Goal: Task Accomplishment & Management: Use online tool/utility

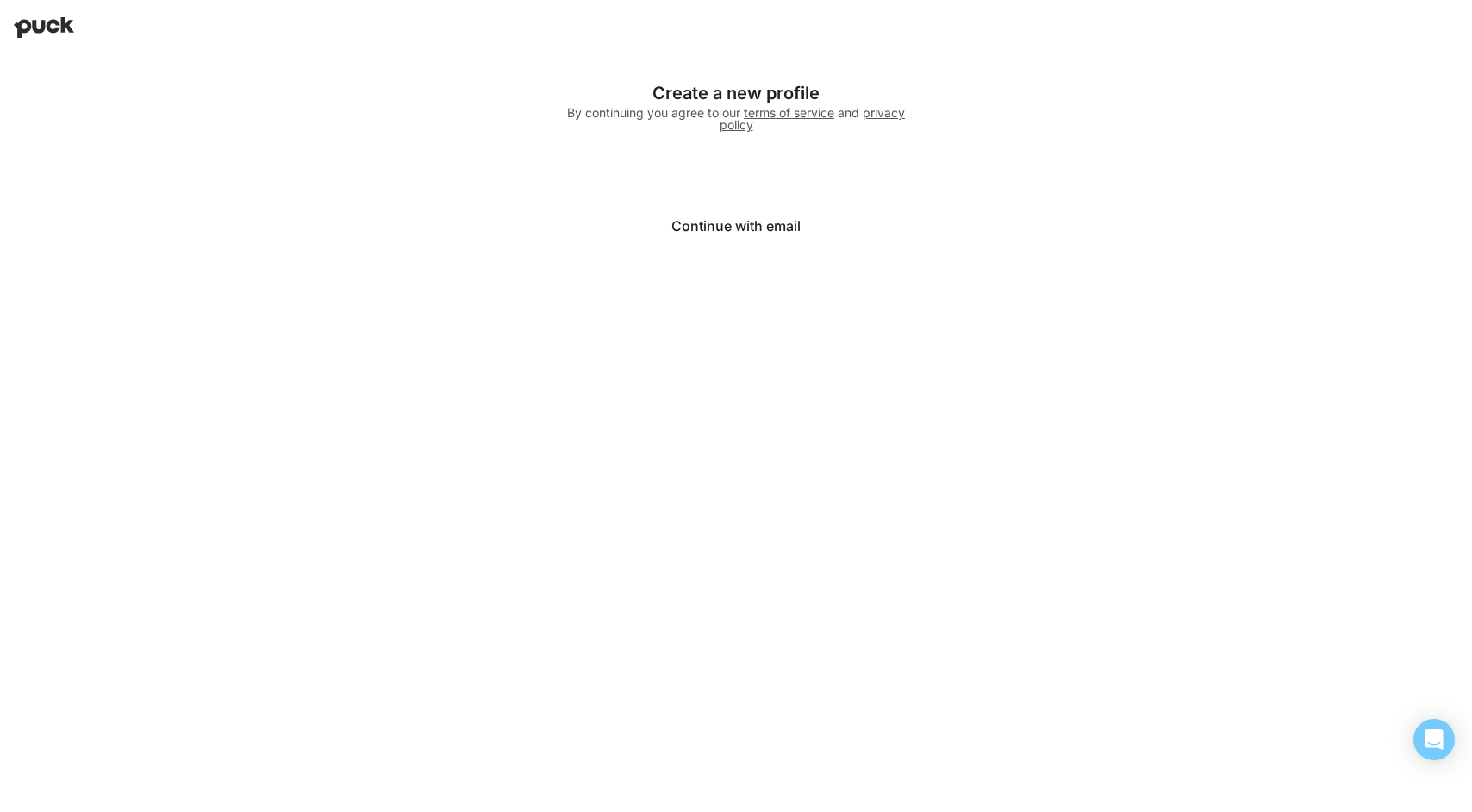
click at [752, 231] on button "Continue with email" at bounding box center [736, 226] width 345 height 42
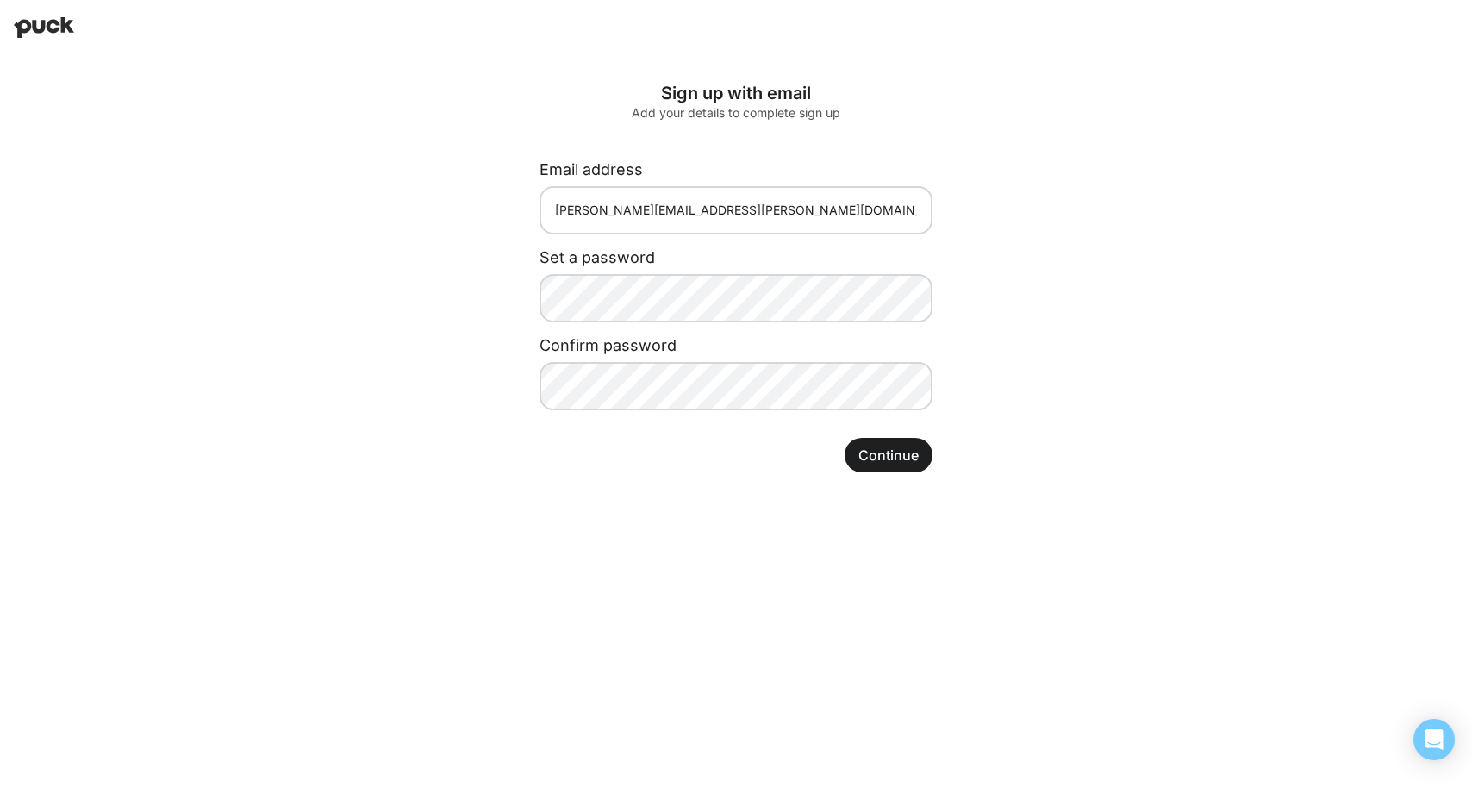
click at [887, 446] on div "Sign up with email Add your details to complete sign up Email address ginny.jac…" at bounding box center [736, 278] width 448 height 445
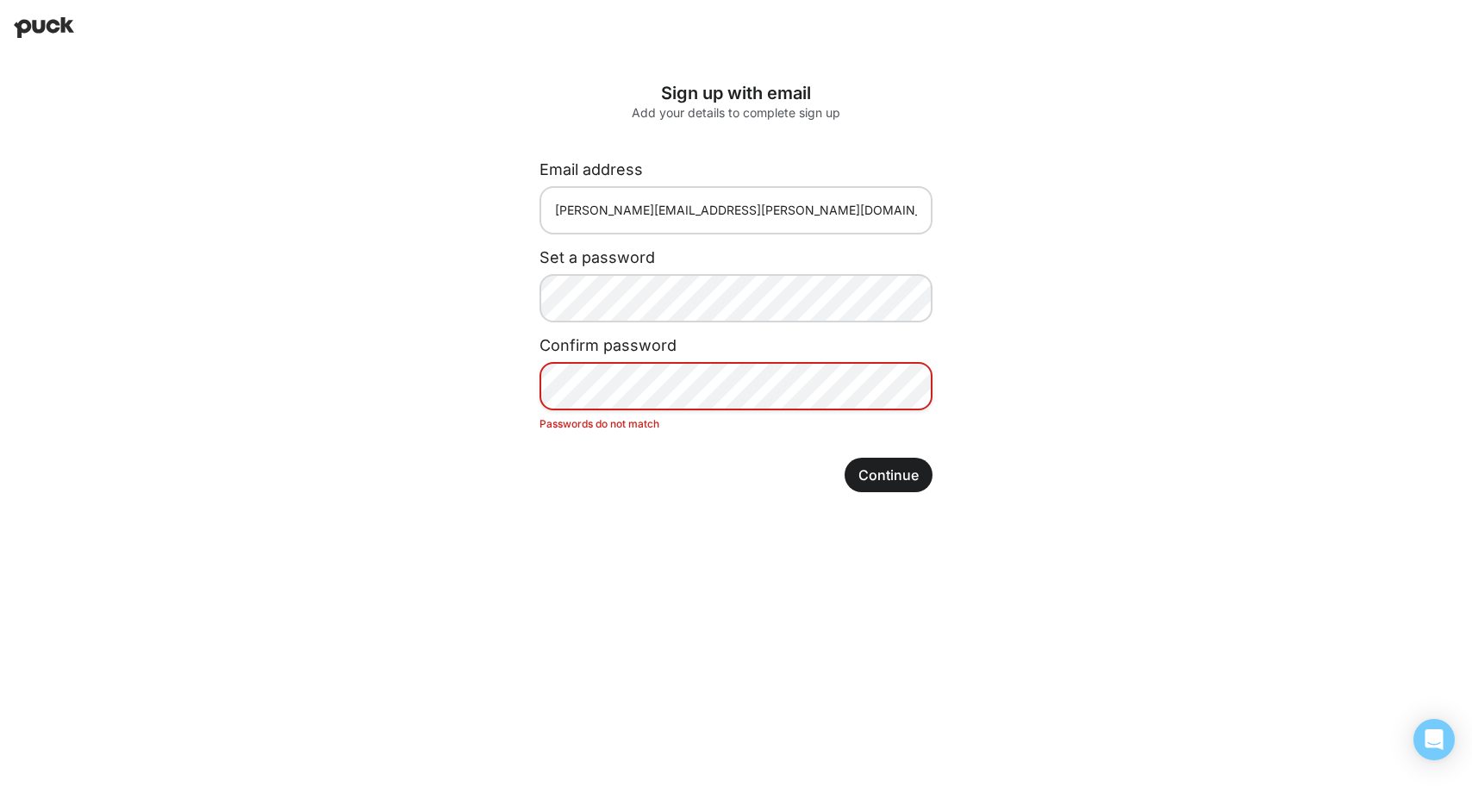
click at [892, 470] on button "Continue" at bounding box center [888, 475] width 88 height 35
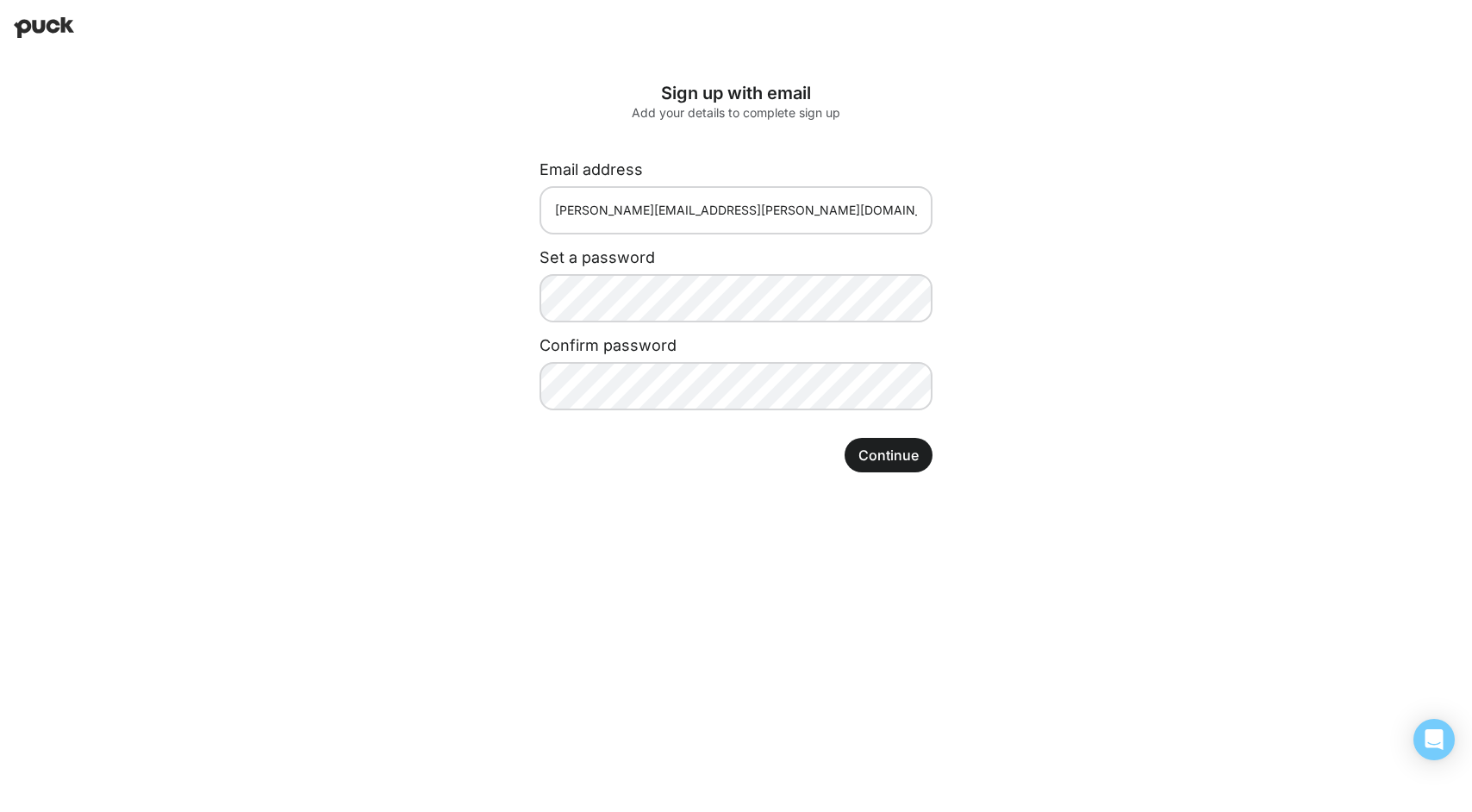
click at [901, 463] on button "Continue" at bounding box center [888, 455] width 88 height 35
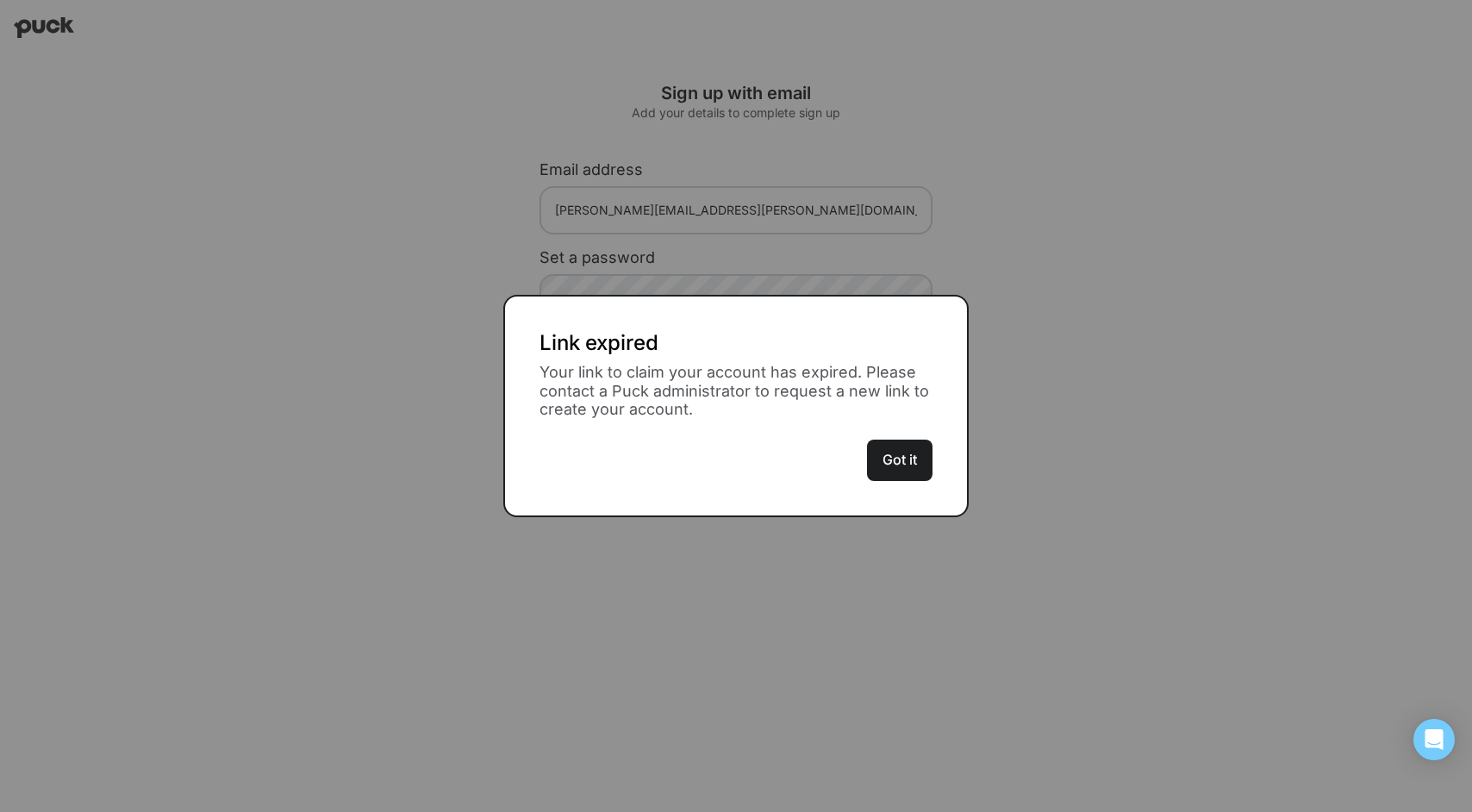
click at [901, 463] on button "Got it" at bounding box center [899, 460] width 65 height 42
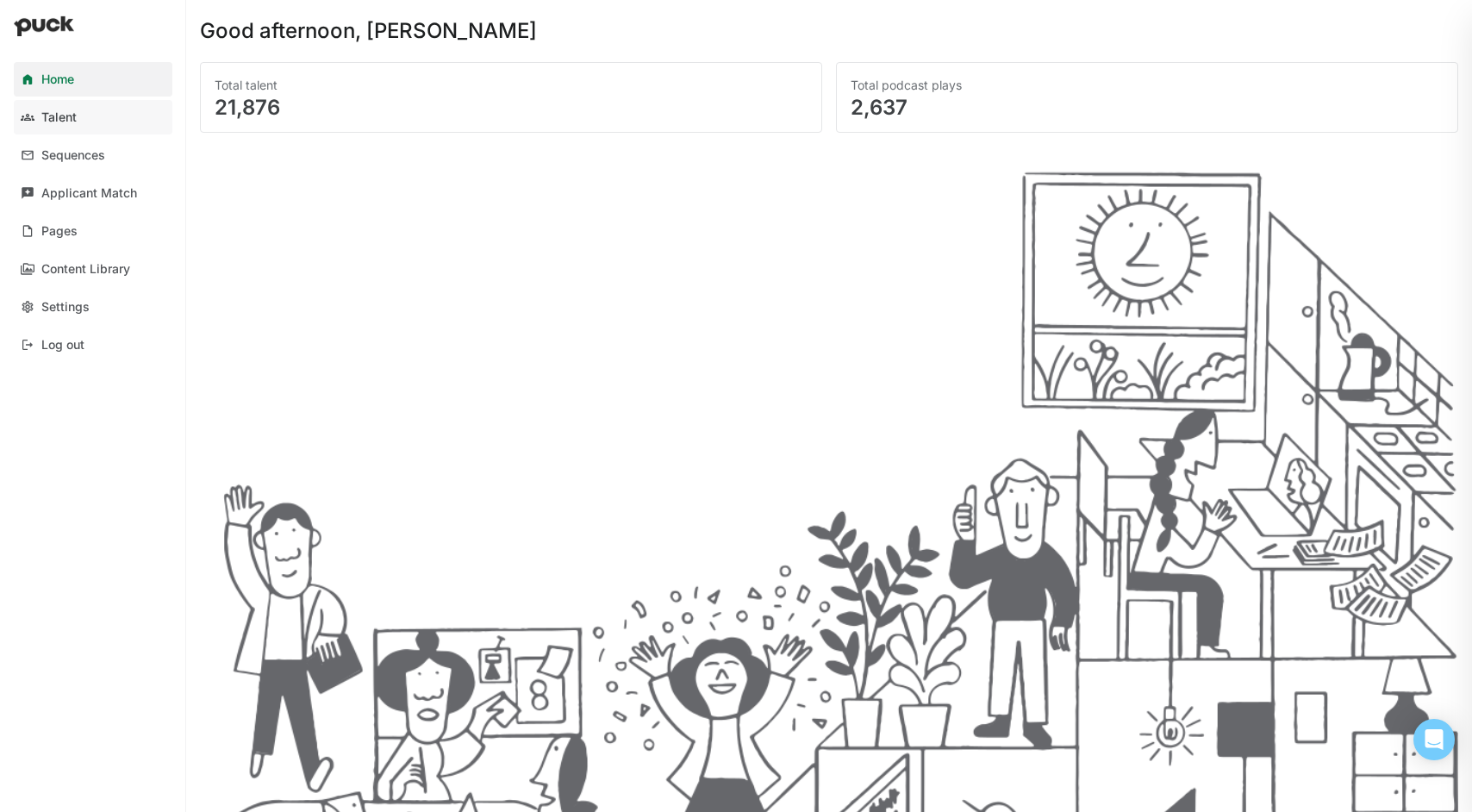
click at [63, 117] on div "Talent" at bounding box center [59, 117] width 36 height 15
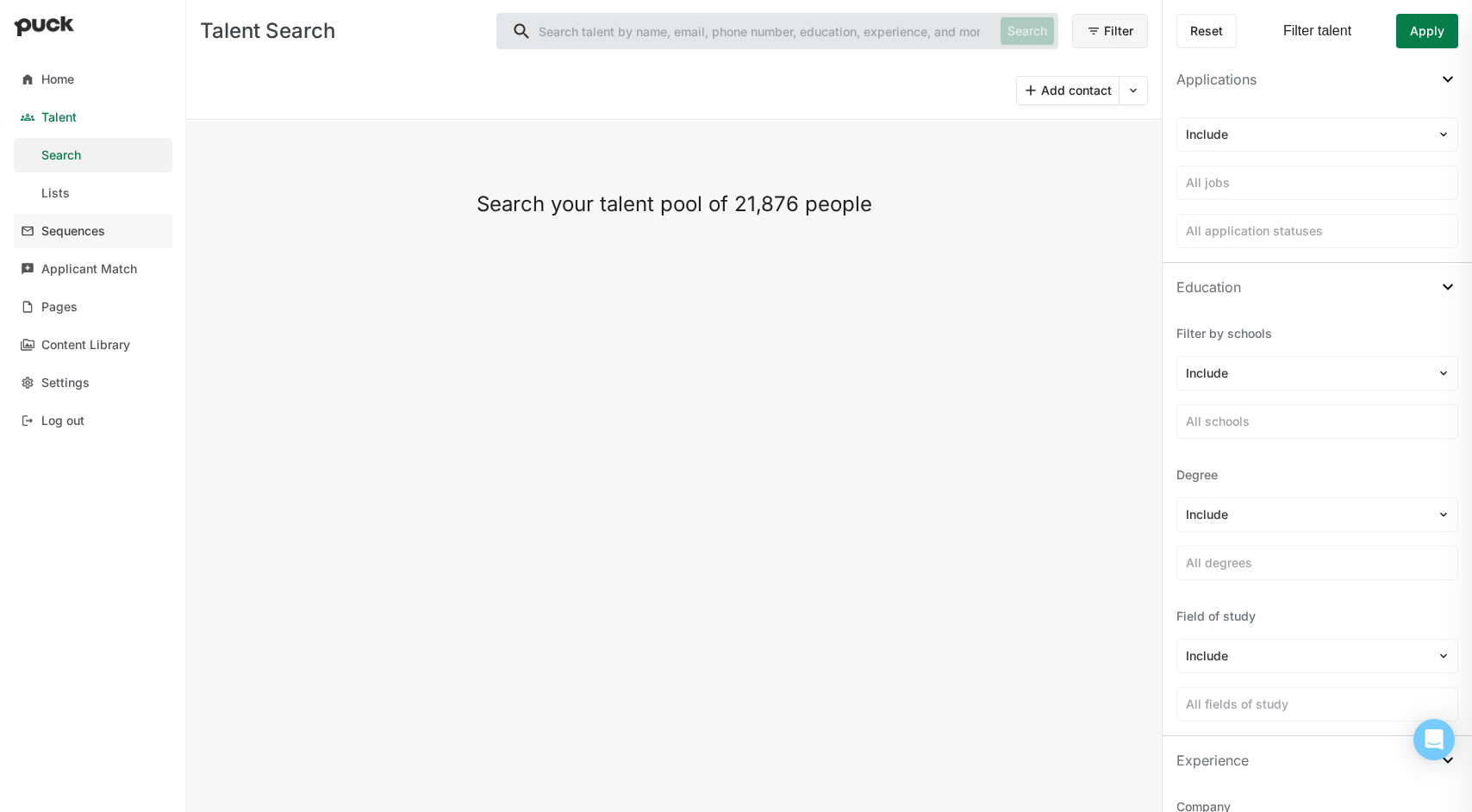
click at [85, 233] on div "Sequences" at bounding box center [73, 231] width 63 height 15
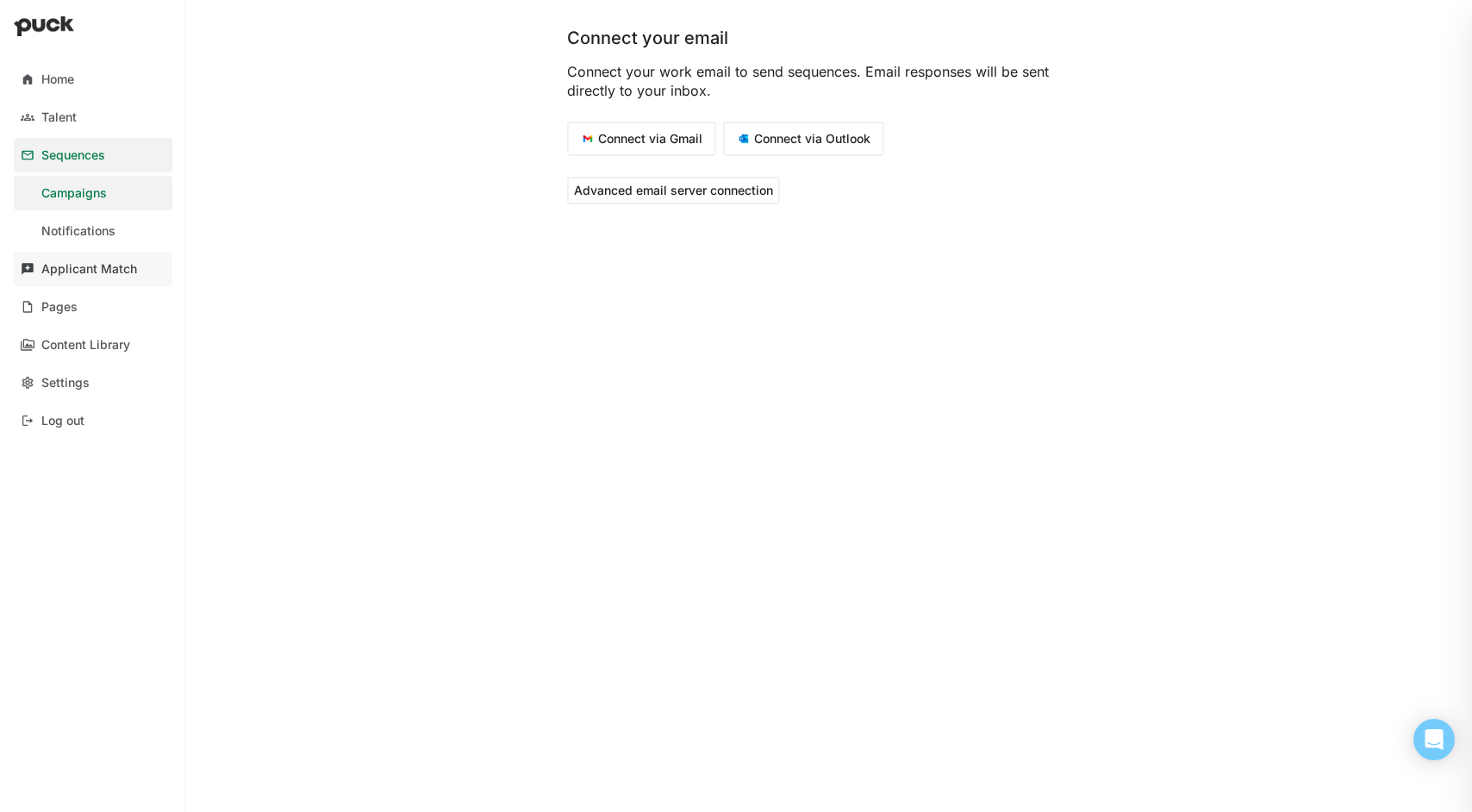
click at [87, 267] on div "Applicant Match" at bounding box center [89, 269] width 96 height 15
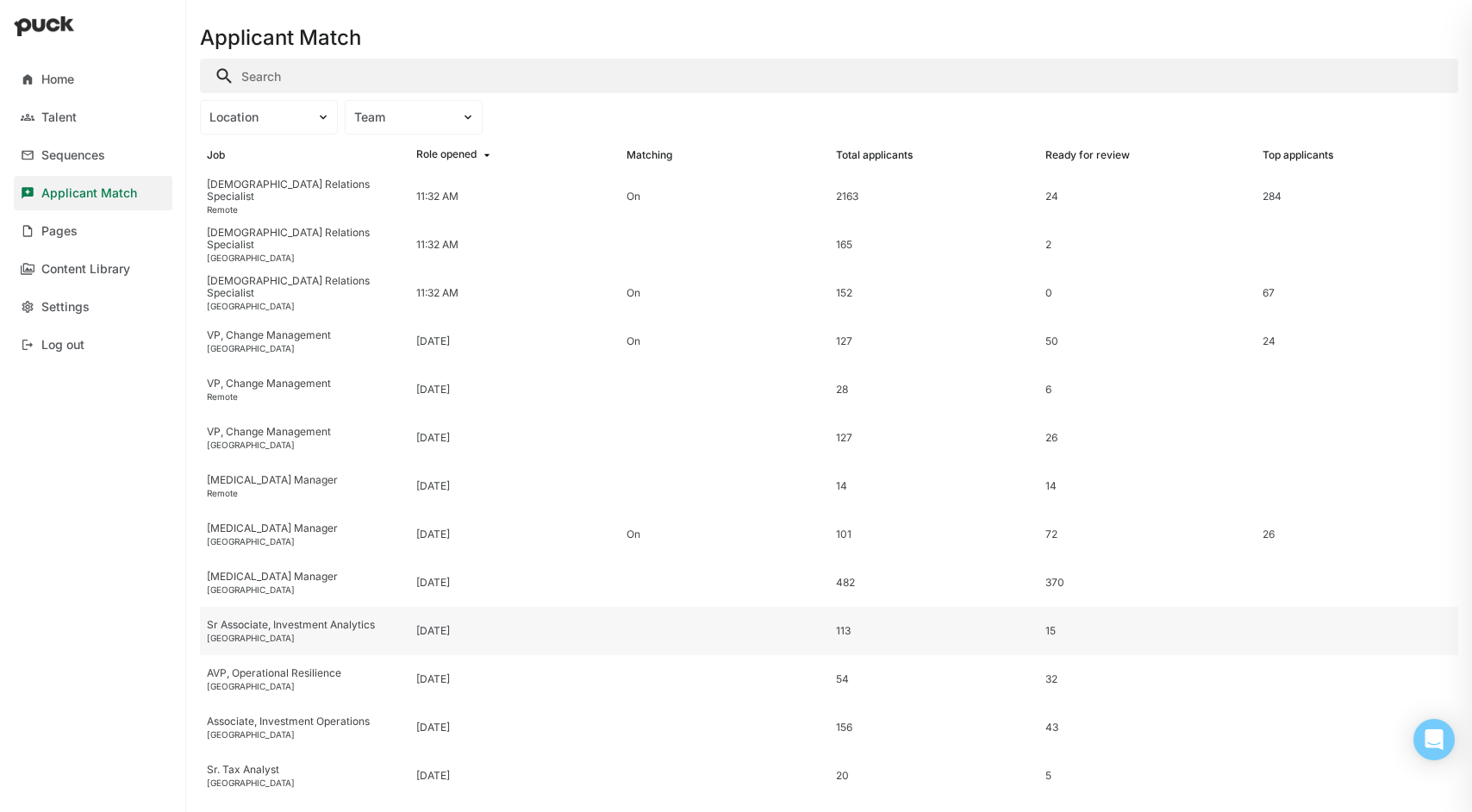
click at [243, 624] on div "Sr Associate, Investment Analytics" at bounding box center [304, 625] width 195 height 12
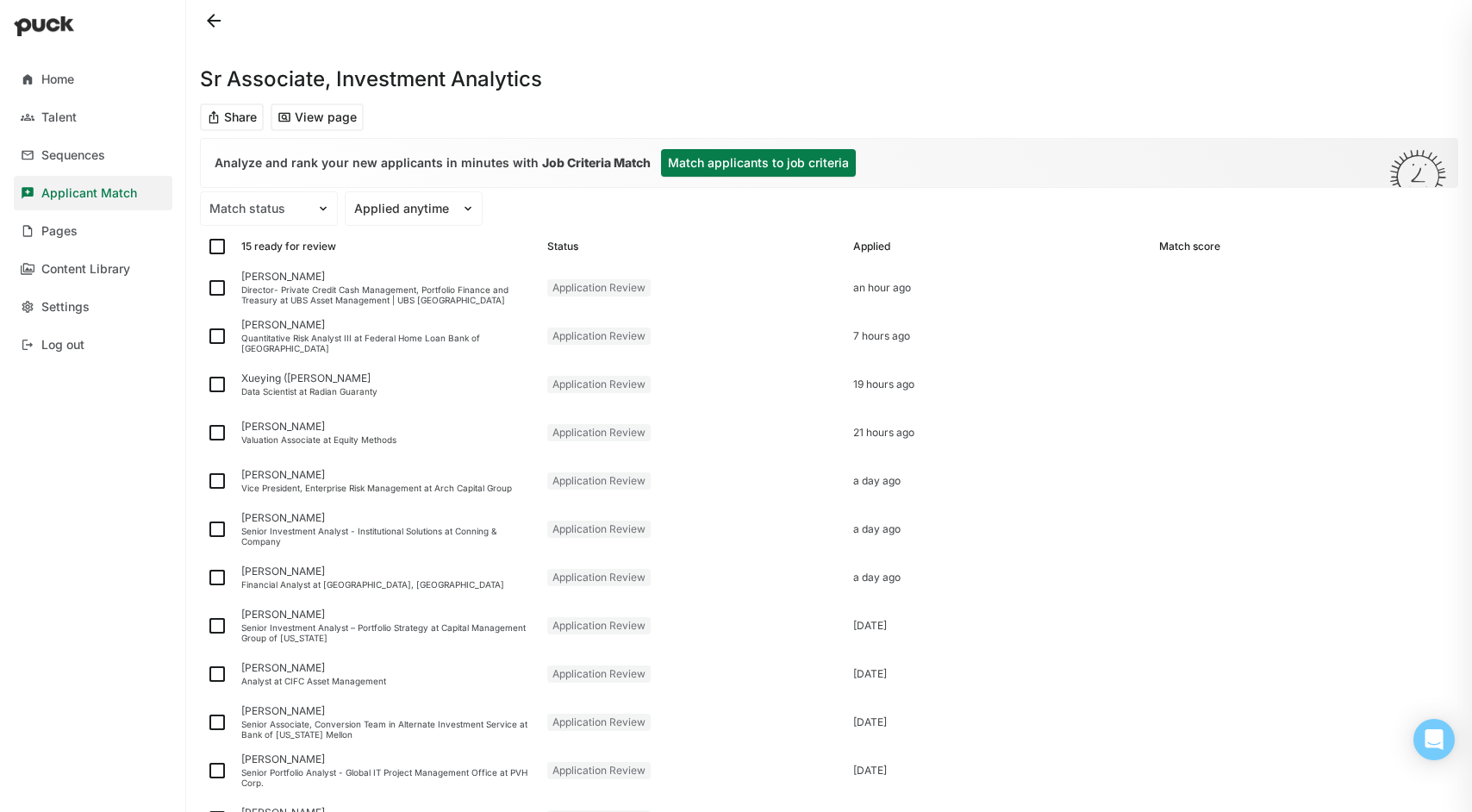
click at [735, 156] on button "Match applicants to job criteria" at bounding box center [758, 163] width 195 height 28
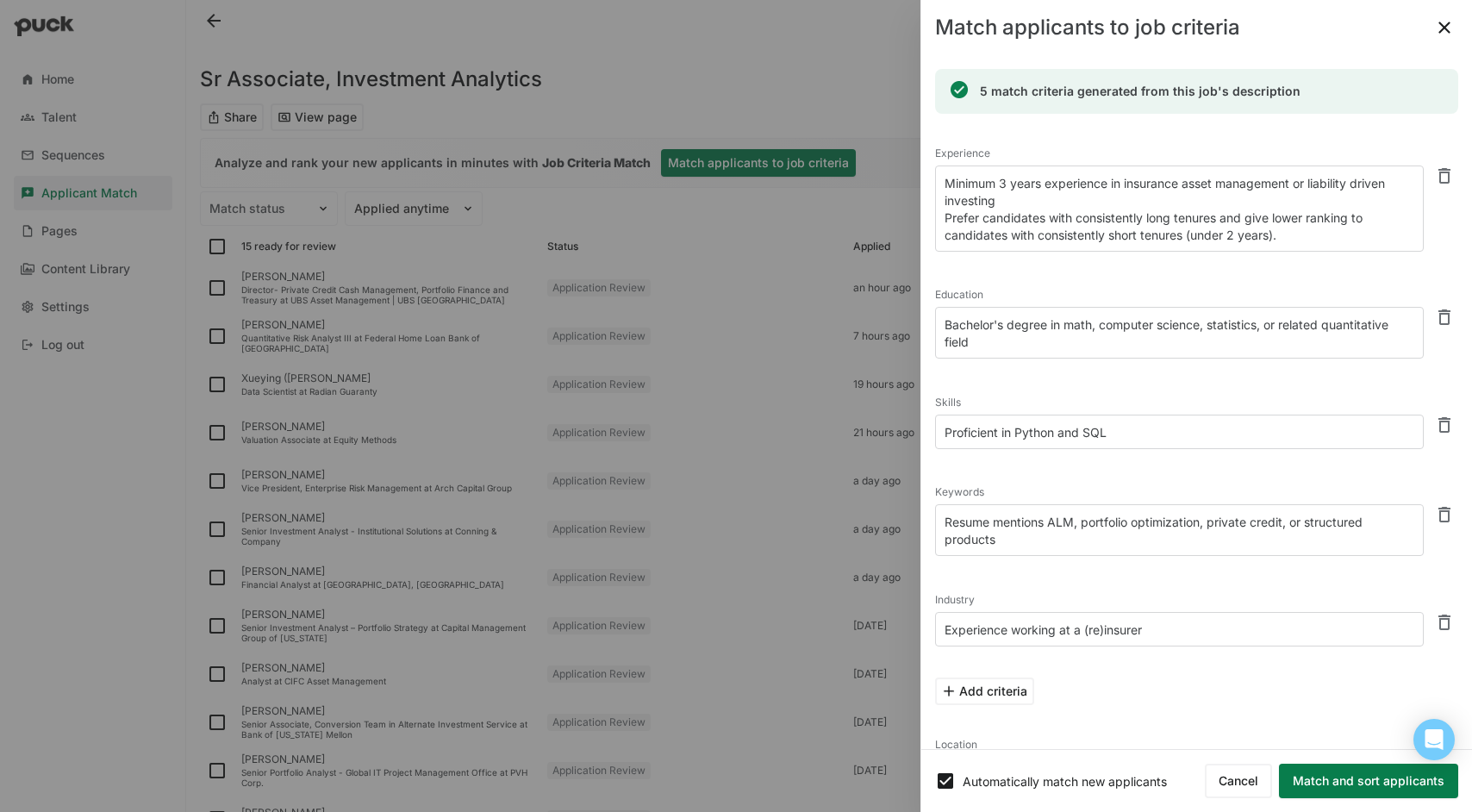
scroll to position [73, 0]
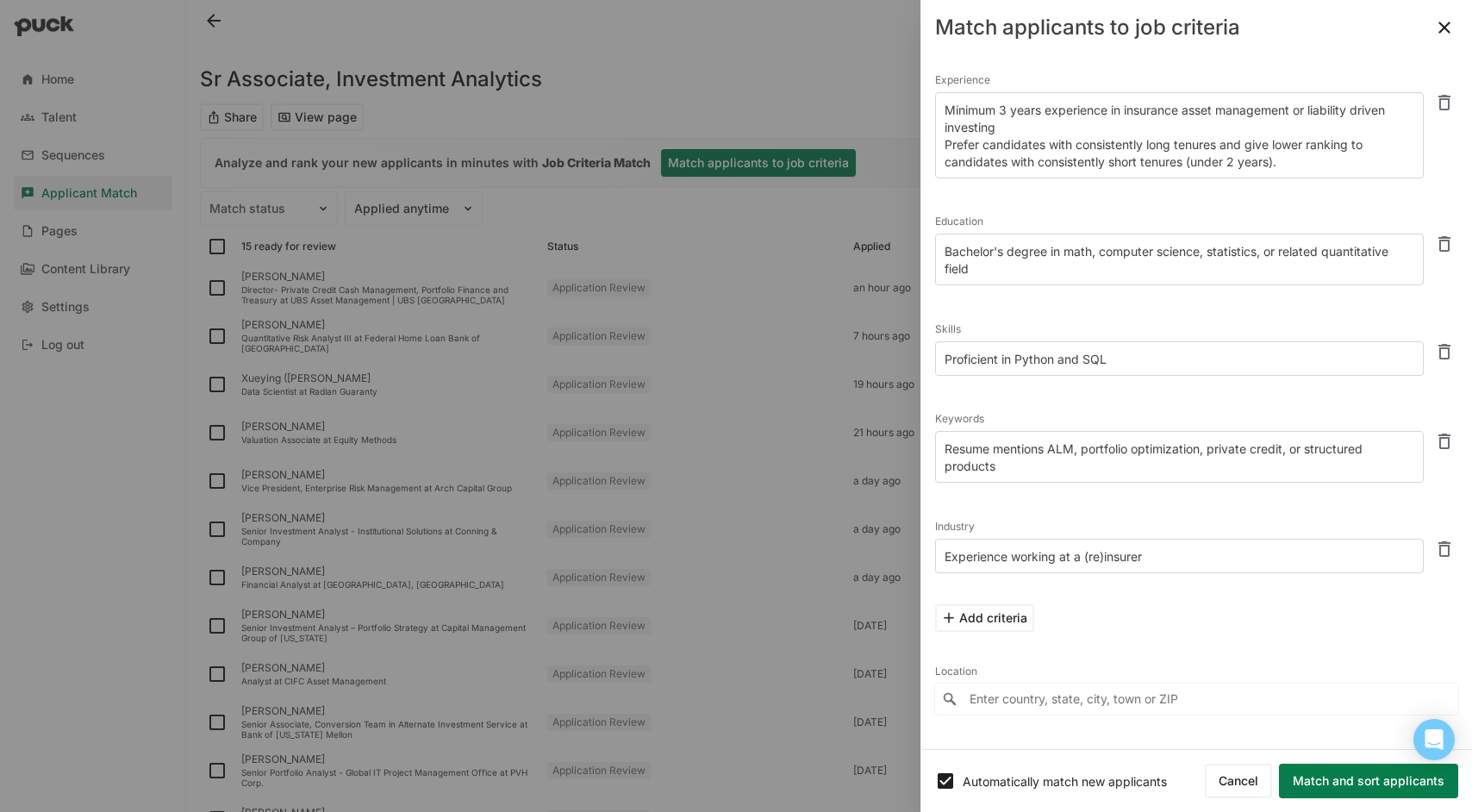
click at [1336, 782] on button "Match and sort applicants" at bounding box center [1369, 781] width 179 height 35
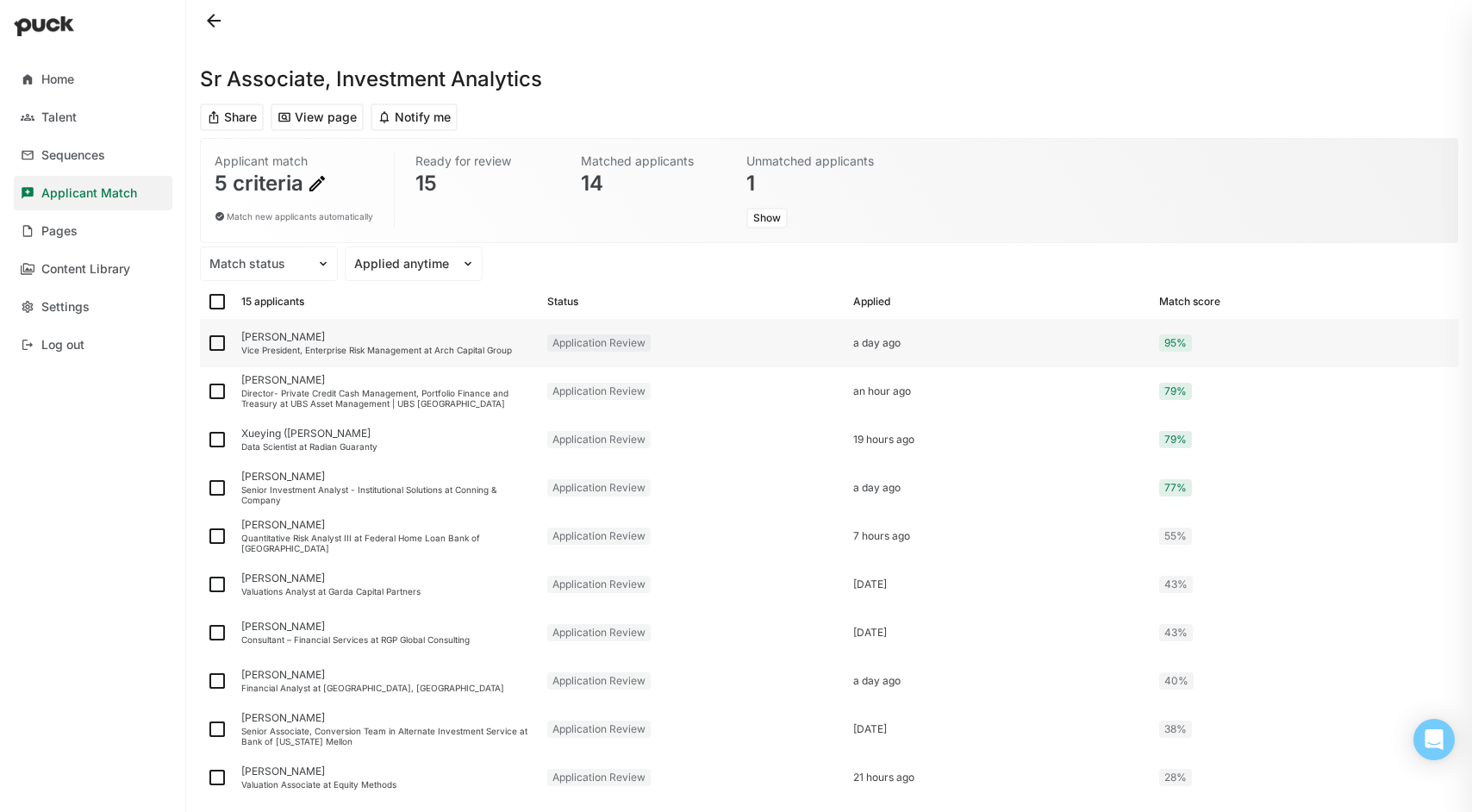
click at [299, 333] on div "[PERSON_NAME]" at bounding box center [387, 337] width 292 height 12
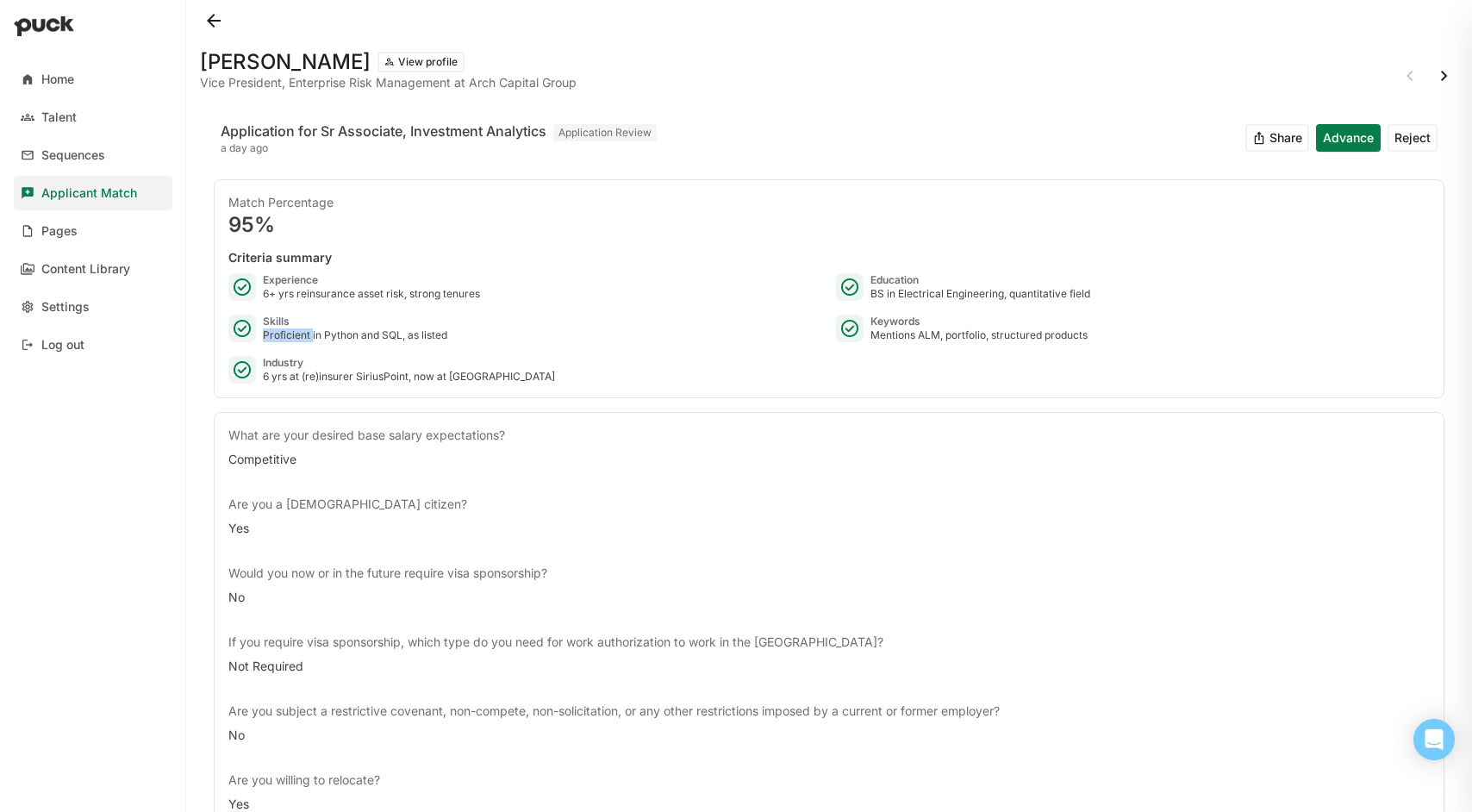
click at [299, 333] on div "Proficient in Python and SQL, as listed" at bounding box center [355, 335] width 184 height 14
click at [1354, 130] on button "Advance" at bounding box center [1348, 138] width 64 height 28
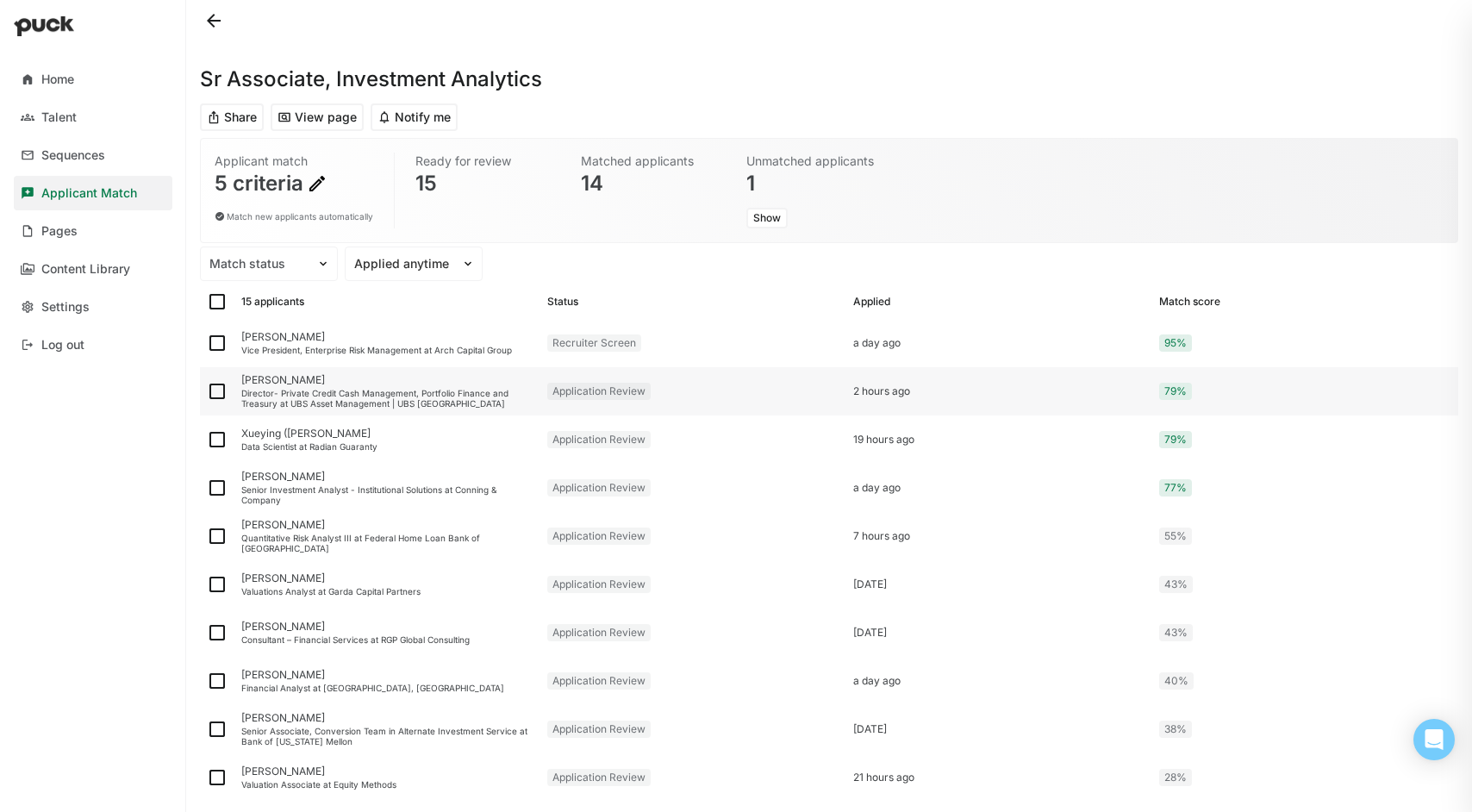
click at [218, 391] on img at bounding box center [217, 392] width 21 height 21
click at [207, 392] on input "checkbox" at bounding box center [206, 392] width 1 height 1
checkbox input "true"
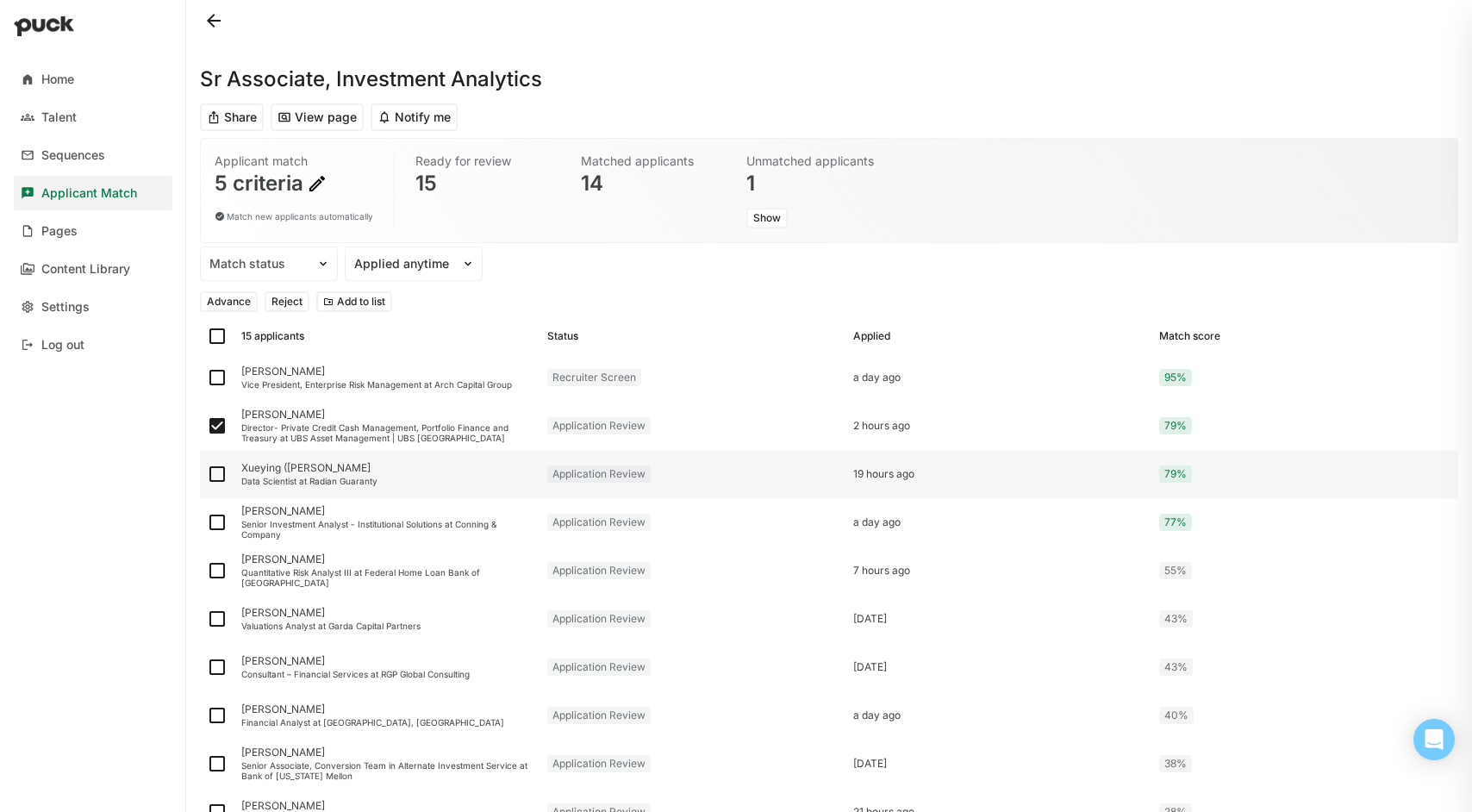
click at [219, 472] on img at bounding box center [217, 474] width 21 height 21
click at [207, 474] on input "checkbox" at bounding box center [206, 474] width 1 height 1
checkbox input "true"
click at [216, 535] on div at bounding box center [217, 523] width 35 height 49
click at [220, 517] on img at bounding box center [217, 523] width 21 height 21
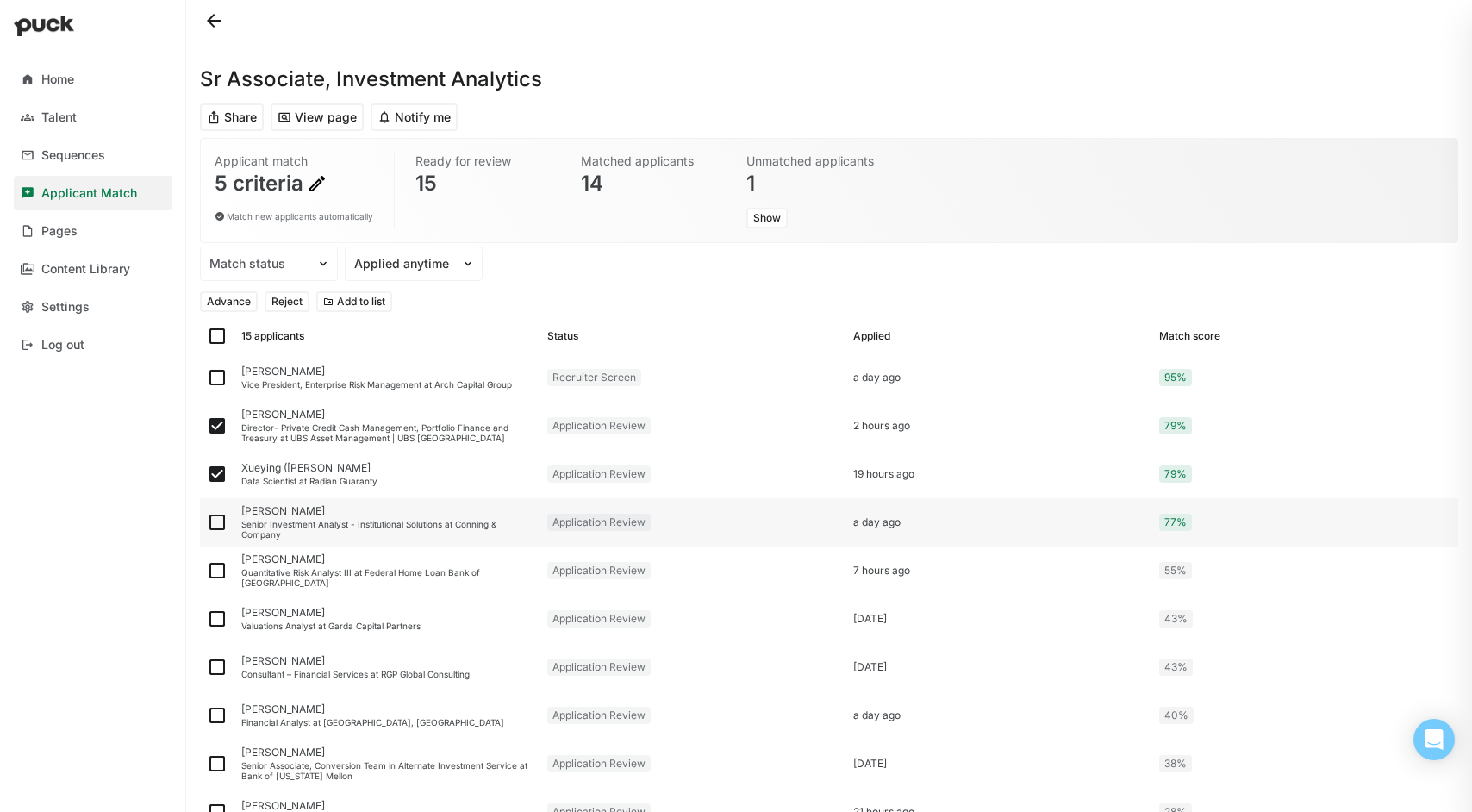
click at [207, 522] on input "checkbox" at bounding box center [206, 522] width 1 height 1
checkbox input "true"
click at [221, 572] on img at bounding box center [217, 571] width 21 height 21
click at [207, 571] on input "checkbox" at bounding box center [206, 571] width 1 height 1
checkbox input "true"
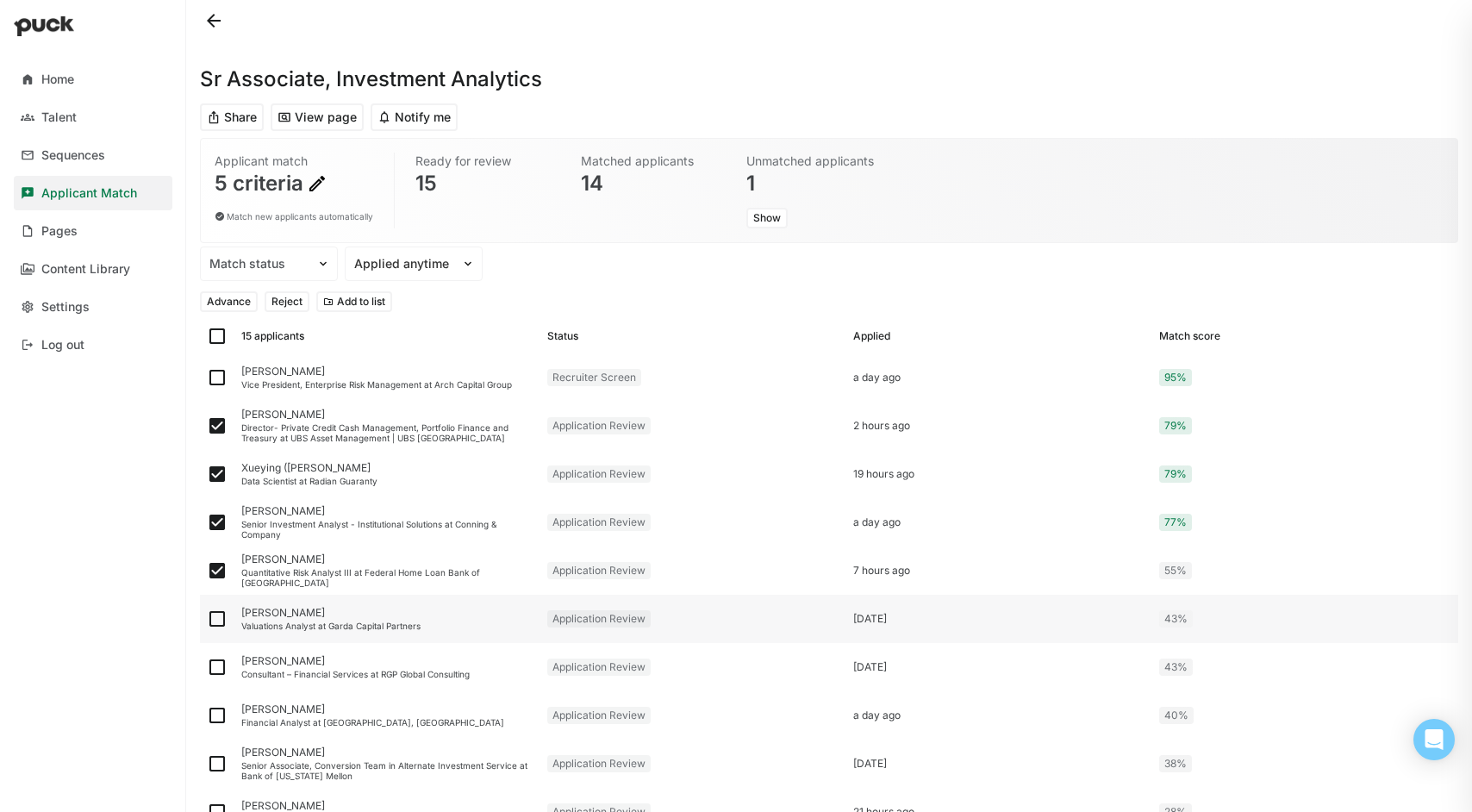
click at [218, 624] on img at bounding box center [217, 619] width 21 height 21
click at [207, 620] on input "checkbox" at bounding box center [206, 619] width 1 height 1
checkbox input "true"
click at [217, 670] on img at bounding box center [217, 667] width 21 height 21
click at [207, 668] on input "checkbox" at bounding box center [206, 667] width 1 height 1
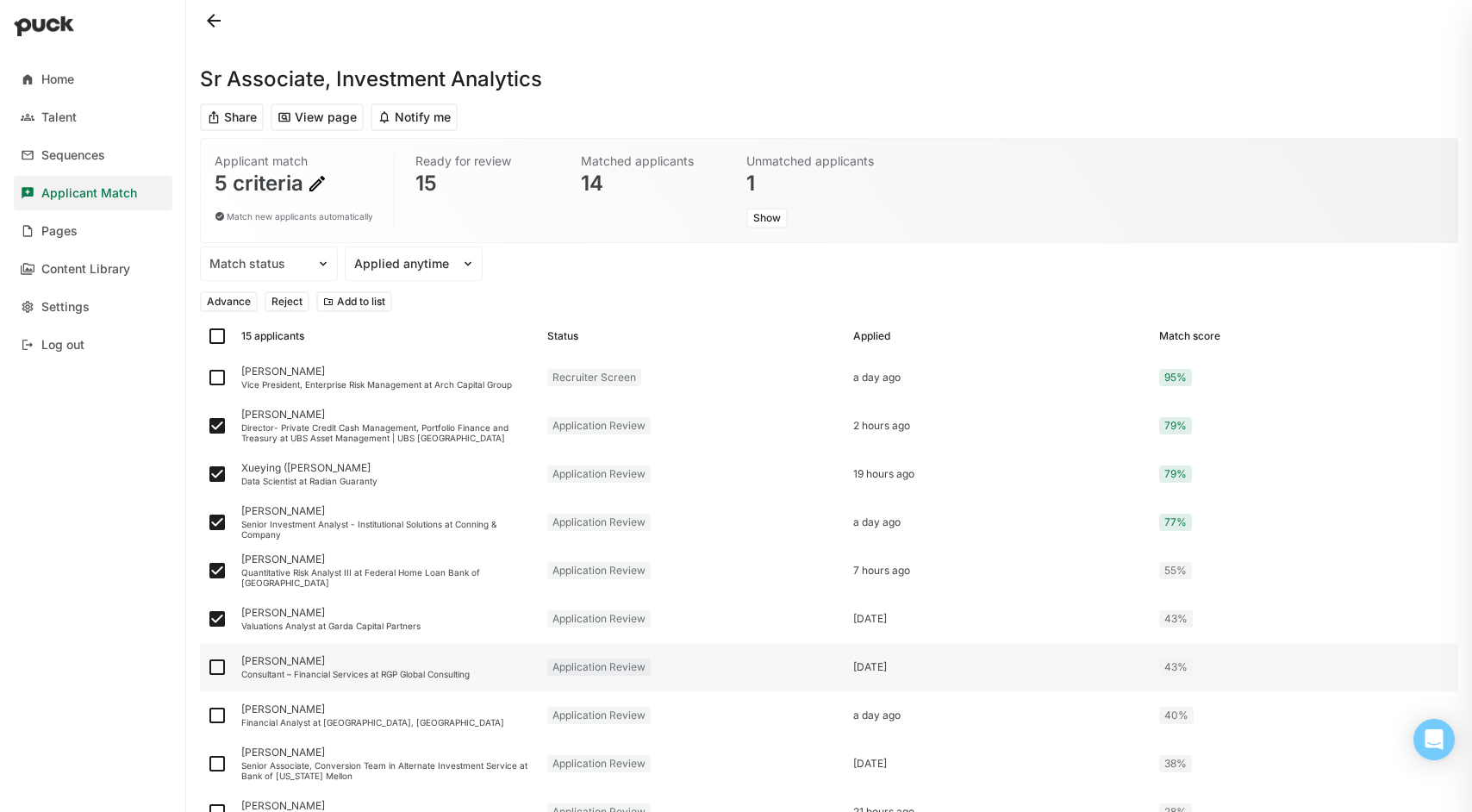
checkbox input "true"
click at [221, 710] on img at bounding box center [217, 716] width 21 height 21
click at [207, 716] on input "checkbox" at bounding box center [206, 716] width 1 height 1
checkbox input "true"
click at [221, 756] on img at bounding box center [217, 763] width 21 height 21
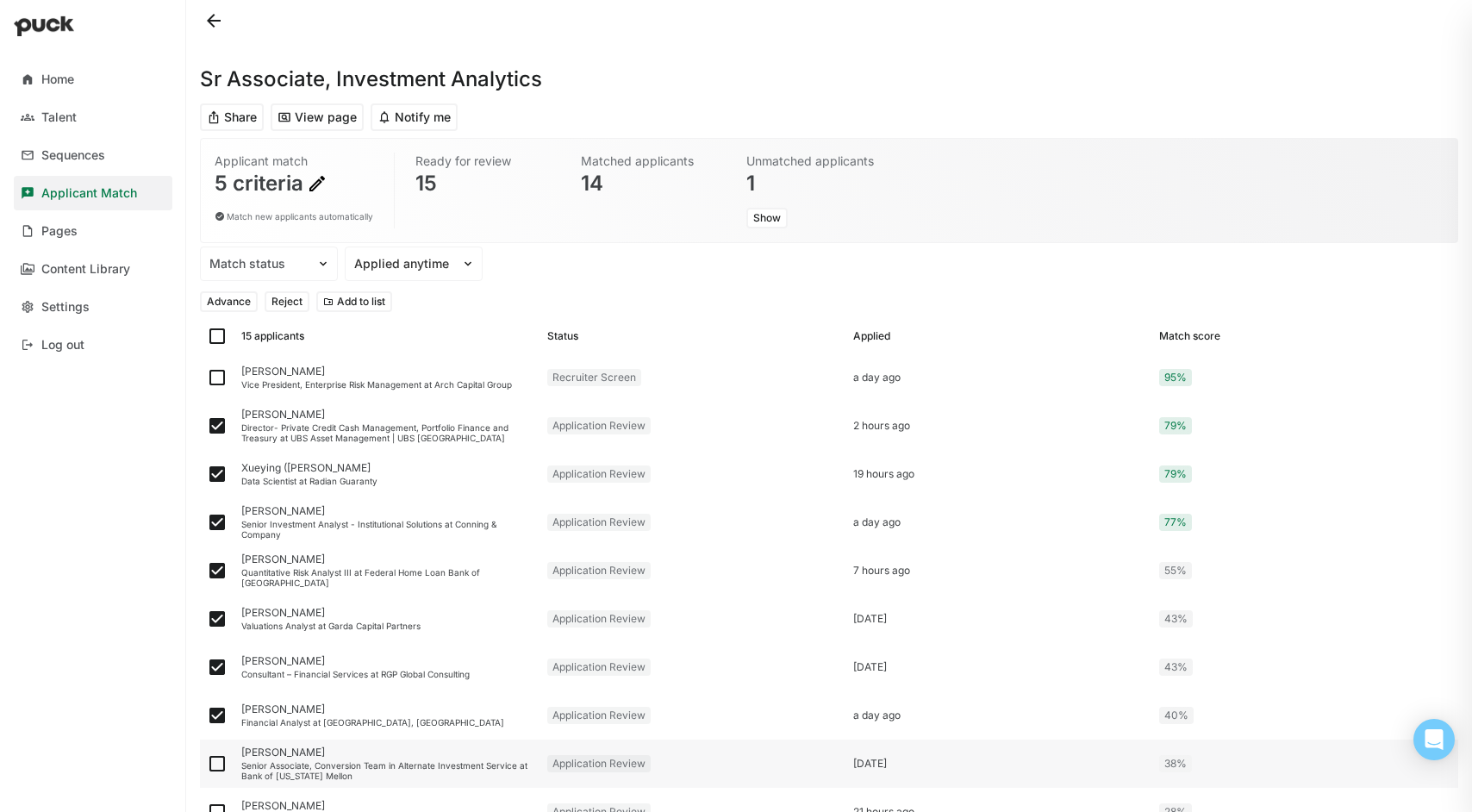
click at [207, 763] on input "checkbox" at bounding box center [206, 763] width 1 height 1
checkbox input "true"
click at [219, 807] on img at bounding box center [217, 812] width 21 height 21
click at [207, 811] on input "checkbox" at bounding box center [206, 812] width 1 height 1
checkbox input "true"
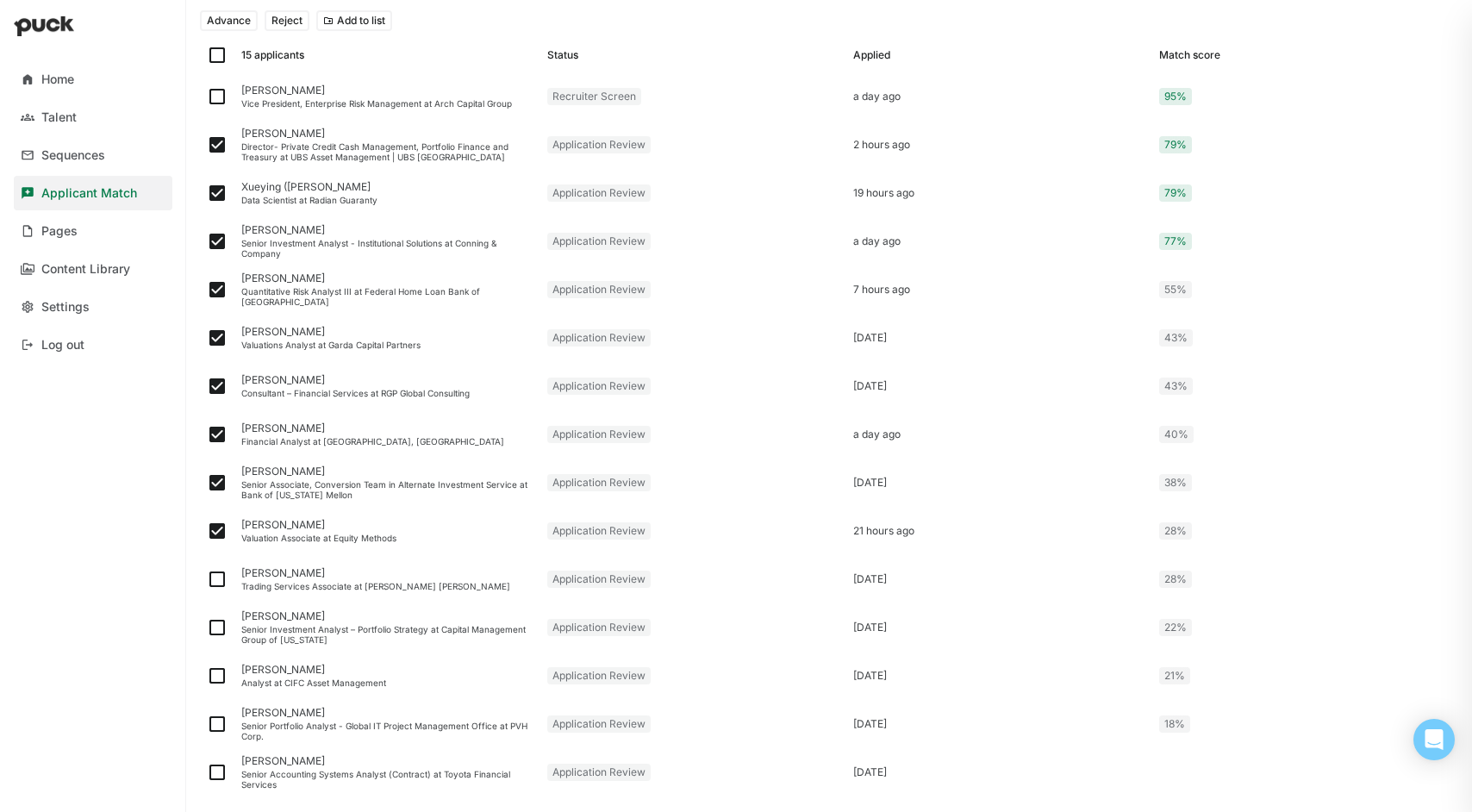
scroll to position [287, 0]
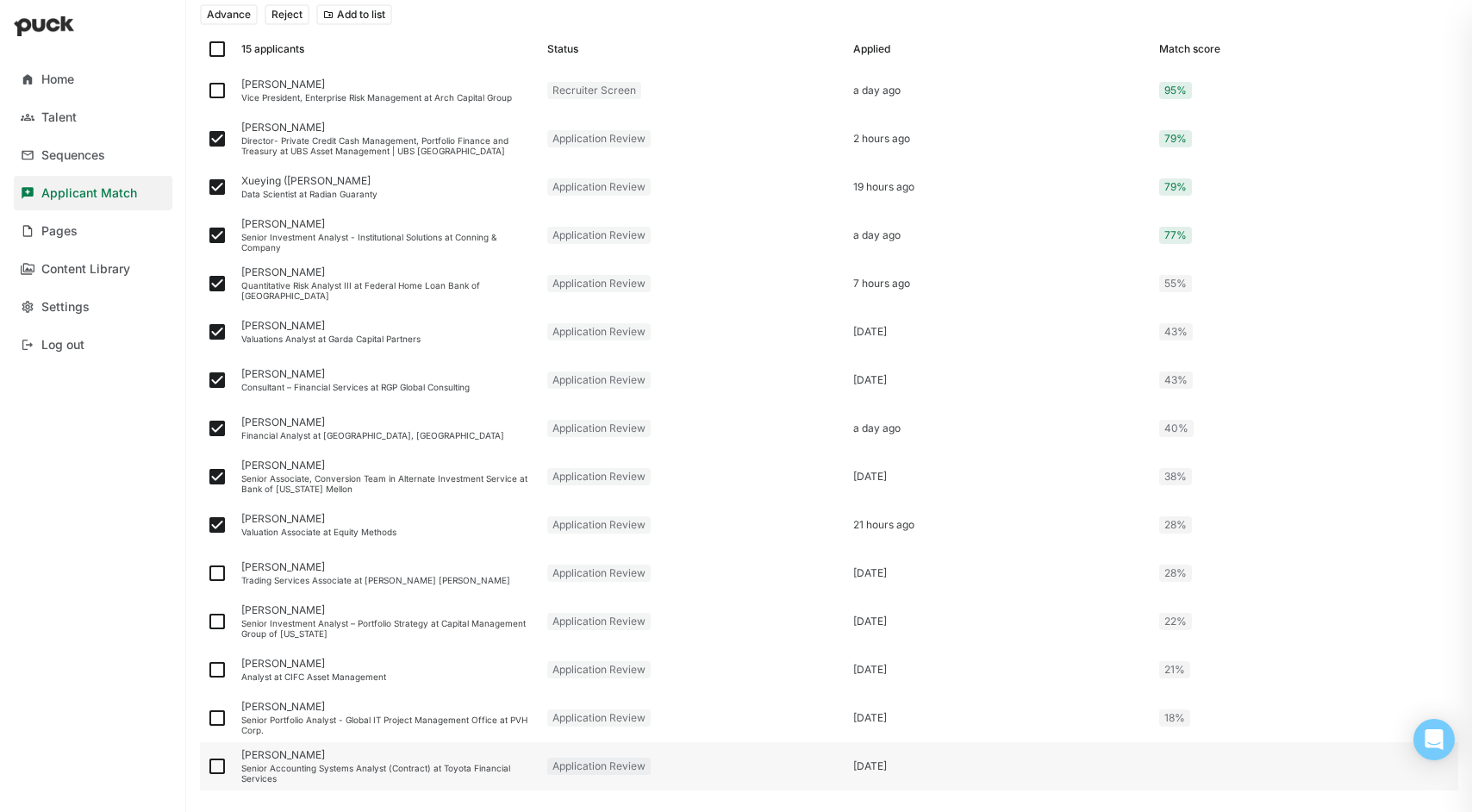
click at [216, 767] on img at bounding box center [217, 766] width 21 height 21
click at [207, 767] on input "checkbox" at bounding box center [206, 766] width 1 height 1
checkbox input "true"
click at [214, 723] on img at bounding box center [217, 718] width 21 height 21
click at [207, 719] on input "checkbox" at bounding box center [206, 718] width 1 height 1
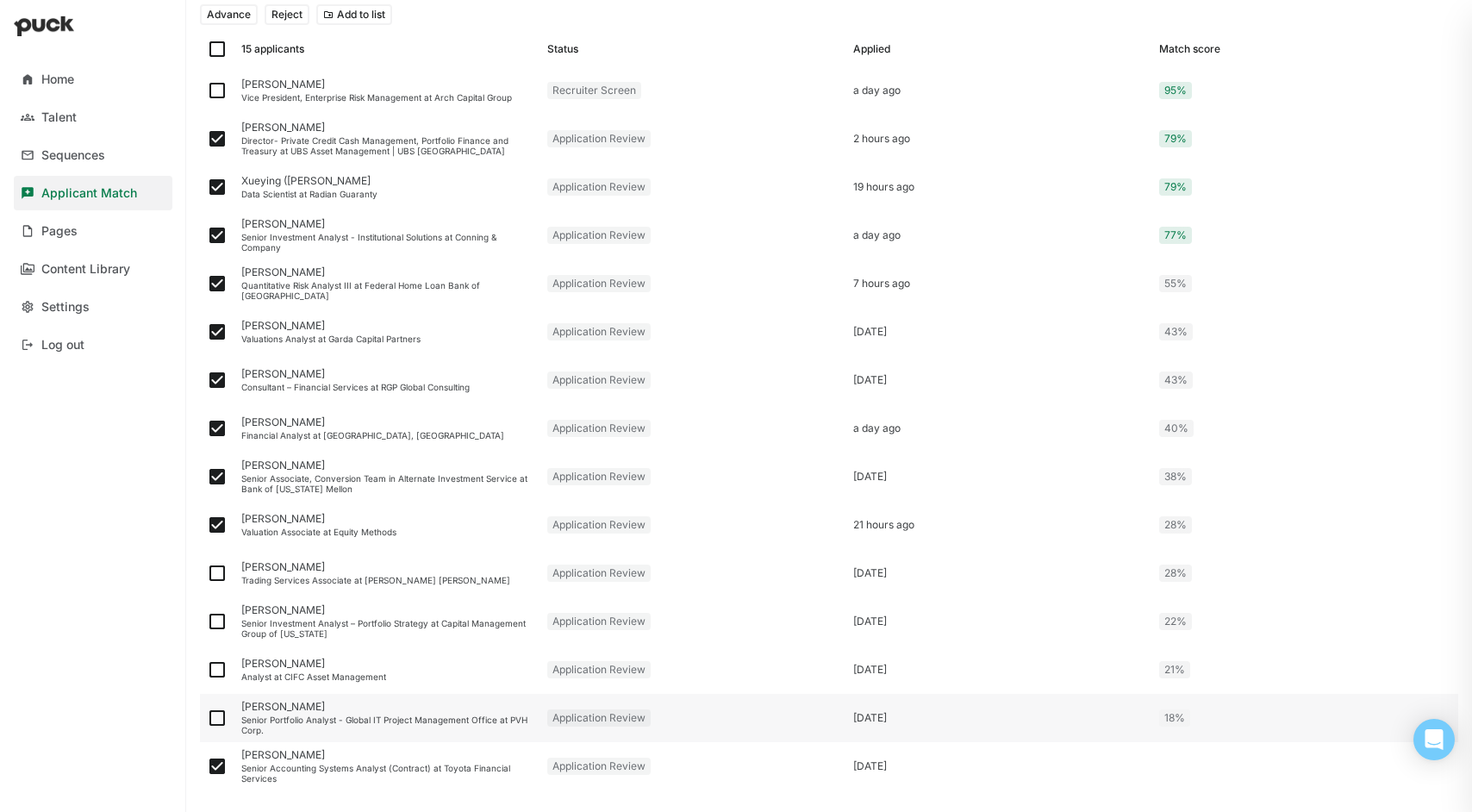
checkbox input "true"
click at [209, 670] on img at bounding box center [217, 670] width 21 height 21
click at [207, 670] on input "checkbox" at bounding box center [206, 670] width 1 height 1
checkbox input "true"
click at [217, 628] on img at bounding box center [217, 622] width 21 height 21
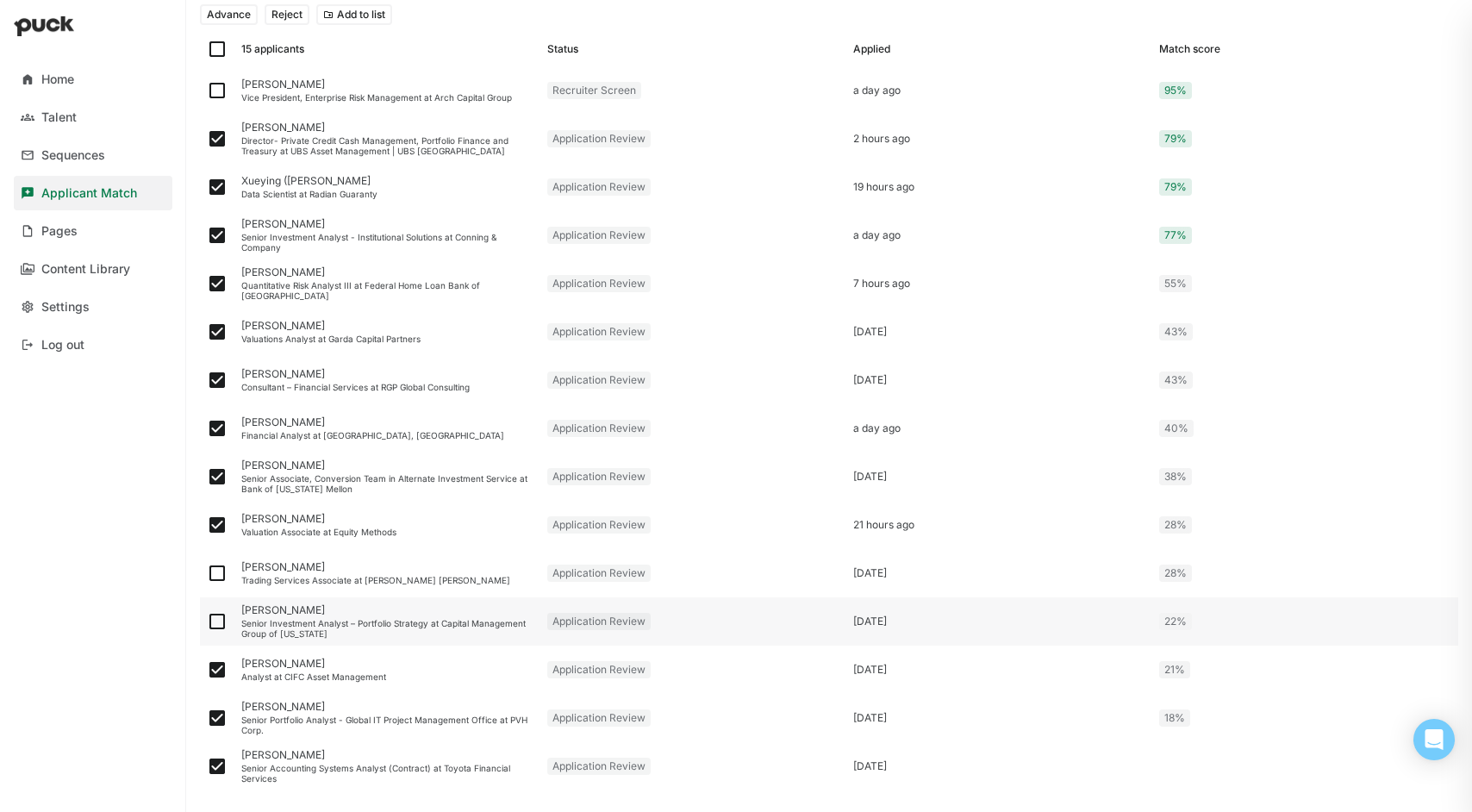
click at [207, 623] on input "checkbox" at bounding box center [206, 622] width 1 height 1
checkbox input "true"
click at [215, 576] on img at bounding box center [217, 573] width 21 height 21
click at [207, 574] on input "checkbox" at bounding box center [206, 573] width 1 height 1
checkbox input "true"
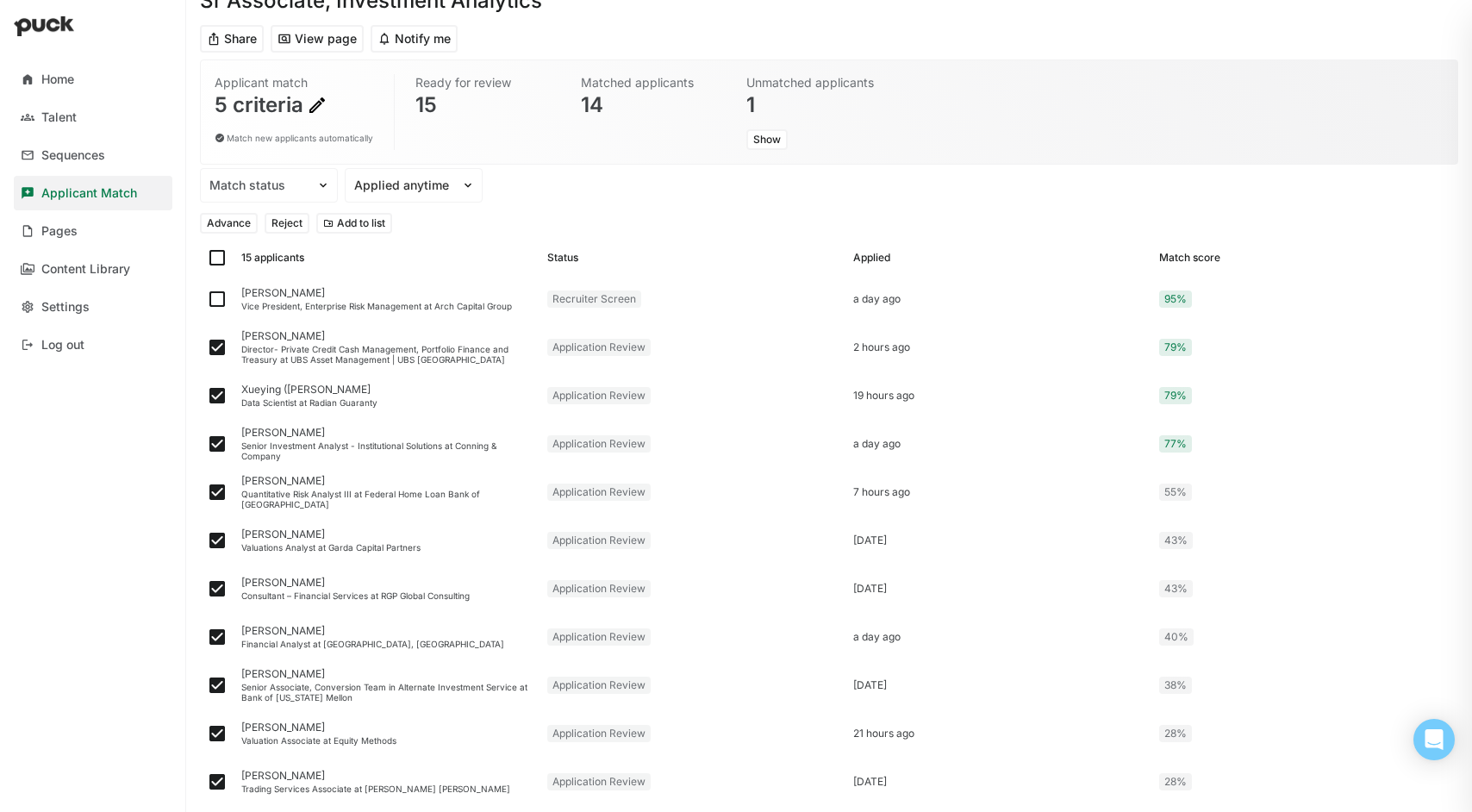
scroll to position [79, 0]
click at [281, 221] on button "Reject" at bounding box center [287, 222] width 45 height 21
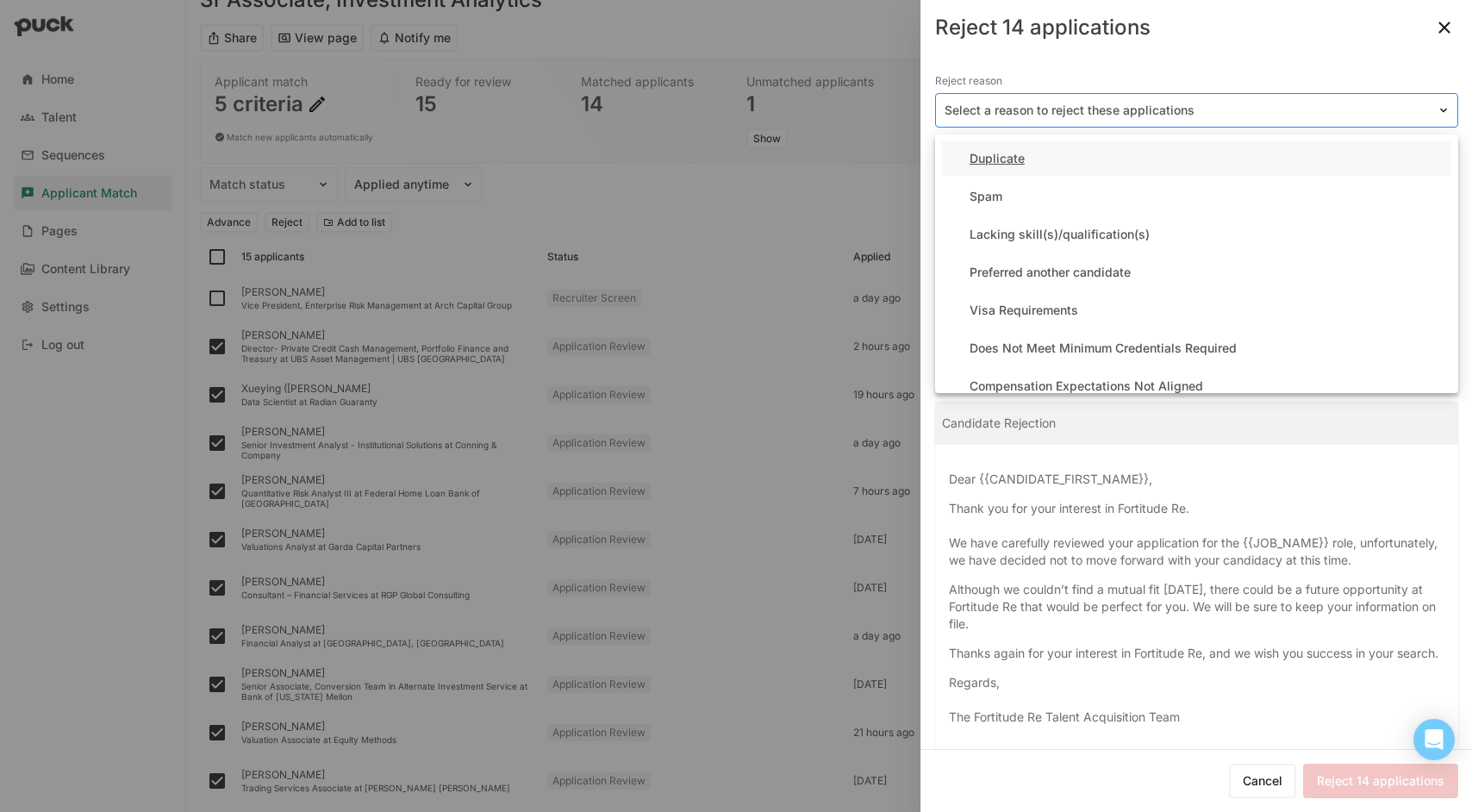
click at [1436, 112] on img at bounding box center [1443, 110] width 14 height 14
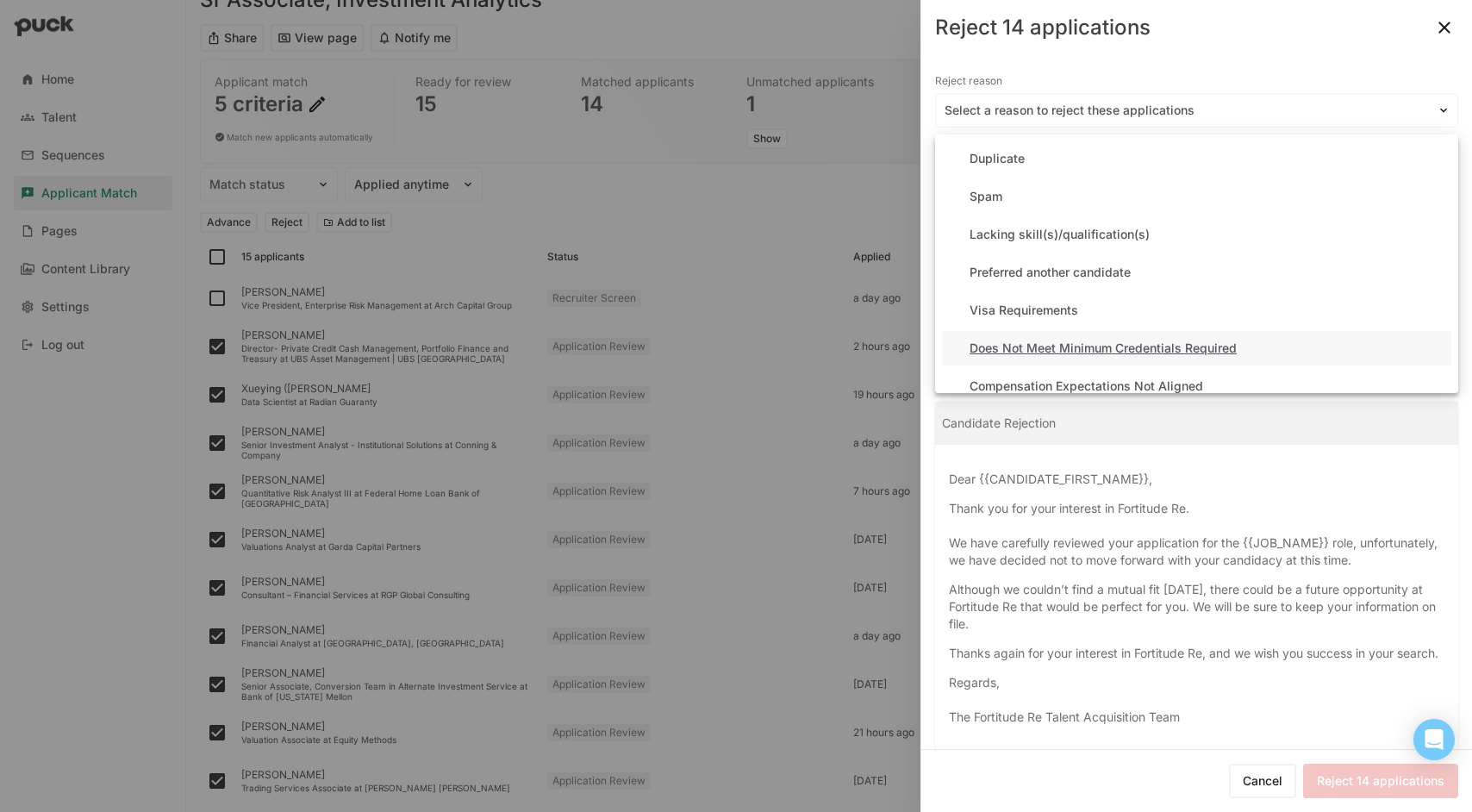
click at [1293, 344] on div "Does Not Meet Minimum Credentials Required" at bounding box center [1197, 348] width 510 height 35
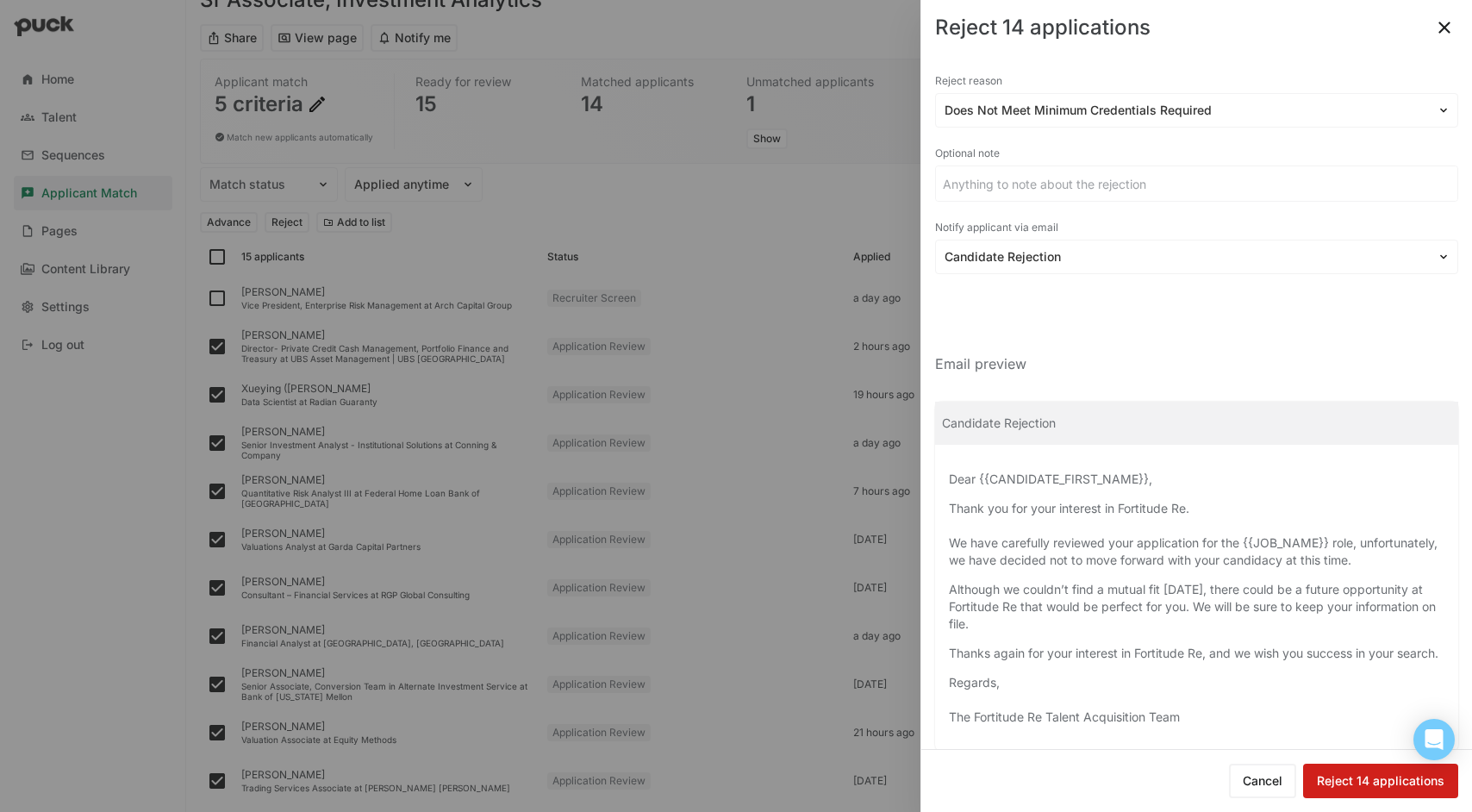
scroll to position [63, 0]
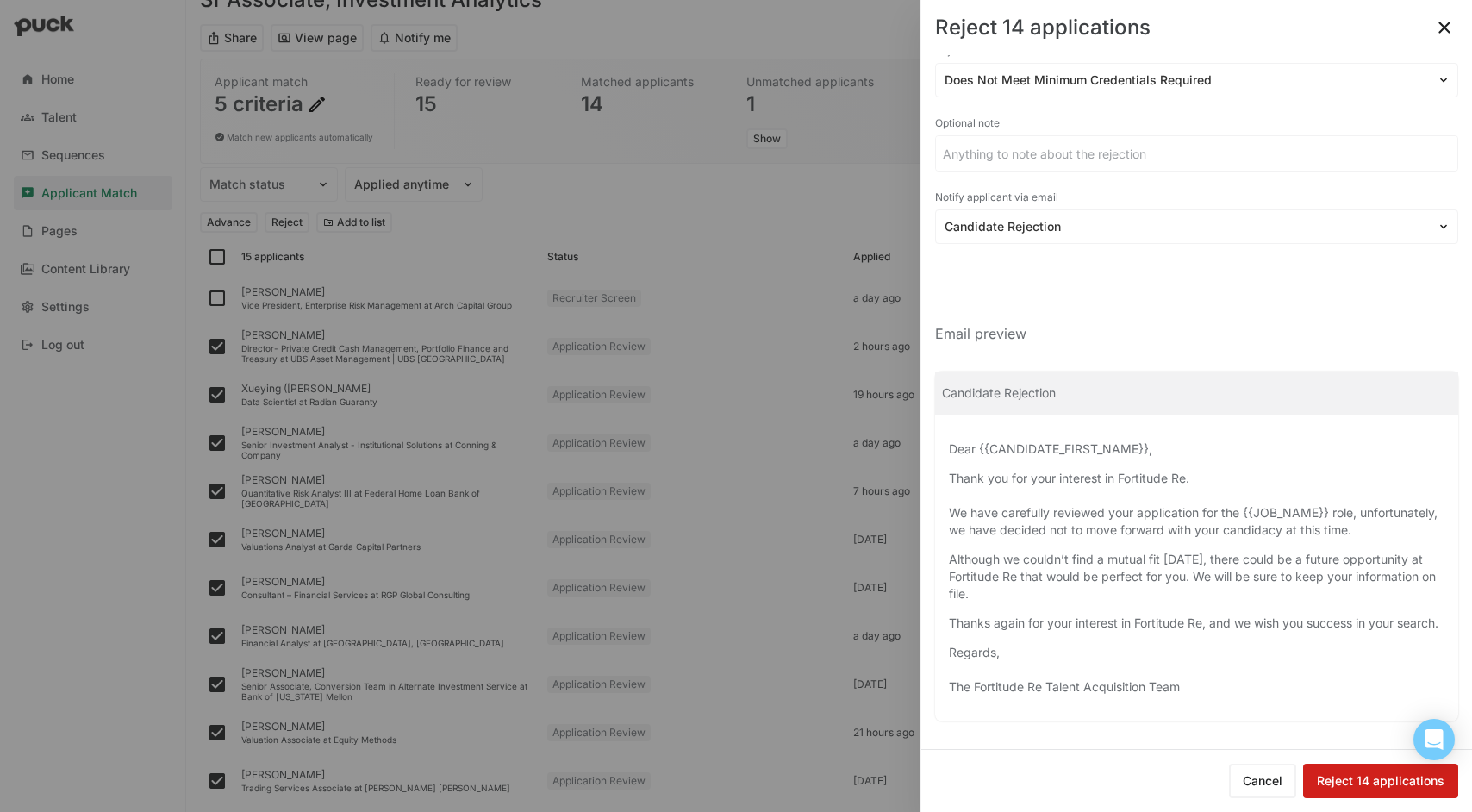
click at [1406, 779] on button "Reject 14 applications" at bounding box center [1381, 781] width 155 height 35
checkbox input "false"
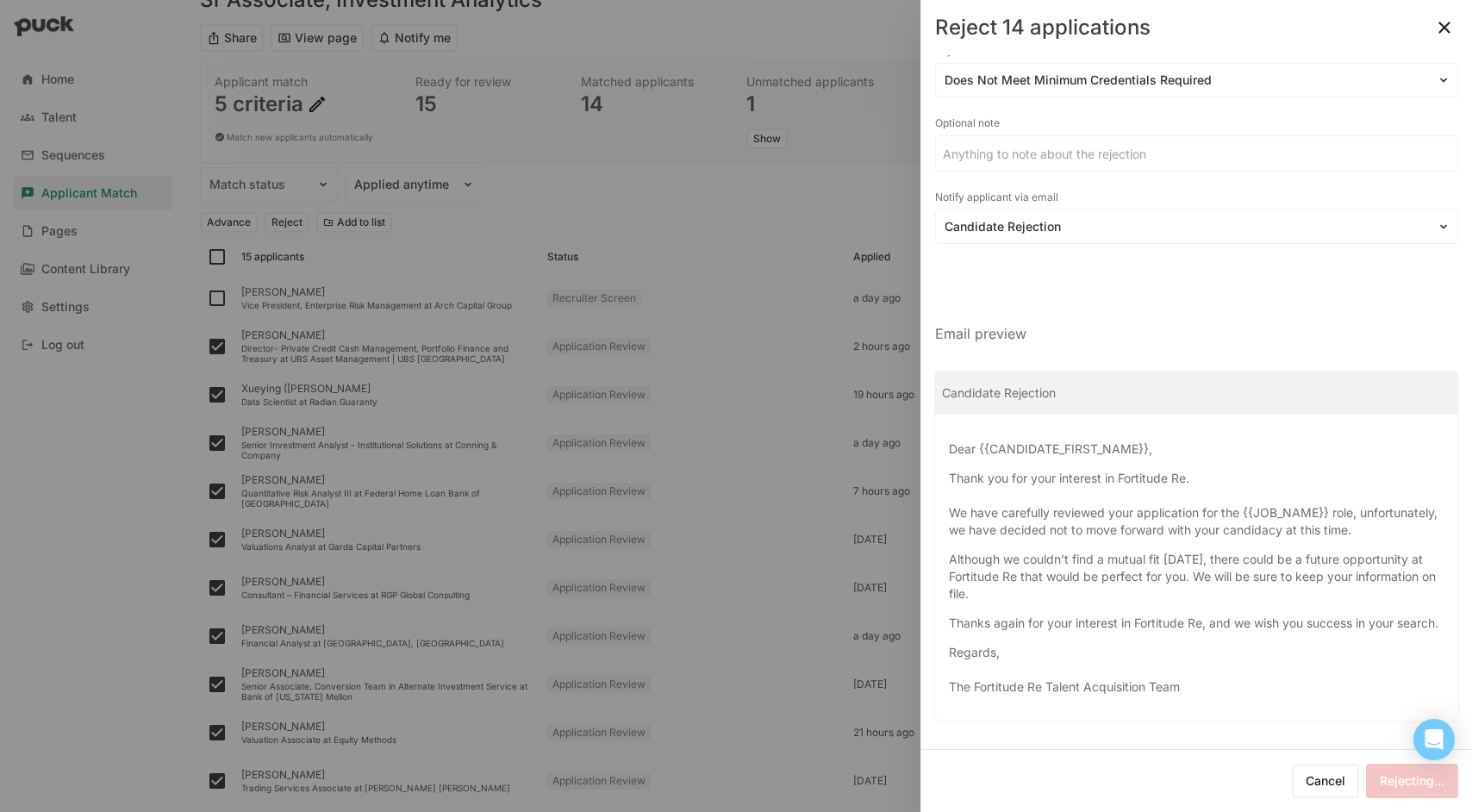
checkbox input "false"
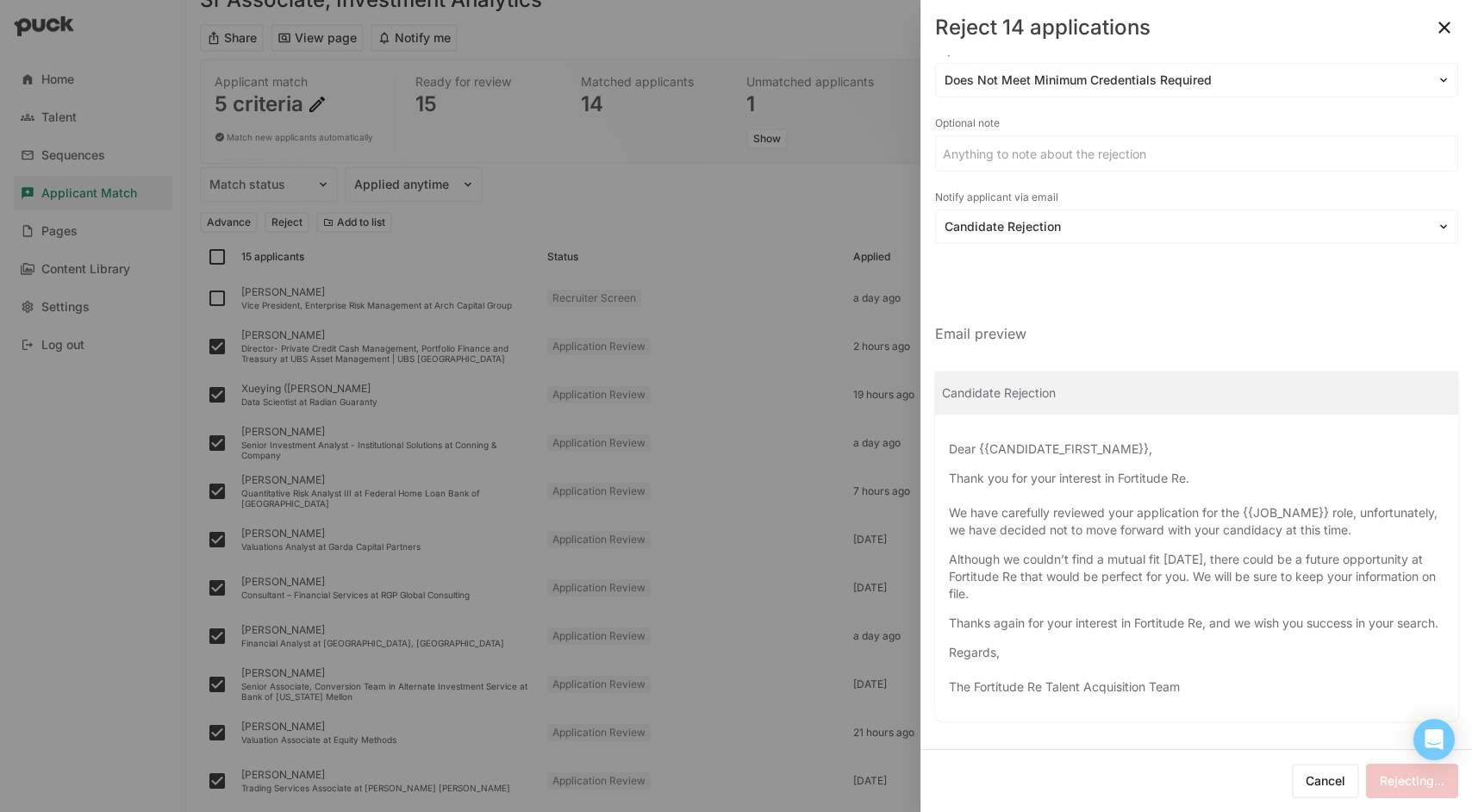
checkbox input "false"
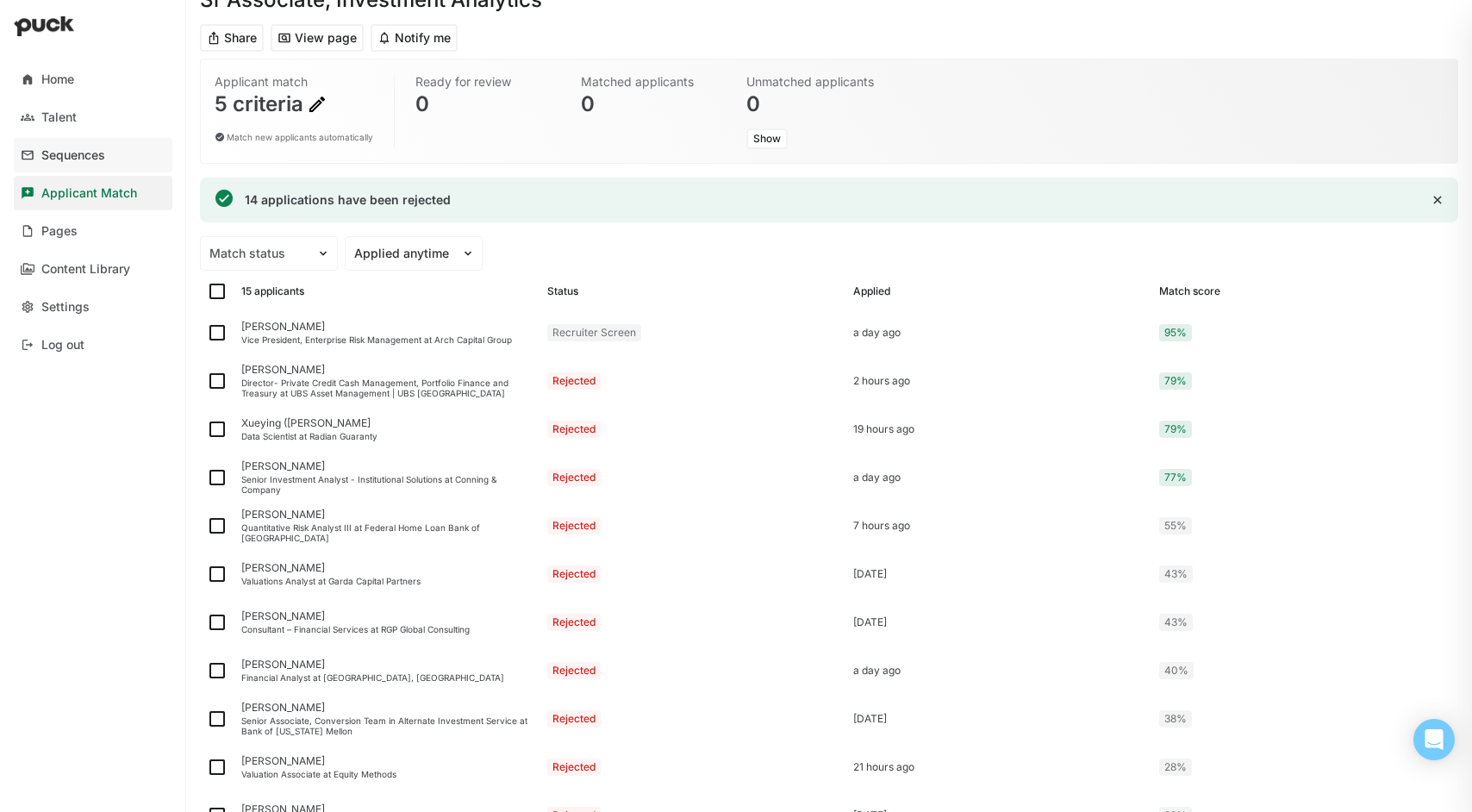
click at [95, 146] on link "Sequences" at bounding box center [93, 155] width 159 height 35
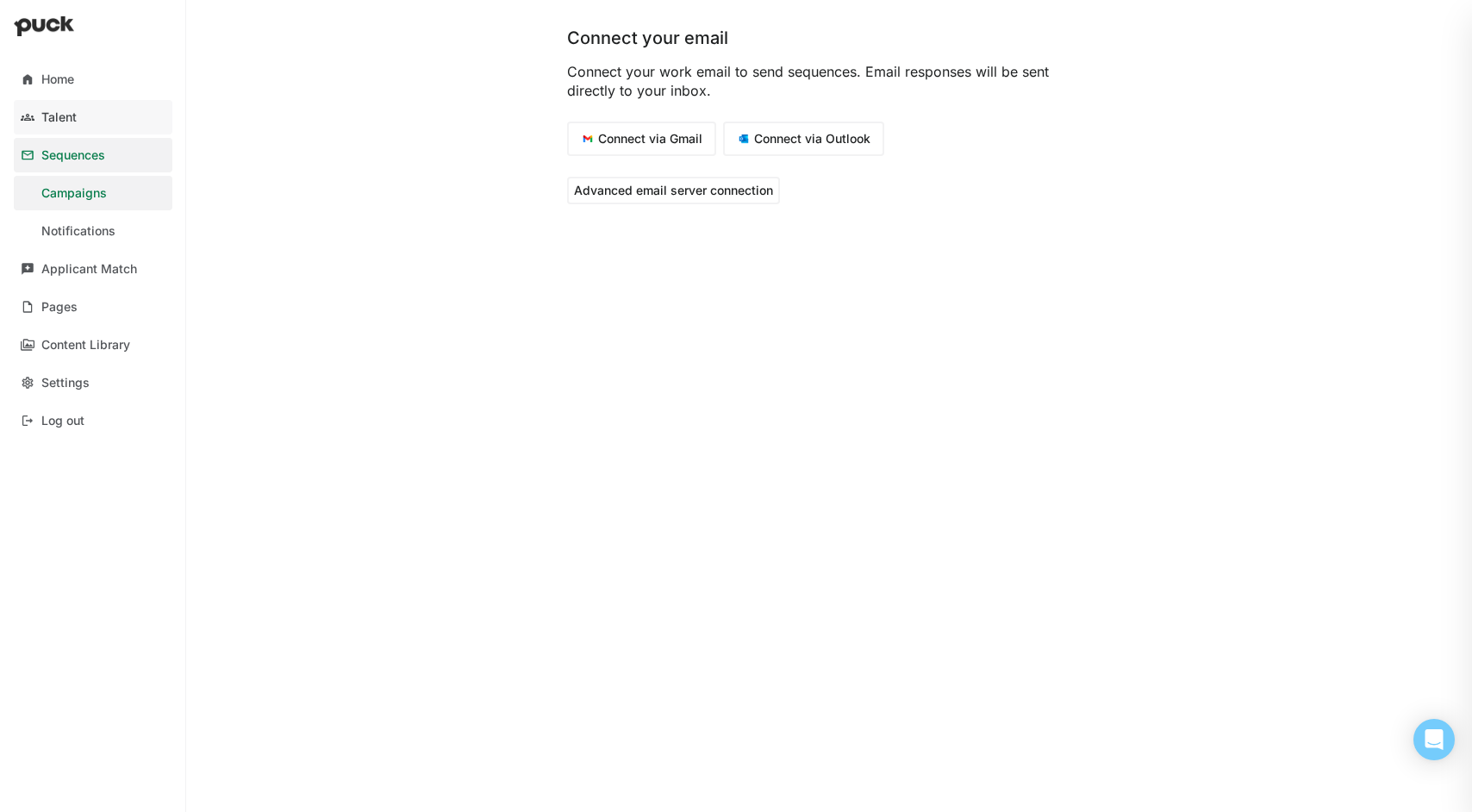
click at [67, 116] on div "Talent" at bounding box center [59, 117] width 36 height 15
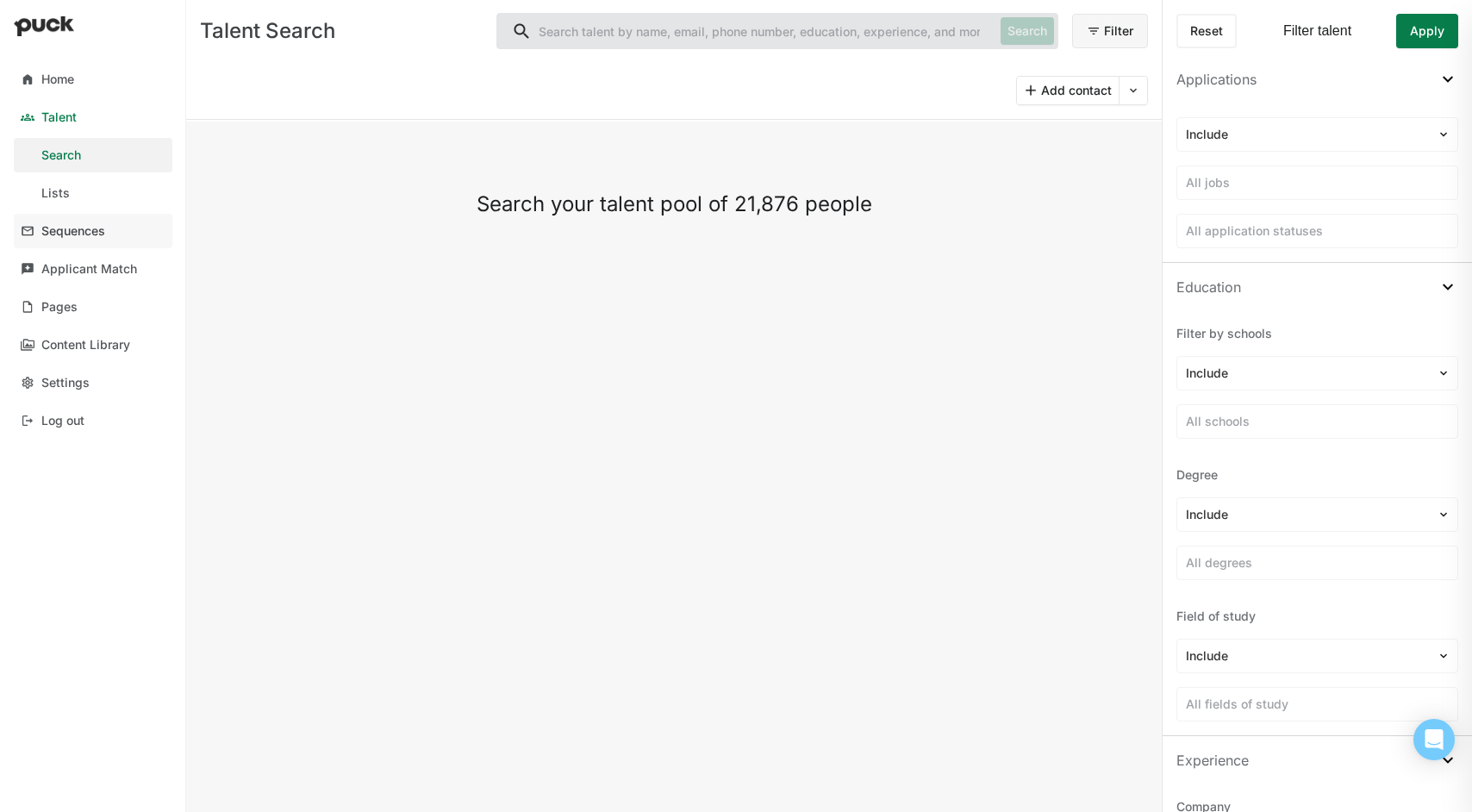
click at [84, 234] on div "Sequences" at bounding box center [73, 231] width 63 height 15
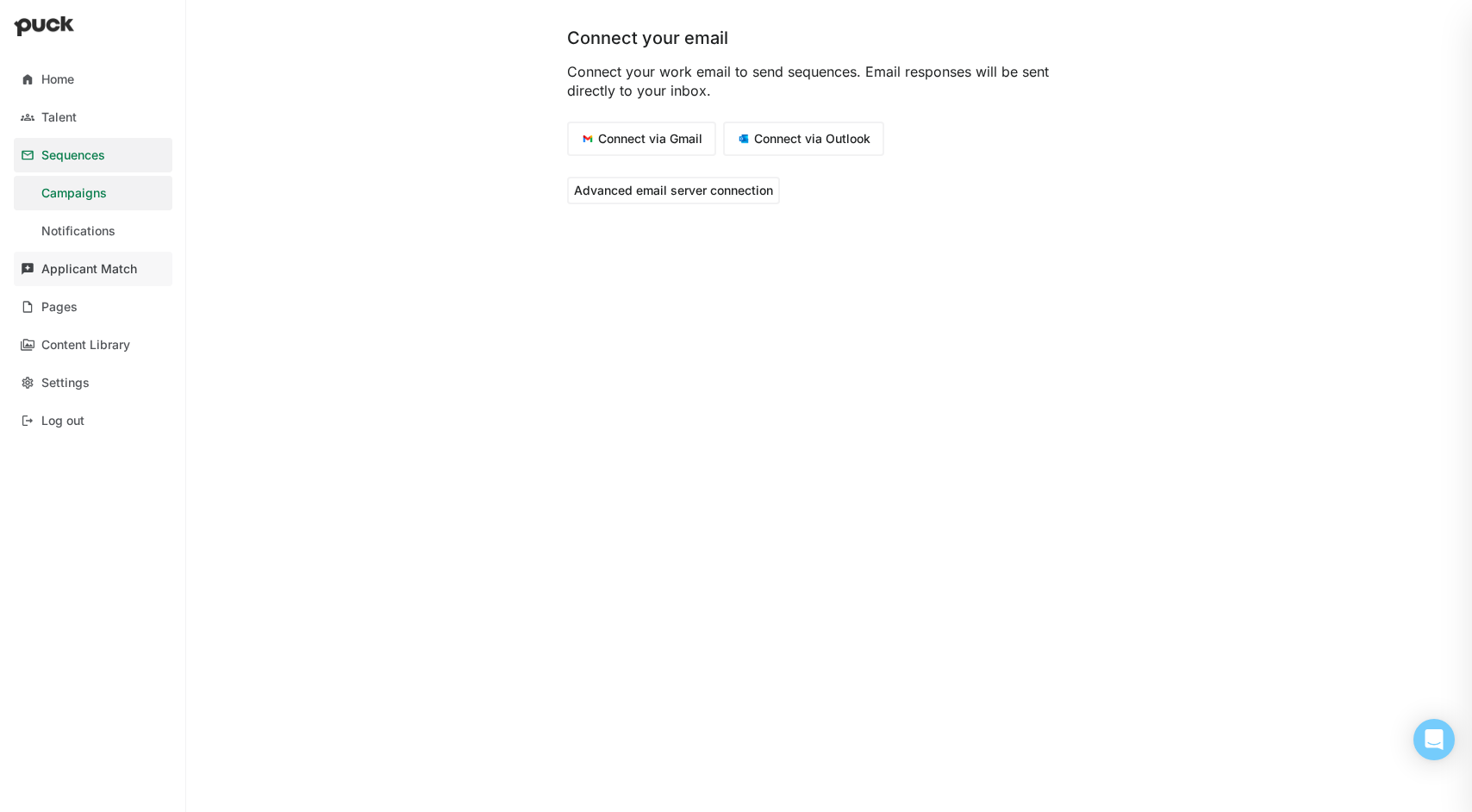
click at [89, 265] on div "Applicant Match" at bounding box center [89, 269] width 96 height 15
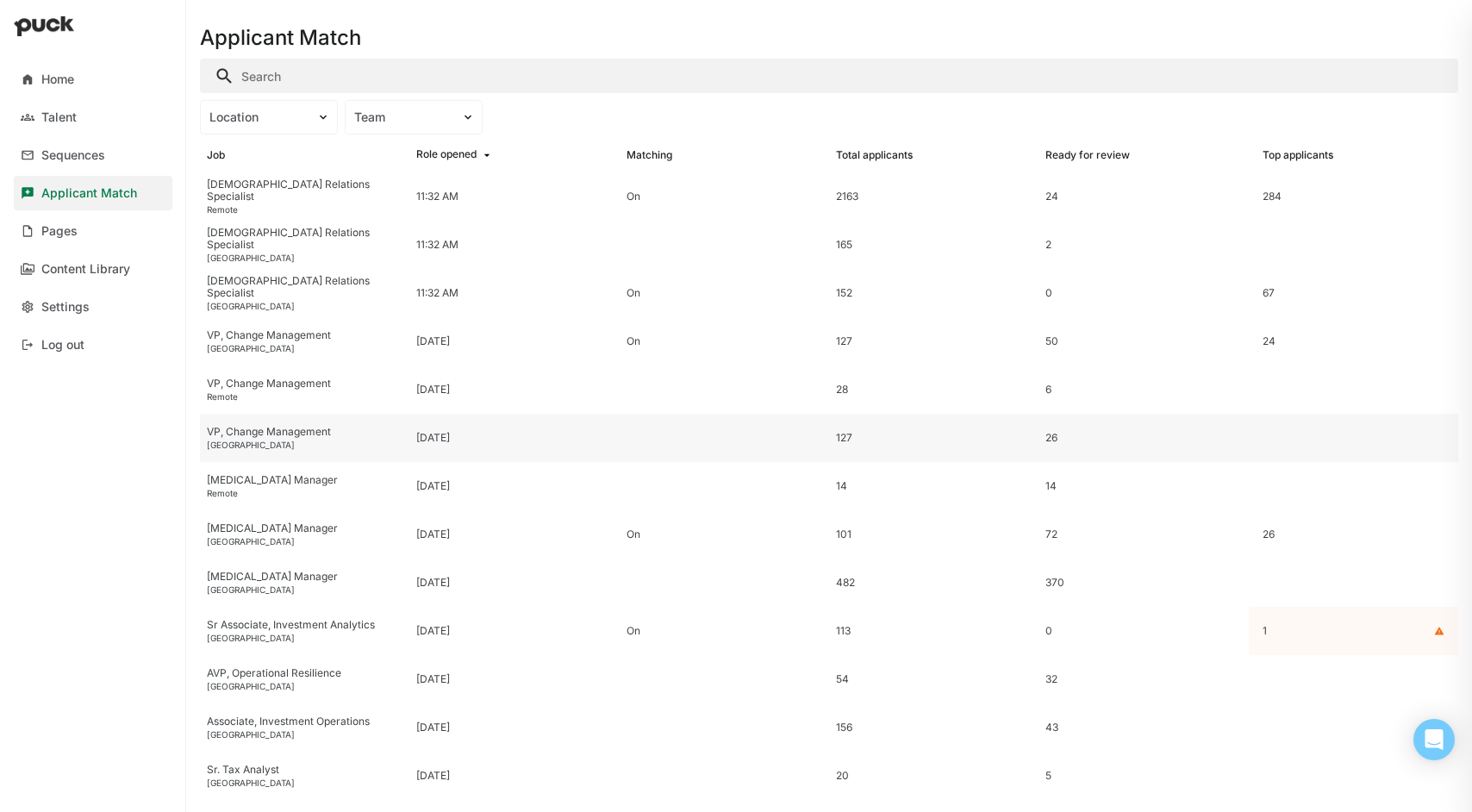
click at [248, 434] on div "VP, Change Management" at bounding box center [304, 432] width 195 height 12
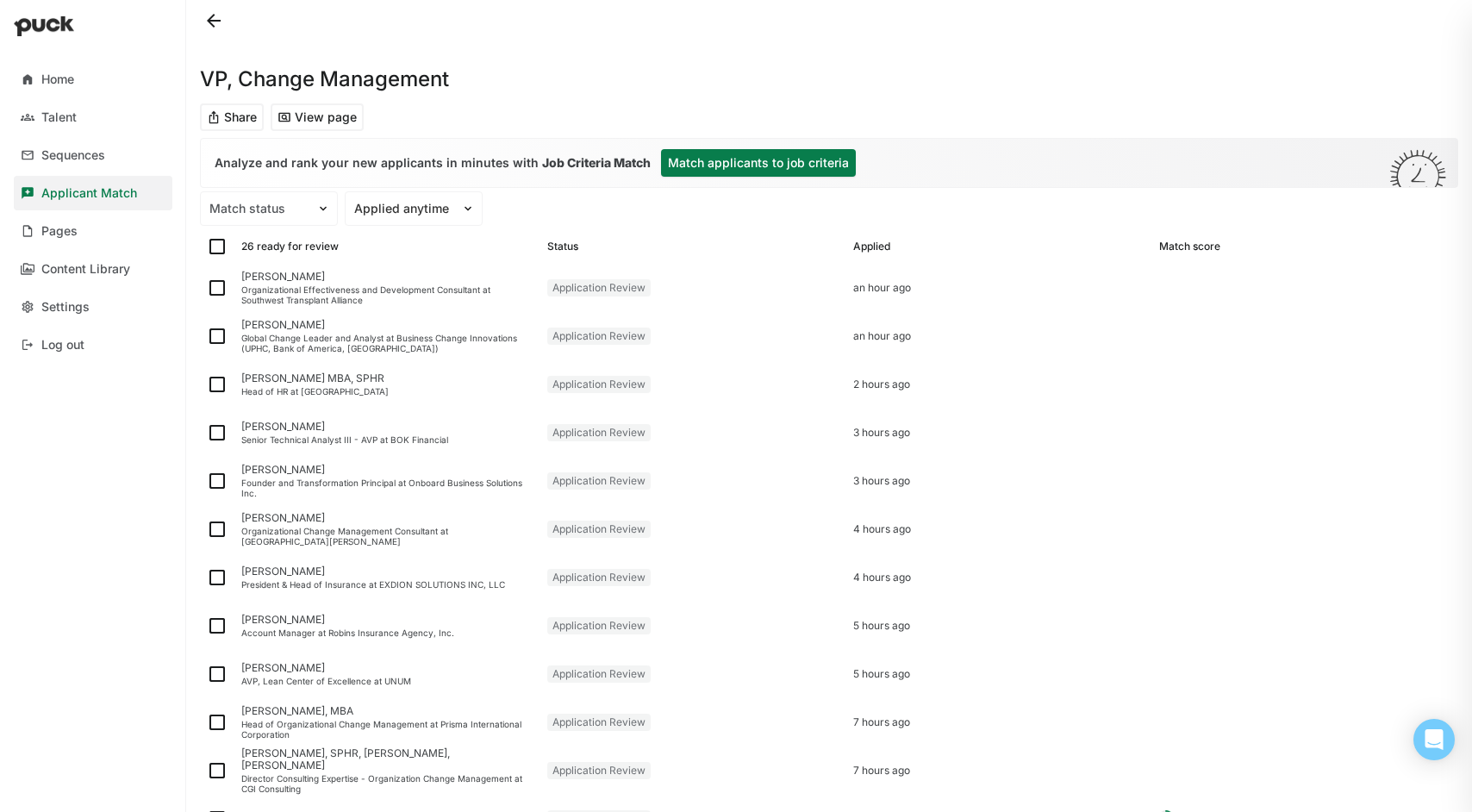
click at [736, 166] on button "Match applicants to job criteria" at bounding box center [758, 163] width 195 height 28
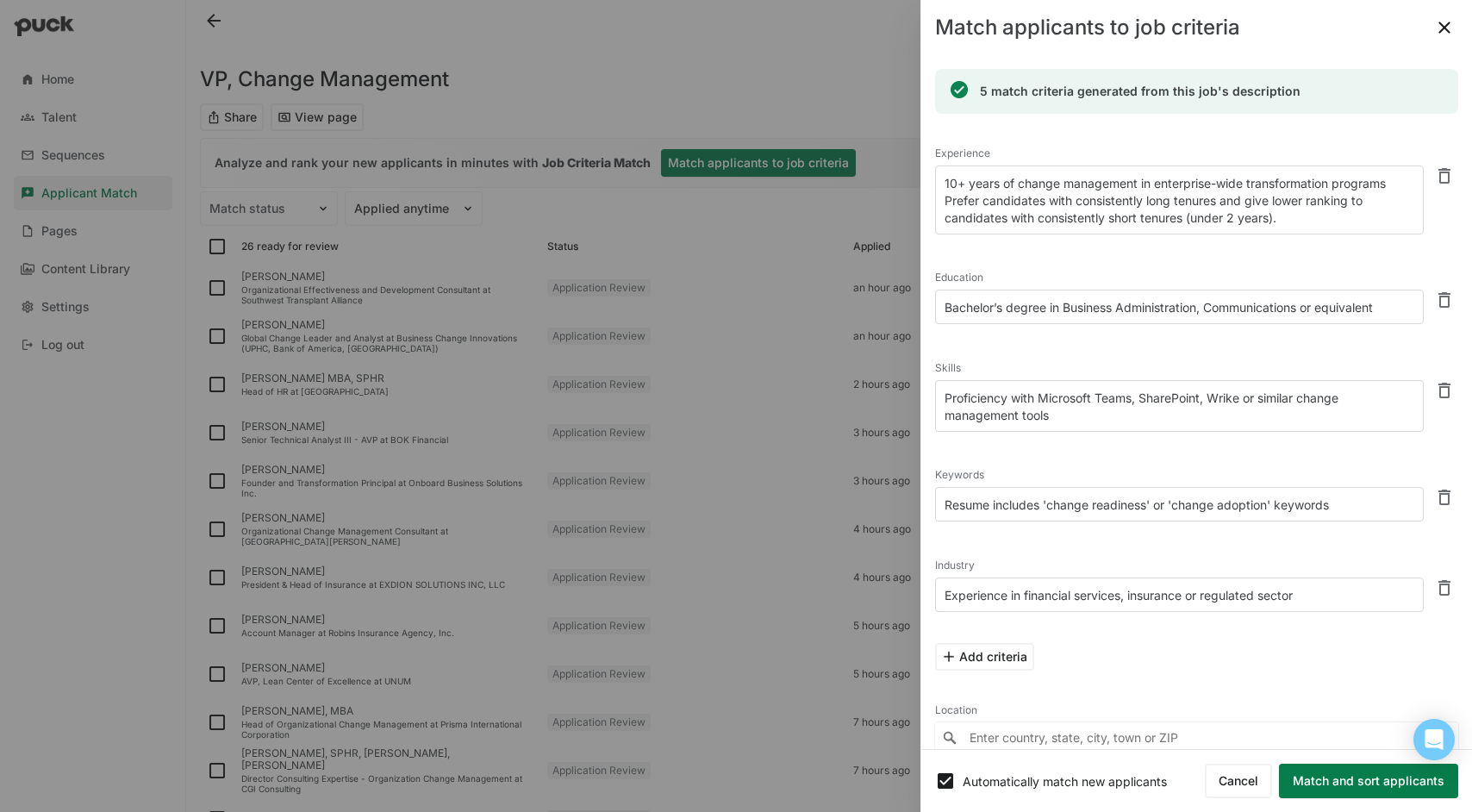
click at [1410, 773] on button "Match and sort applicants" at bounding box center [1369, 781] width 179 height 35
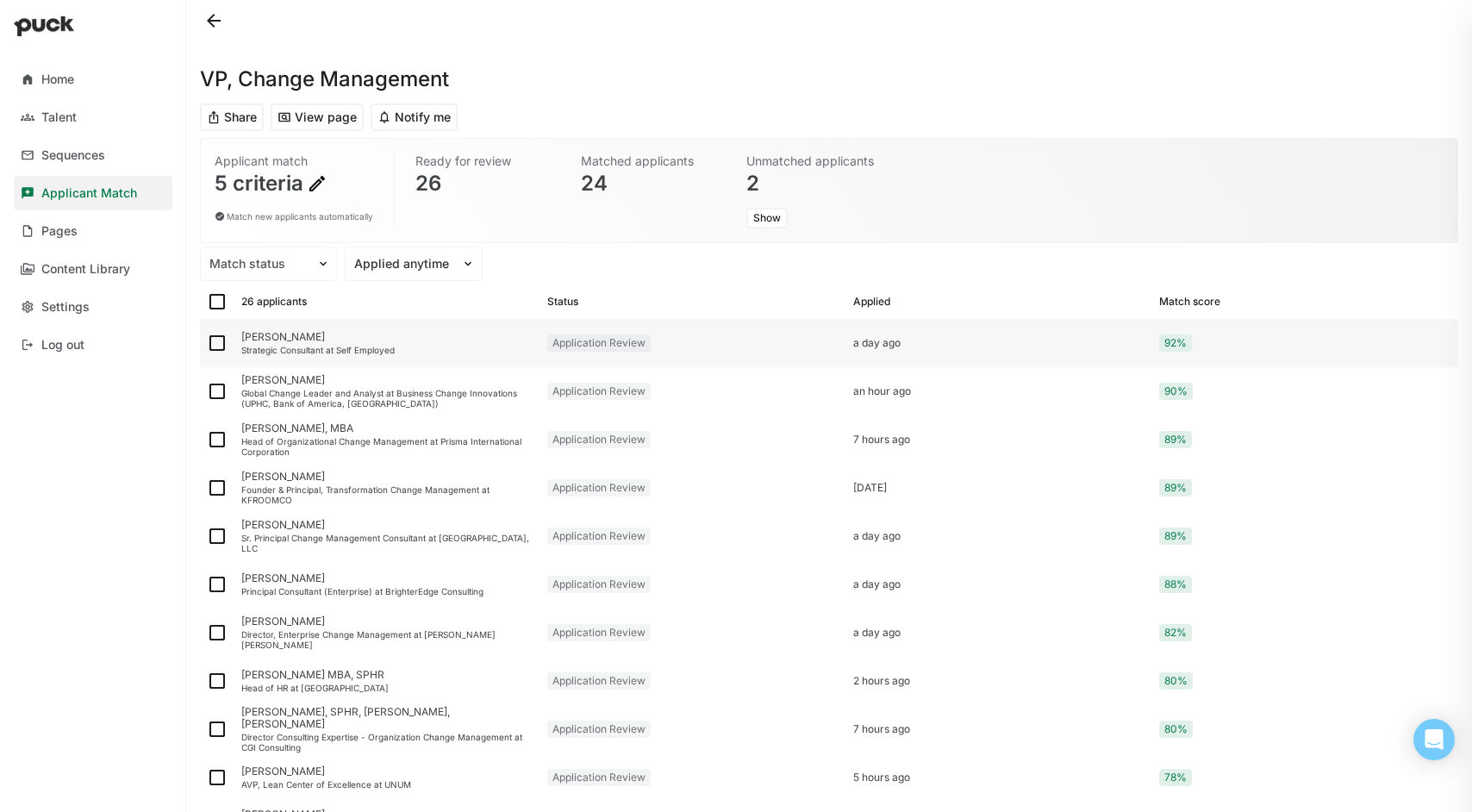
click at [218, 346] on img at bounding box center [217, 343] width 21 height 21
click at [207, 344] on input "checkbox" at bounding box center [206, 343] width 1 height 1
checkbox input "true"
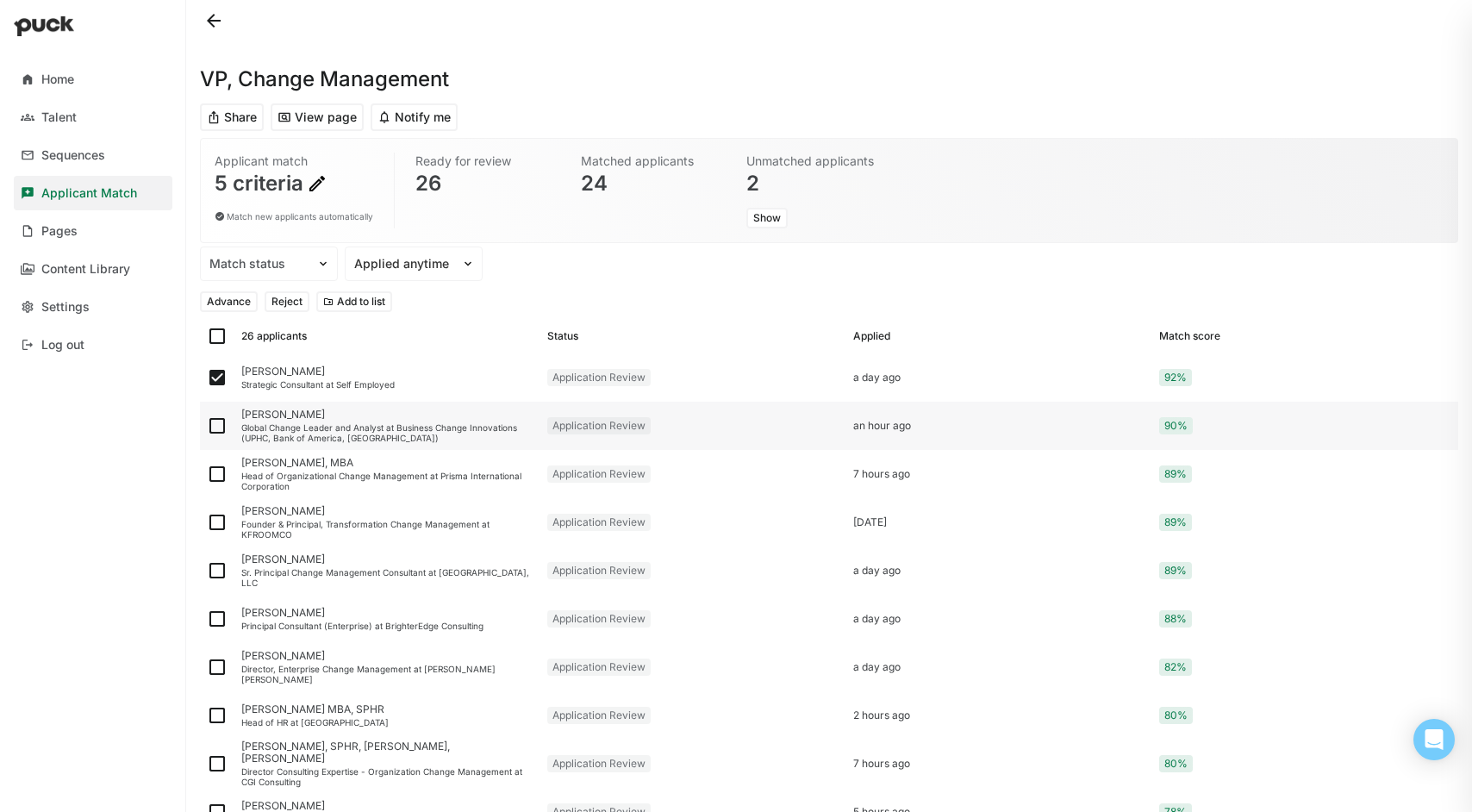
click at [217, 425] on img at bounding box center [217, 426] width 21 height 21
click at [207, 426] on input "checkbox" at bounding box center [206, 426] width 1 height 1
checkbox input "true"
click at [221, 472] on img at bounding box center [217, 474] width 21 height 21
click at [207, 474] on input "checkbox" at bounding box center [206, 474] width 1 height 1
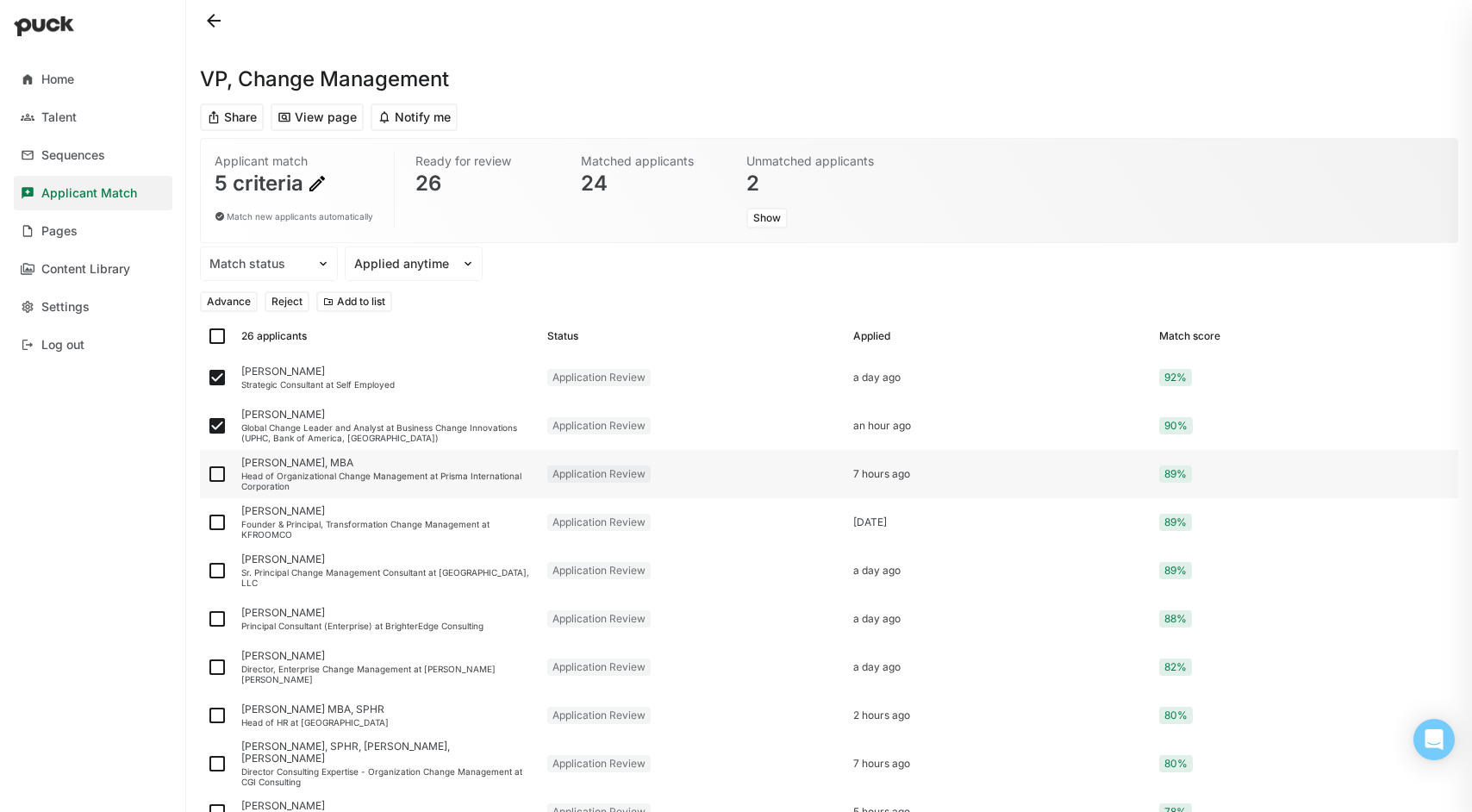
checkbox input "true"
click at [218, 525] on img at bounding box center [217, 523] width 21 height 21
click at [207, 523] on input "checkbox" at bounding box center [206, 522] width 1 height 1
checkbox input "true"
click at [221, 566] on img at bounding box center [217, 571] width 21 height 21
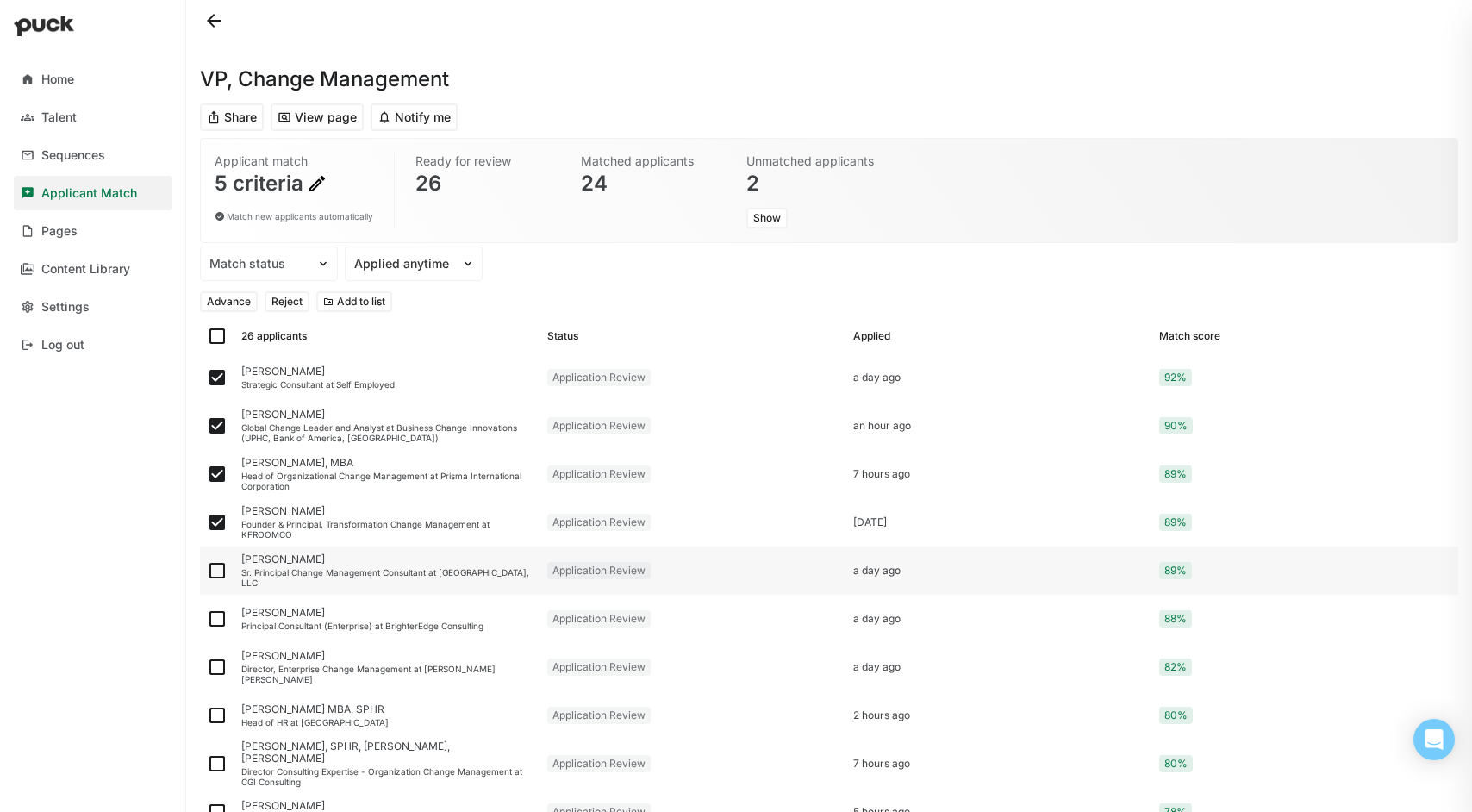
click at [207, 571] on input "checkbox" at bounding box center [206, 571] width 1 height 1
checkbox input "true"
click at [242, 297] on button "Advance" at bounding box center [228, 301] width 57 height 21
checkbox input "false"
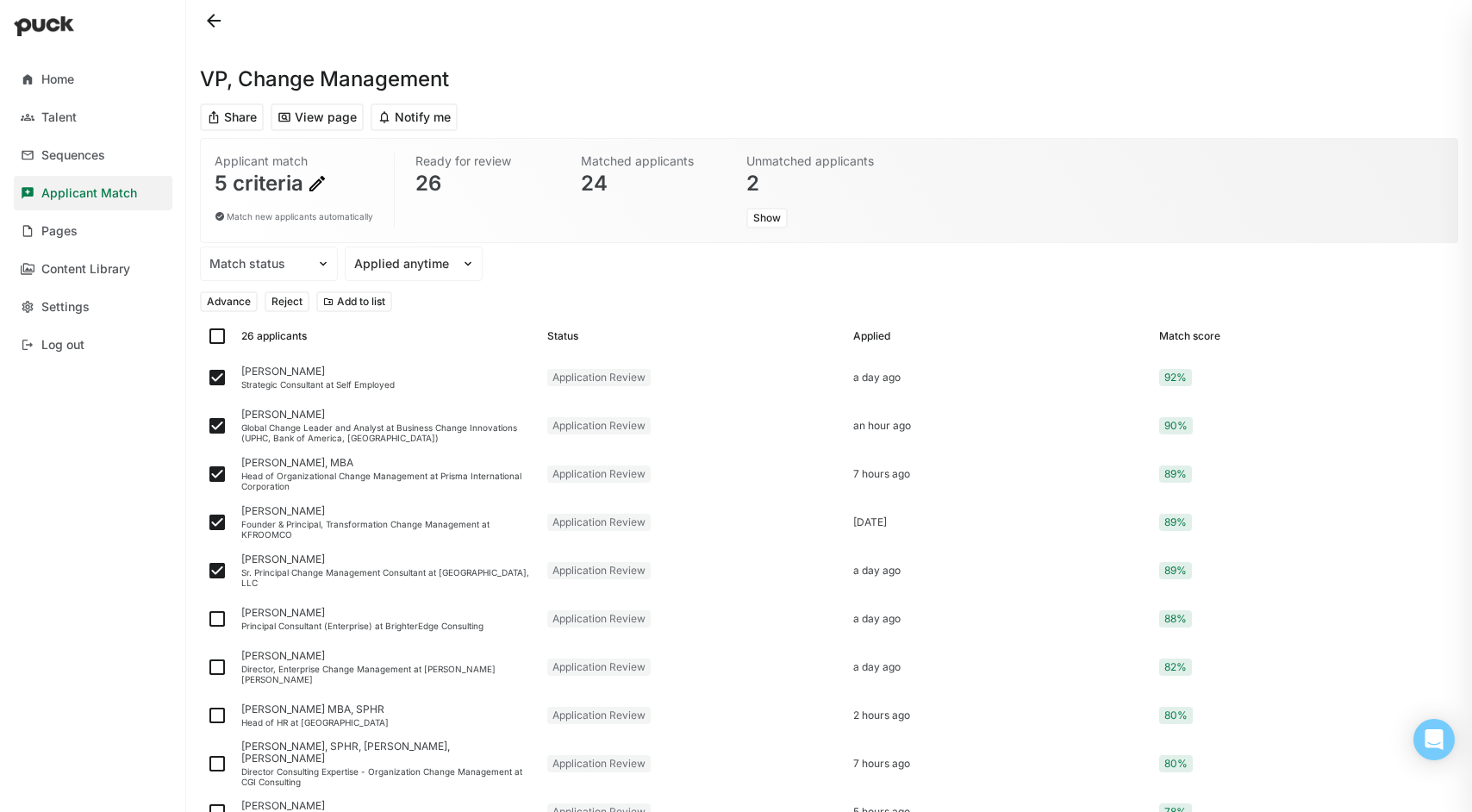
checkbox input "false"
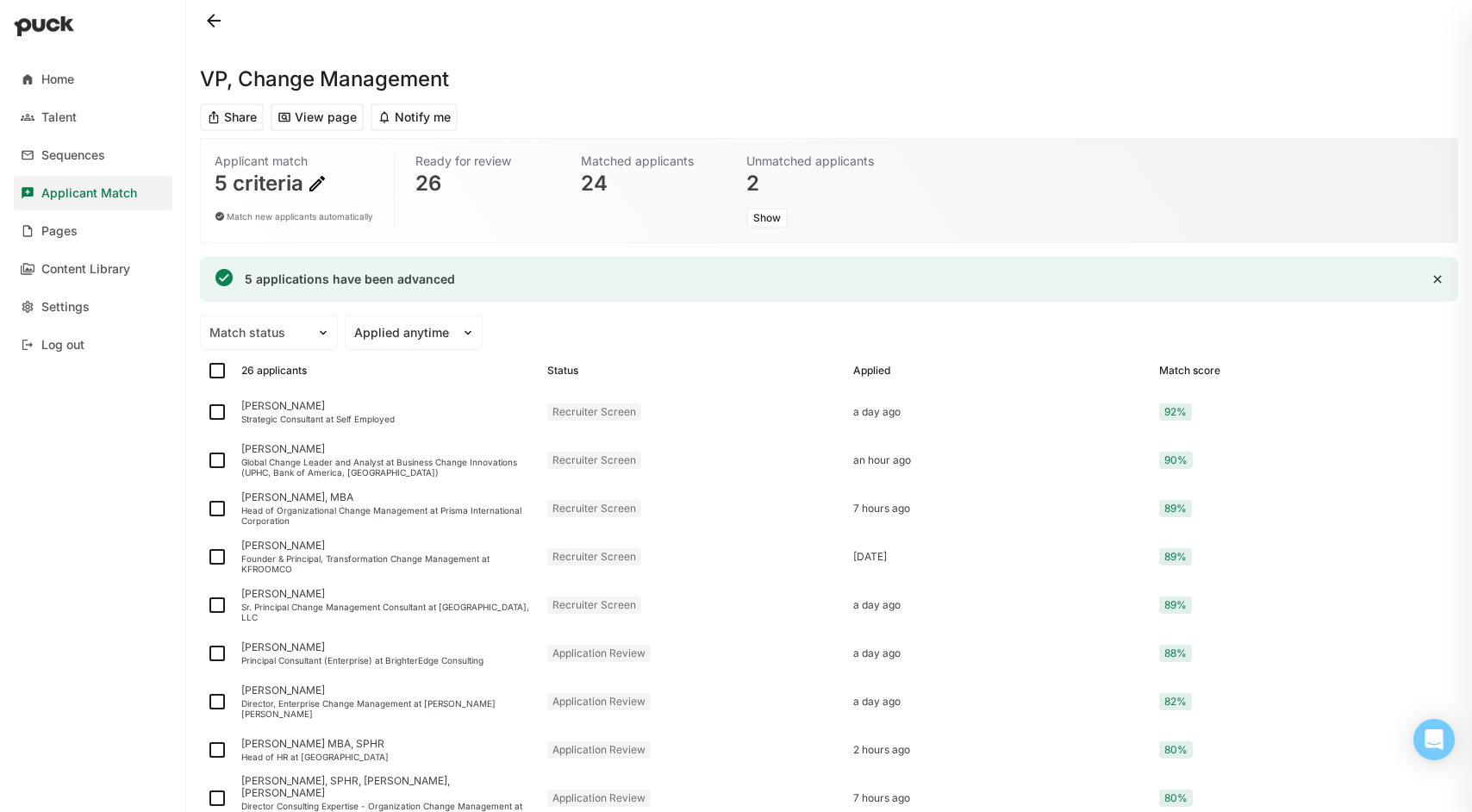
click at [215, 369] on img at bounding box center [217, 371] width 21 height 21
click at [207, 371] on input "checkbox" at bounding box center [206, 371] width 1 height 1
checkbox input "true"
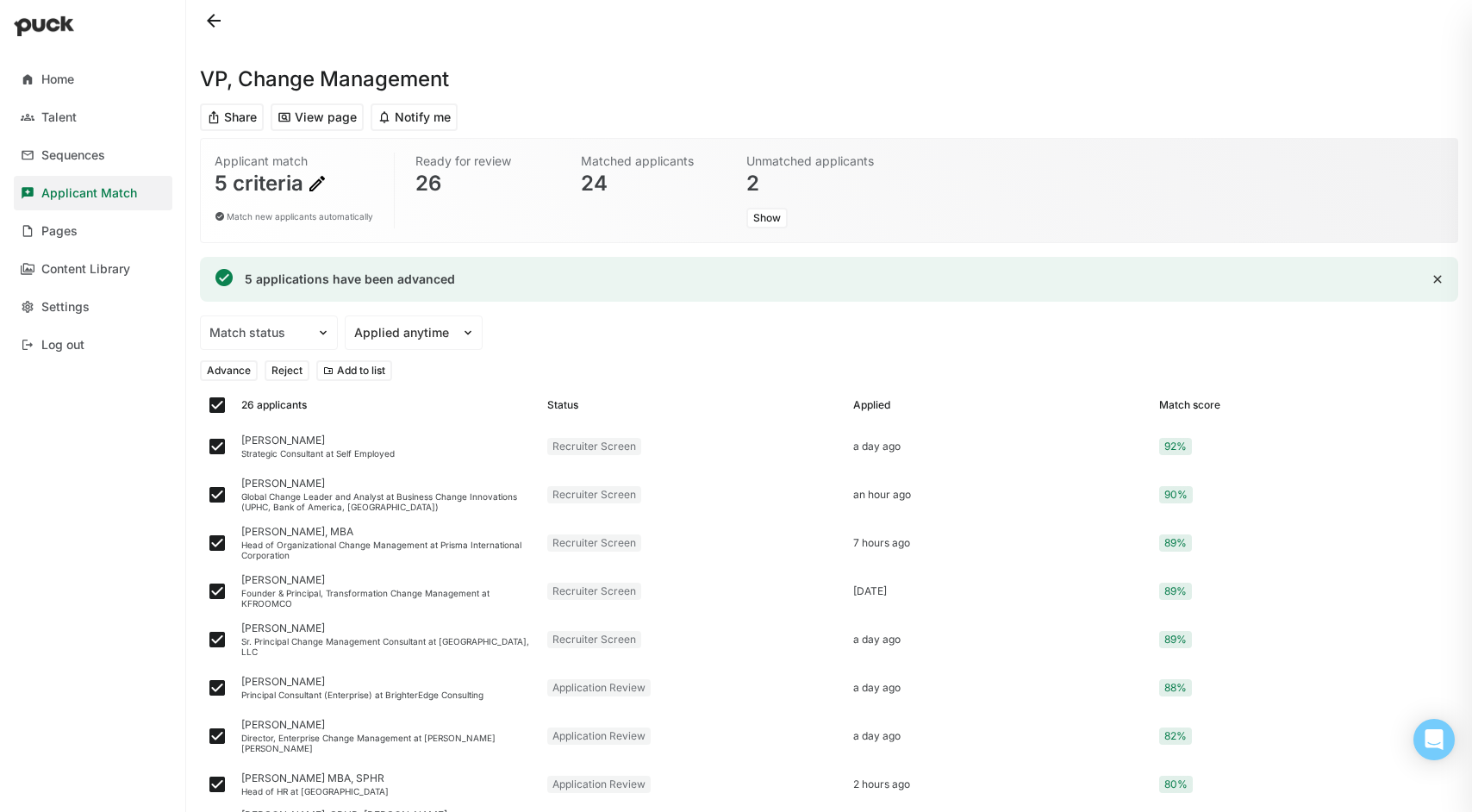
checkbox input "true"
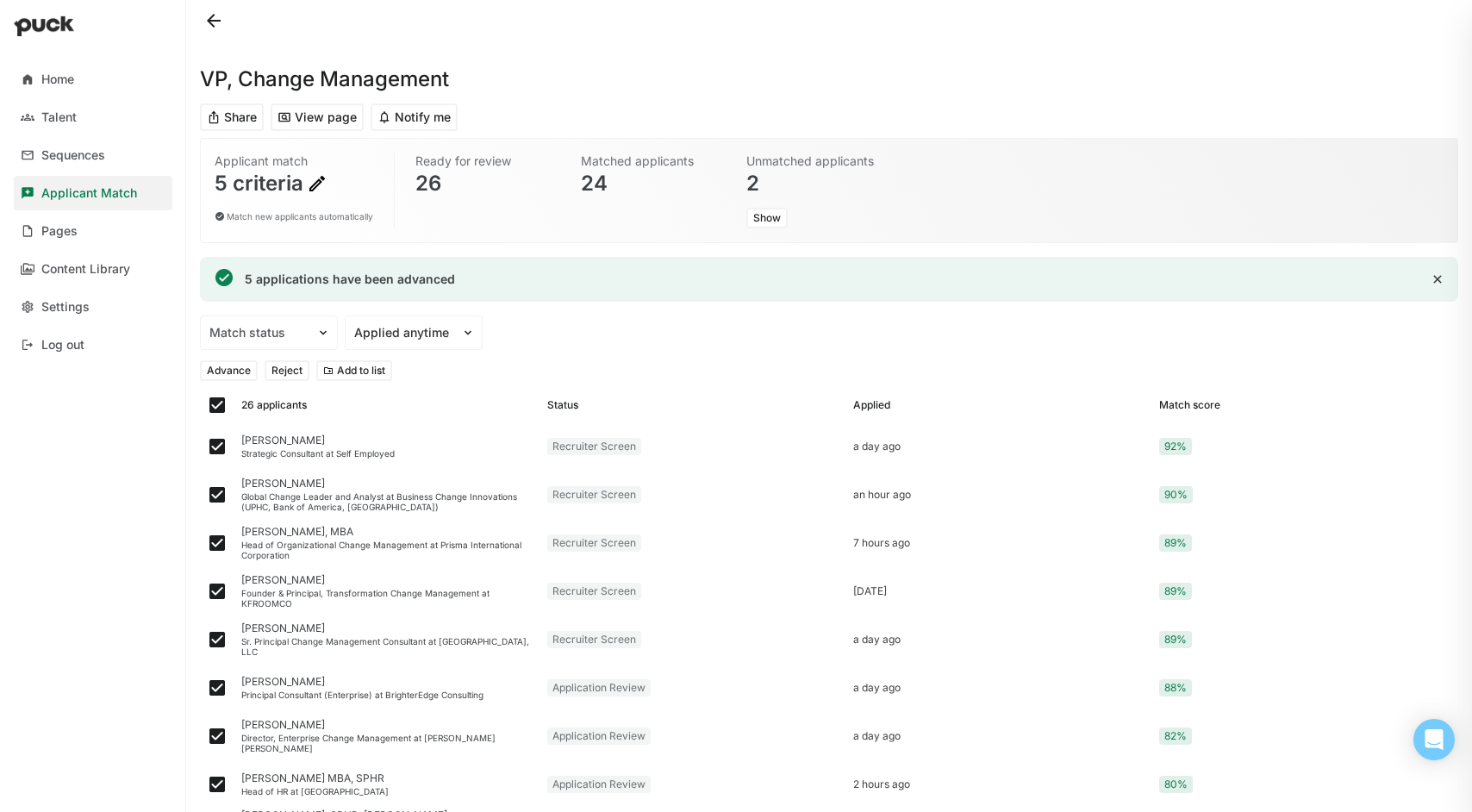
checkbox input "true"
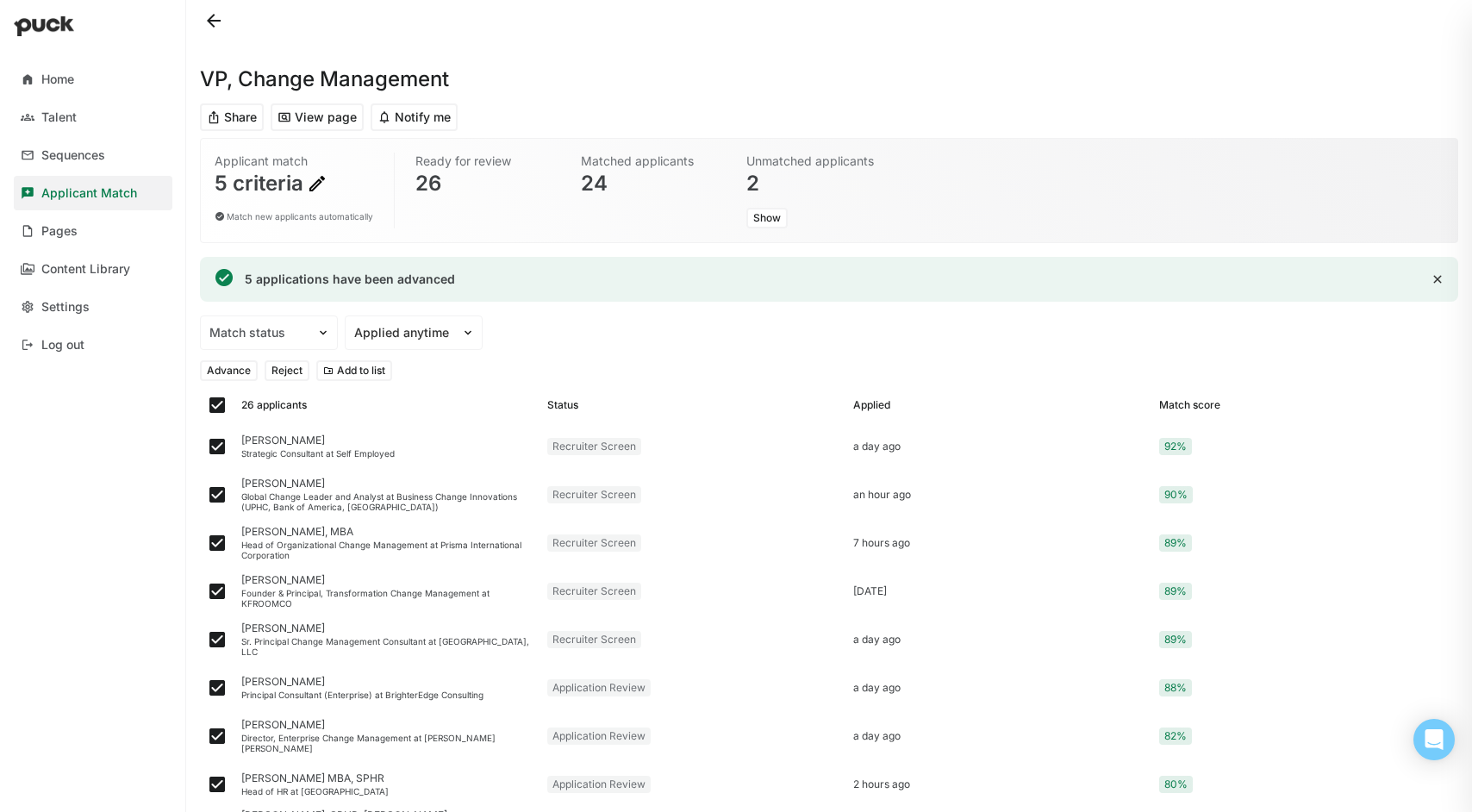
checkbox input "true"
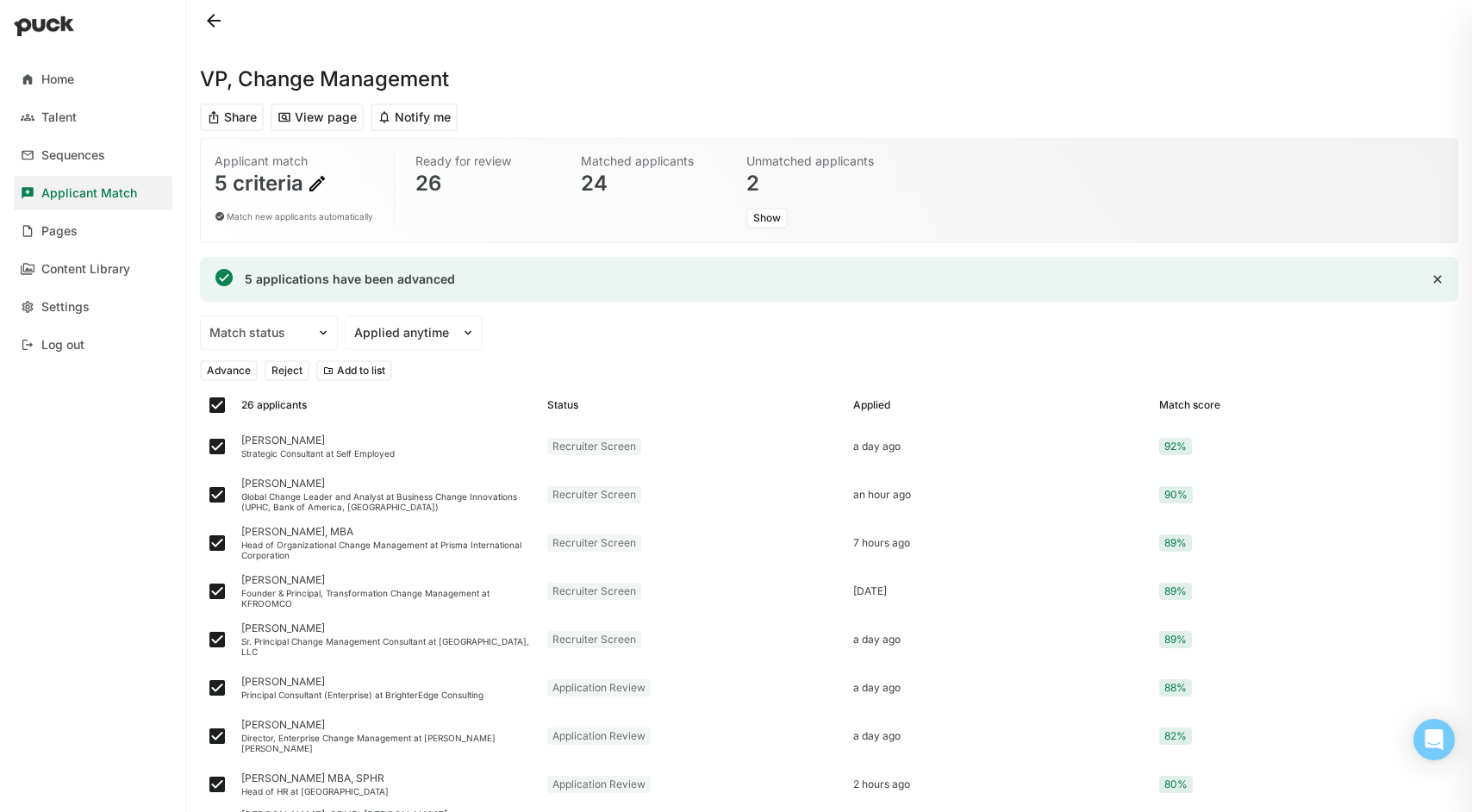
checkbox input "true"
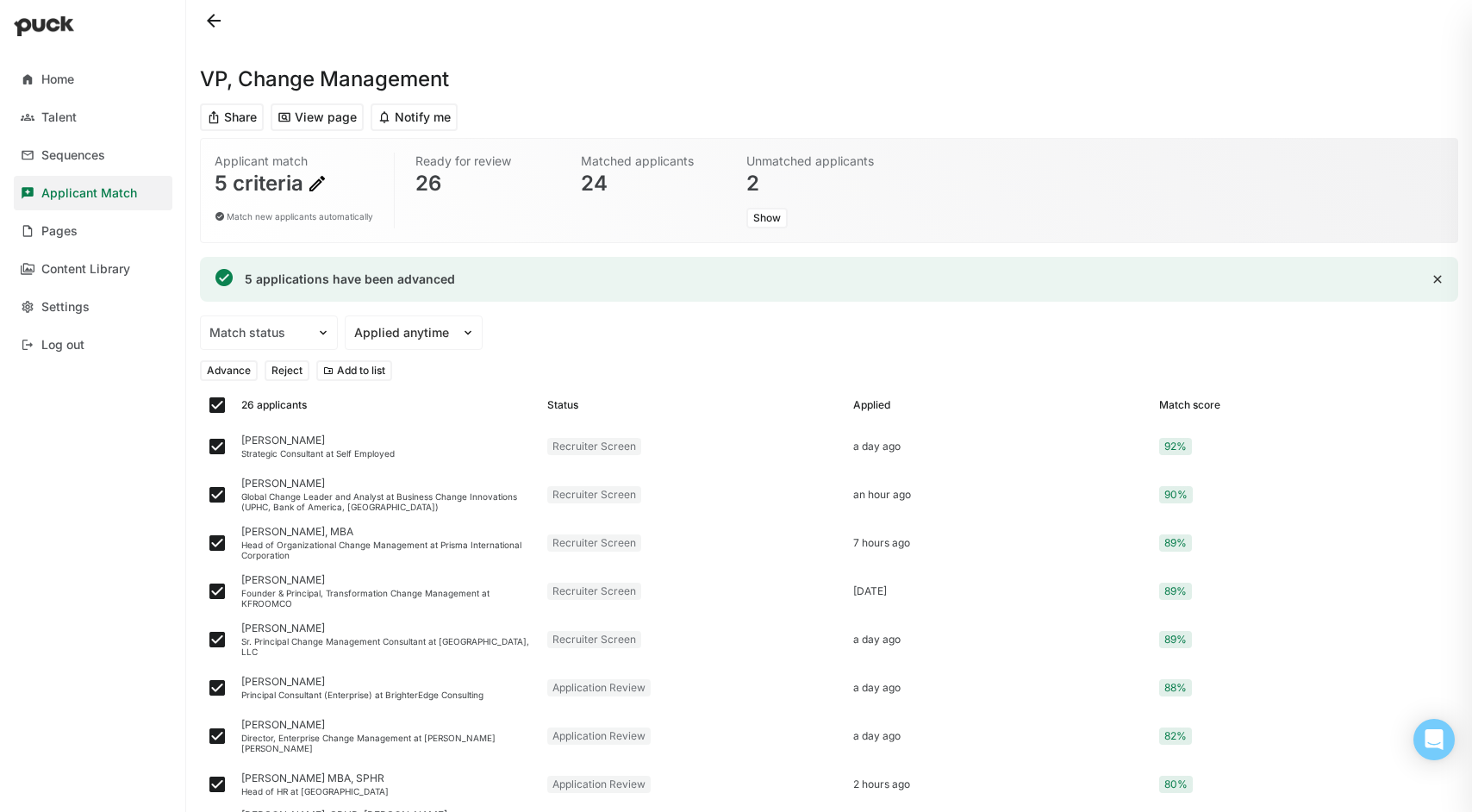
checkbox input "true"
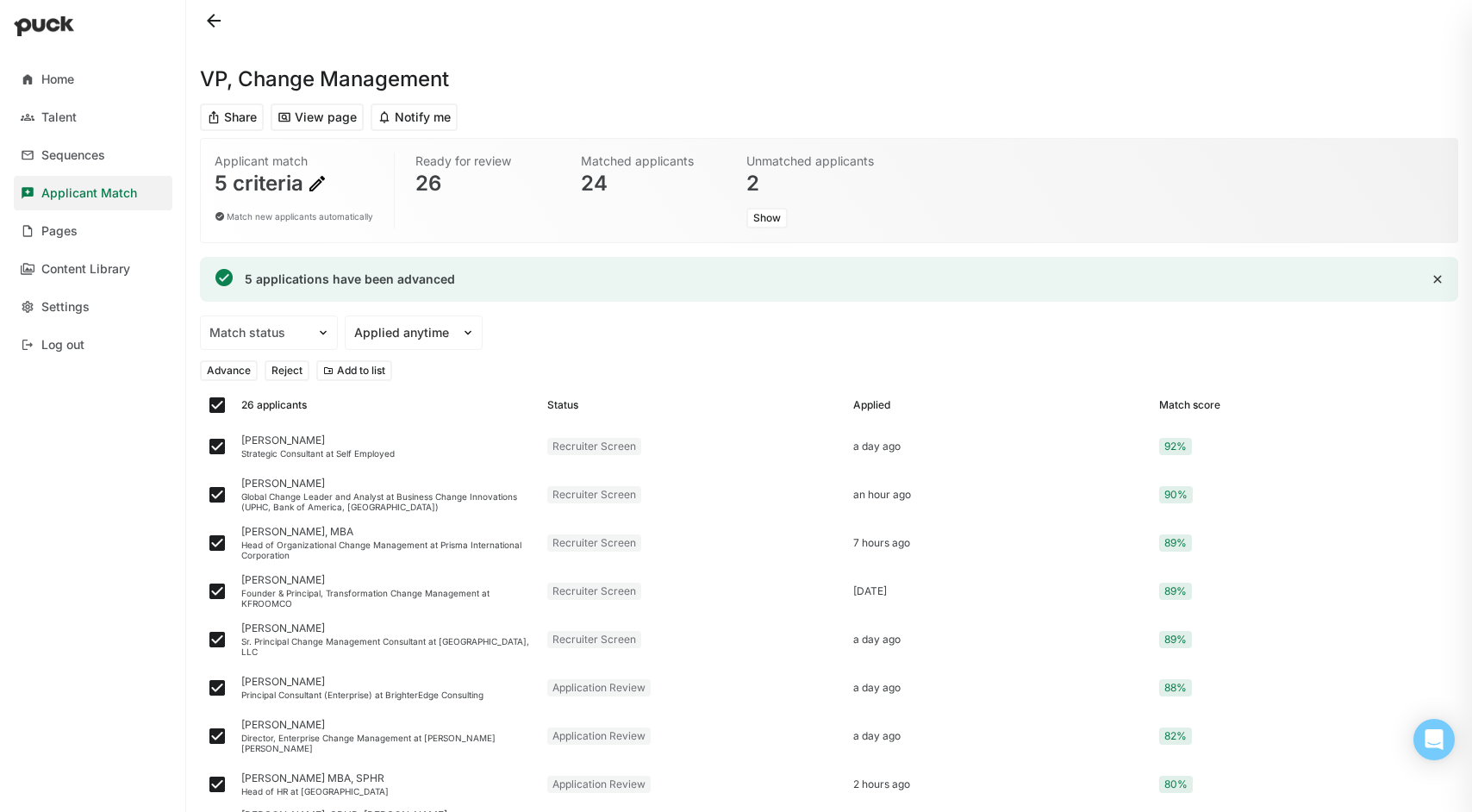
checkbox input "true"
click at [219, 446] on img at bounding box center [217, 446] width 21 height 21
click at [207, 446] on input "checkbox" at bounding box center [206, 446] width 1 height 1
checkbox input "false"
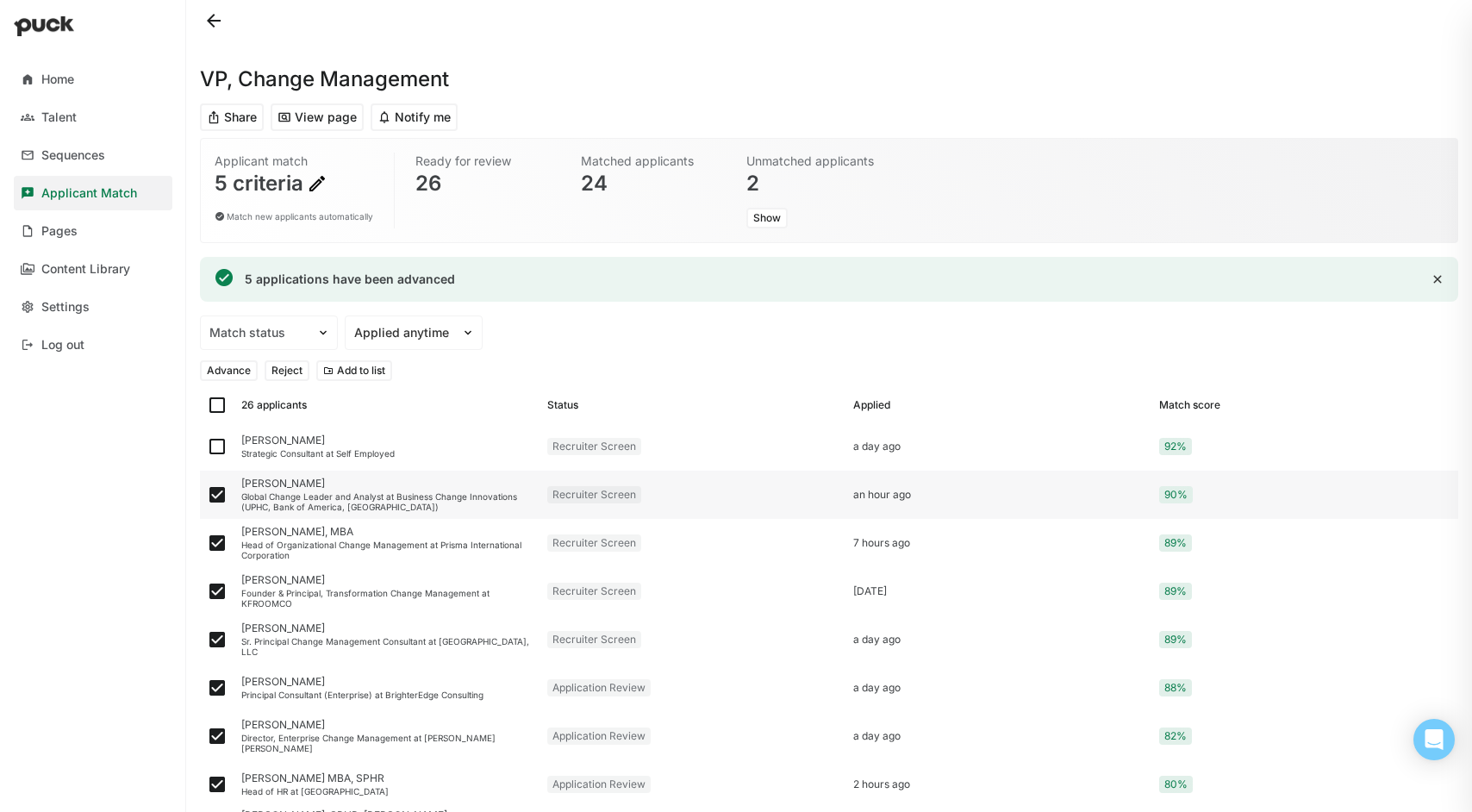
click at [216, 491] on img at bounding box center [217, 495] width 21 height 21
click at [207, 495] on input "checkbox" at bounding box center [206, 495] width 1 height 1
checkbox input "false"
click at [215, 538] on img at bounding box center [217, 543] width 21 height 21
click at [207, 543] on input "checkbox" at bounding box center [206, 543] width 1 height 1
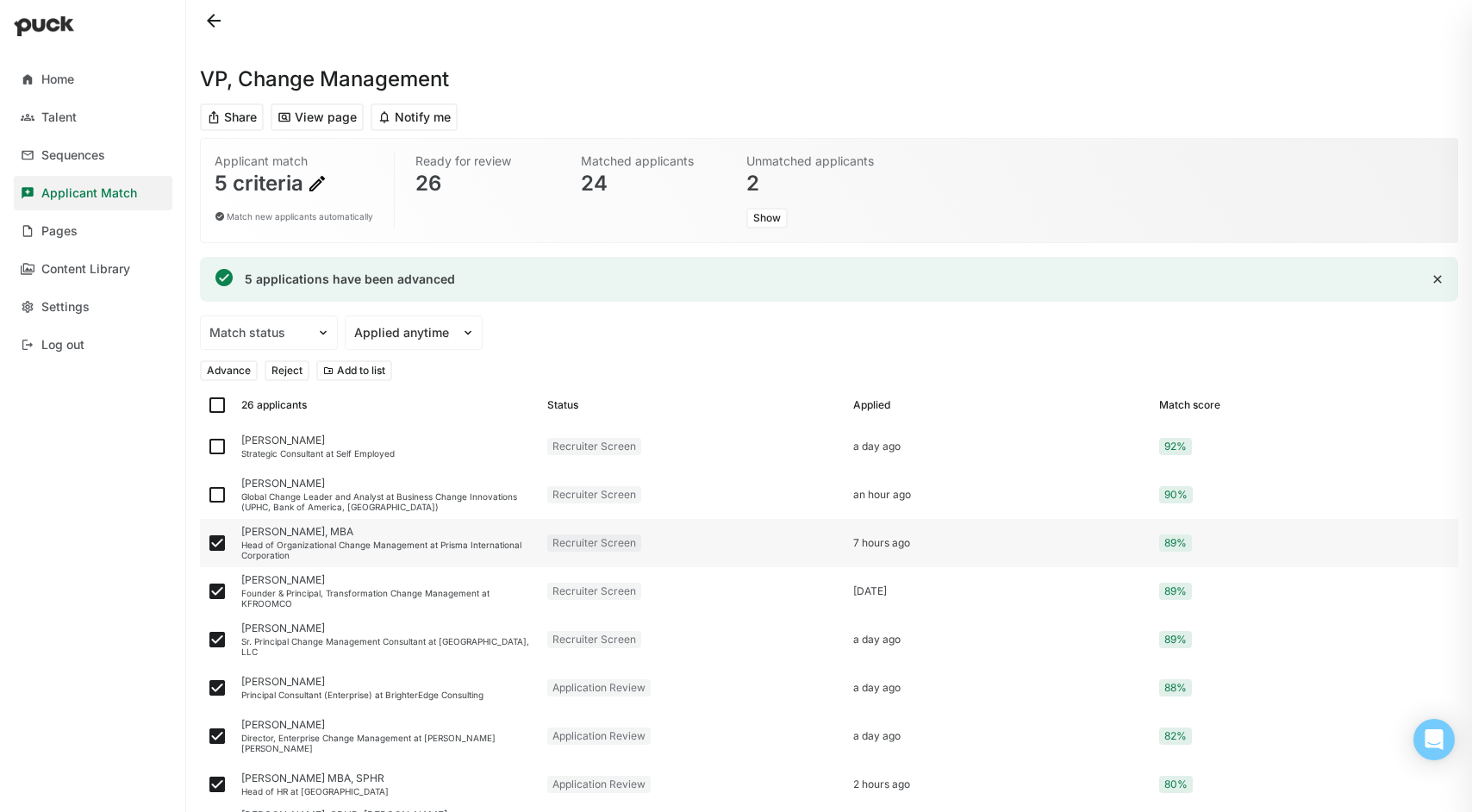
checkbox input "false"
click at [215, 591] on img at bounding box center [217, 591] width 21 height 21
click at [207, 591] on input "checkbox" at bounding box center [206, 591] width 1 height 1
checkbox input "false"
click at [217, 636] on img at bounding box center [217, 639] width 21 height 21
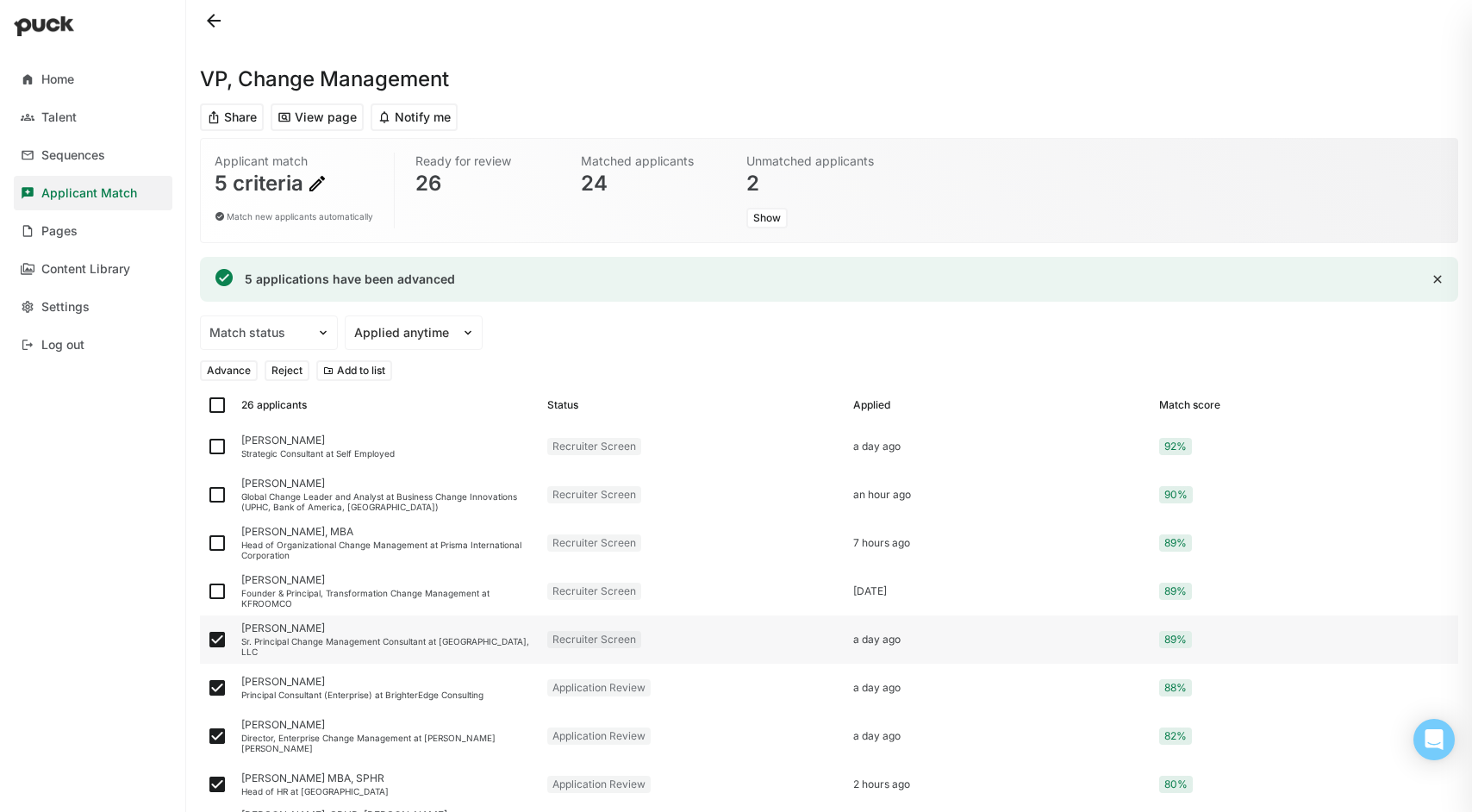
click at [207, 639] on input "checkbox" at bounding box center [206, 639] width 1 height 1
checkbox input "false"
click at [289, 369] on button "Reject" at bounding box center [287, 371] width 45 height 21
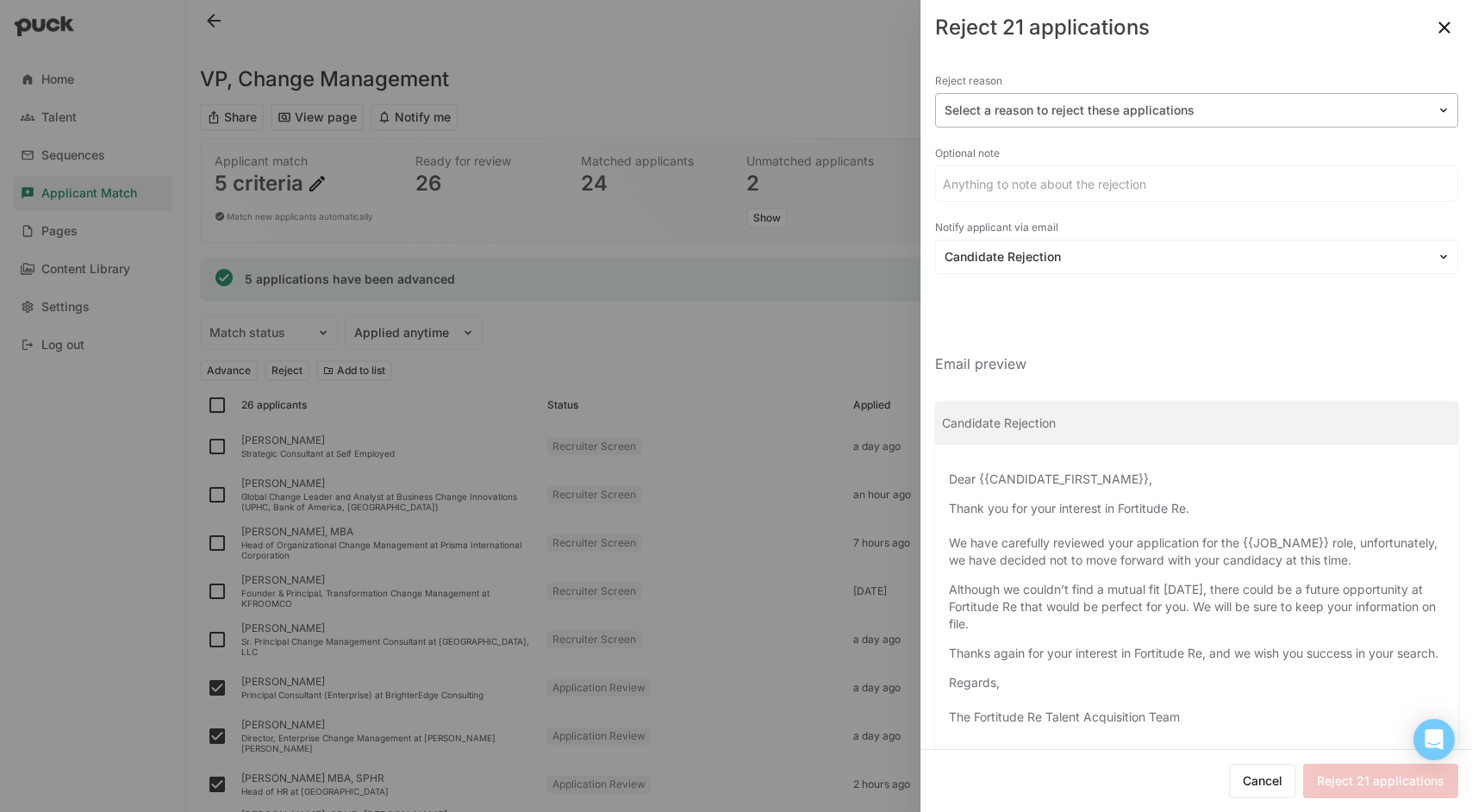
click at [1436, 111] on img at bounding box center [1443, 110] width 14 height 14
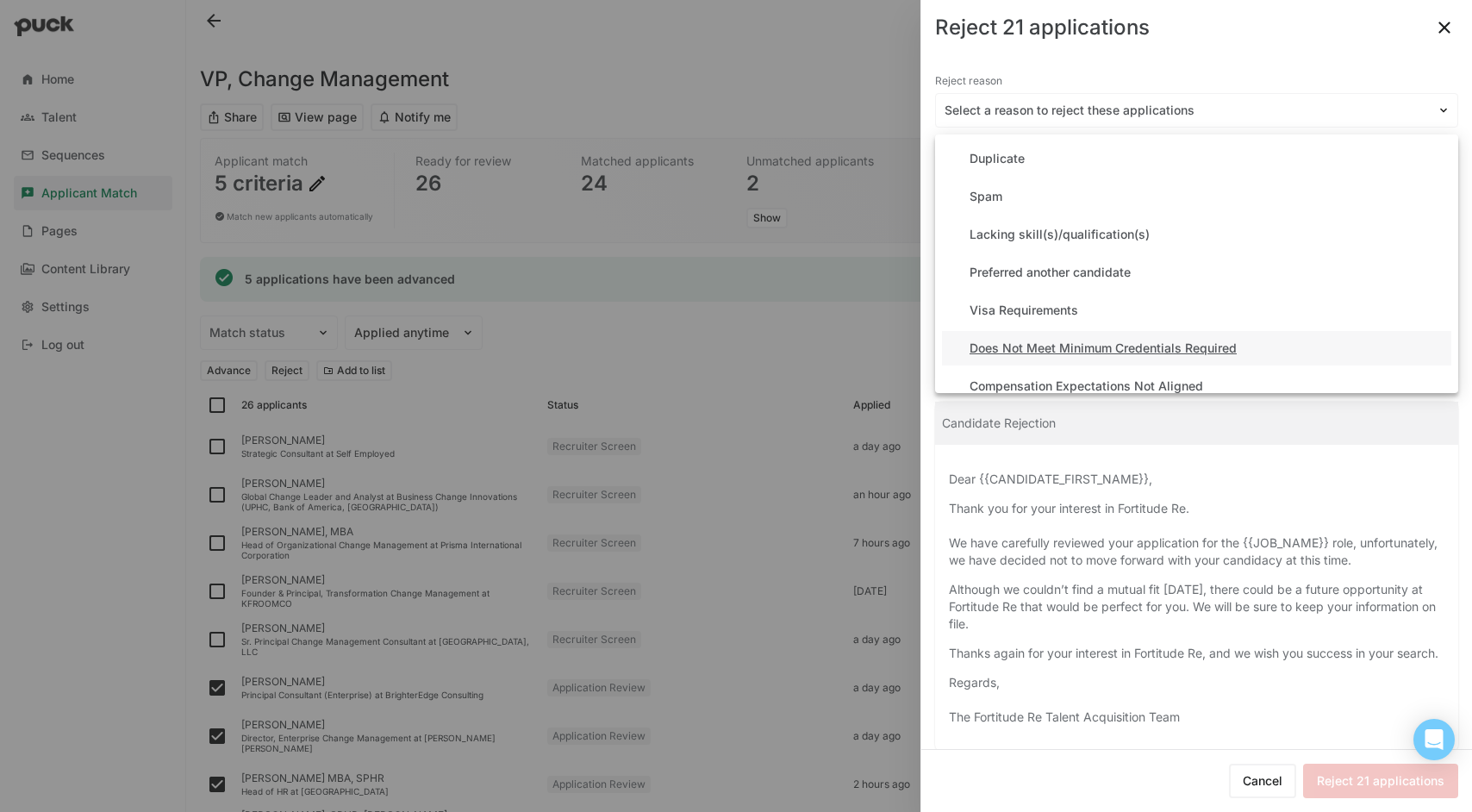
click at [1286, 342] on div "Does Not Meet Minimum Credentials Required" at bounding box center [1197, 348] width 510 height 35
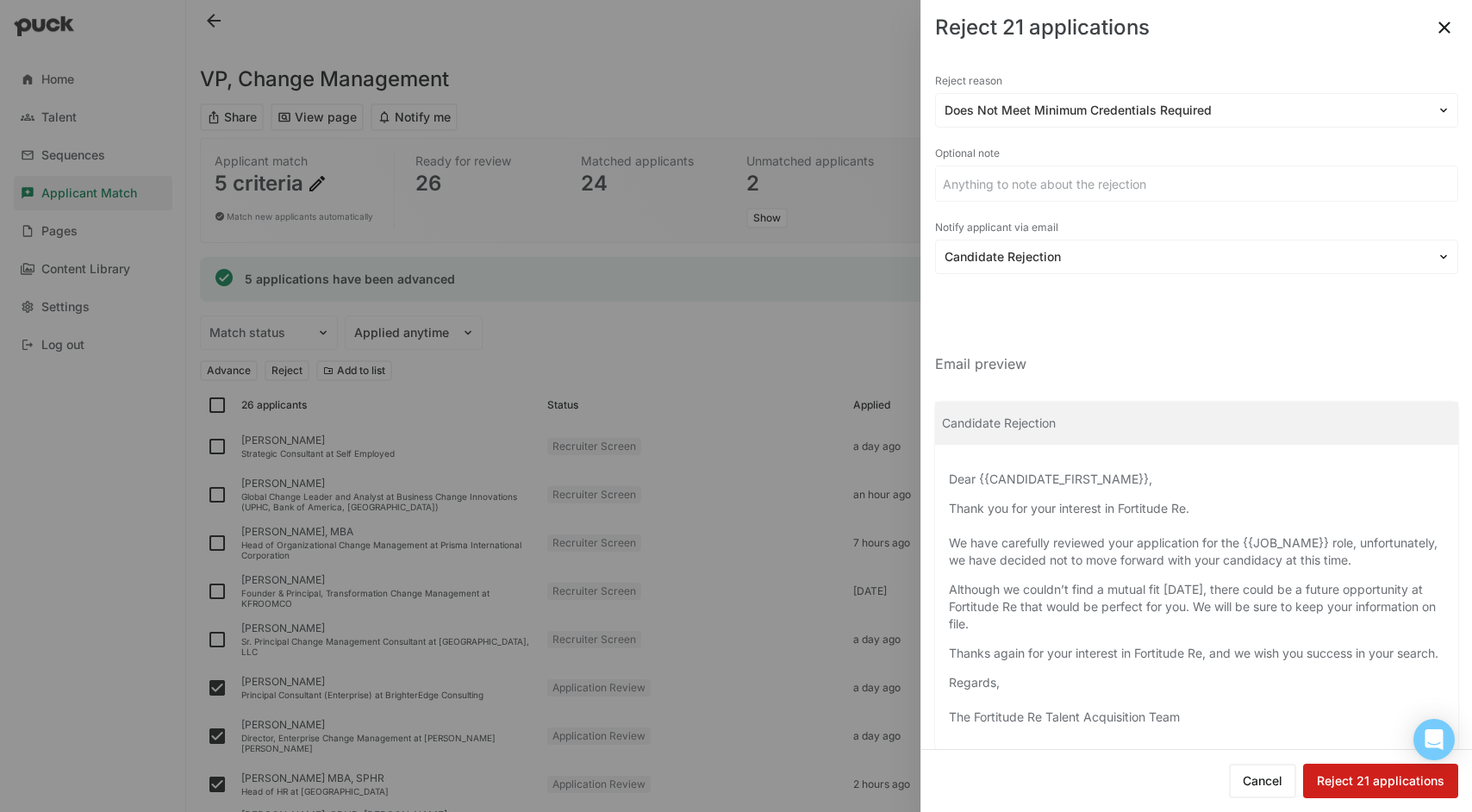
click at [1349, 776] on button "Reject 21 applications" at bounding box center [1381, 781] width 155 height 35
checkbox input "false"
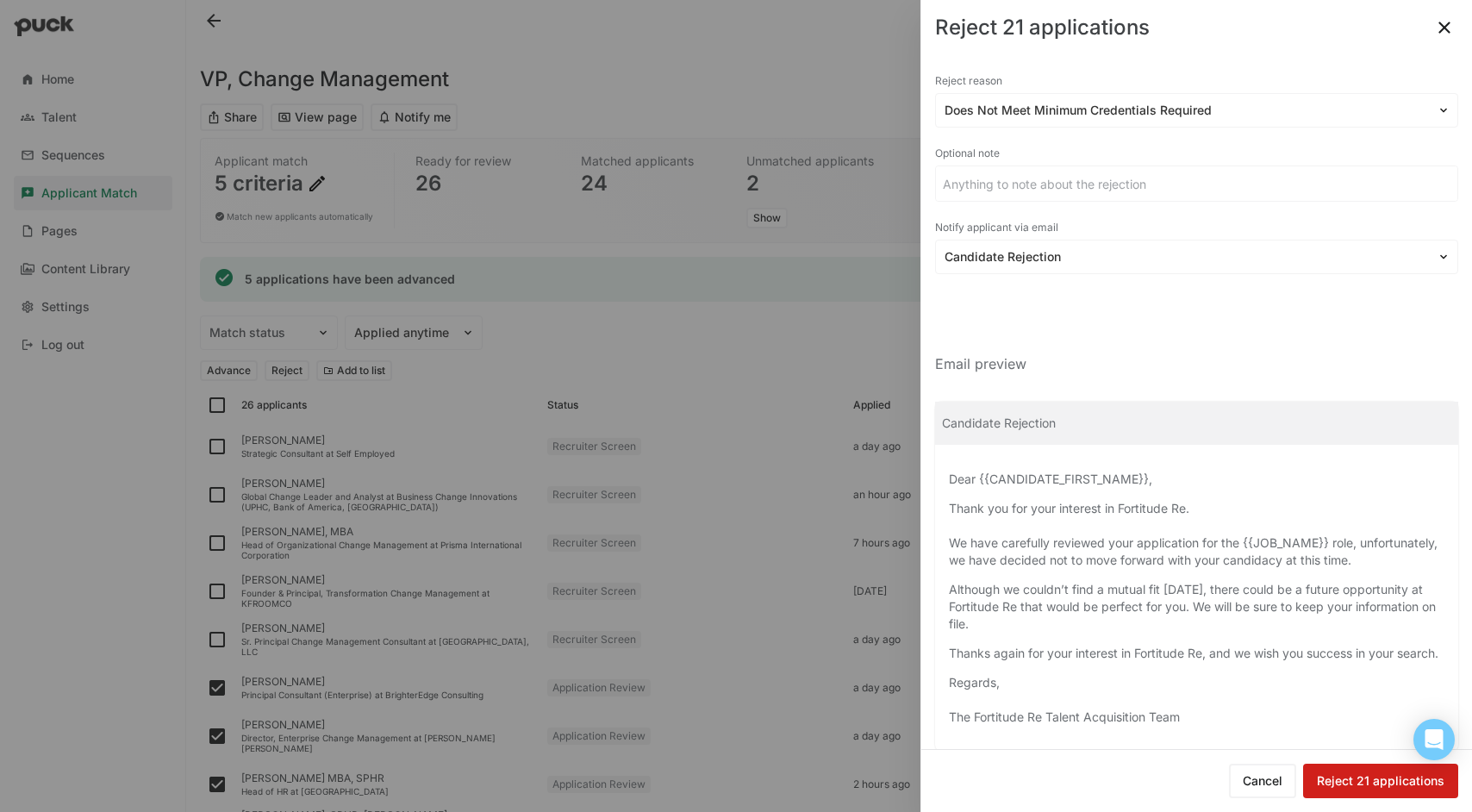
checkbox input "false"
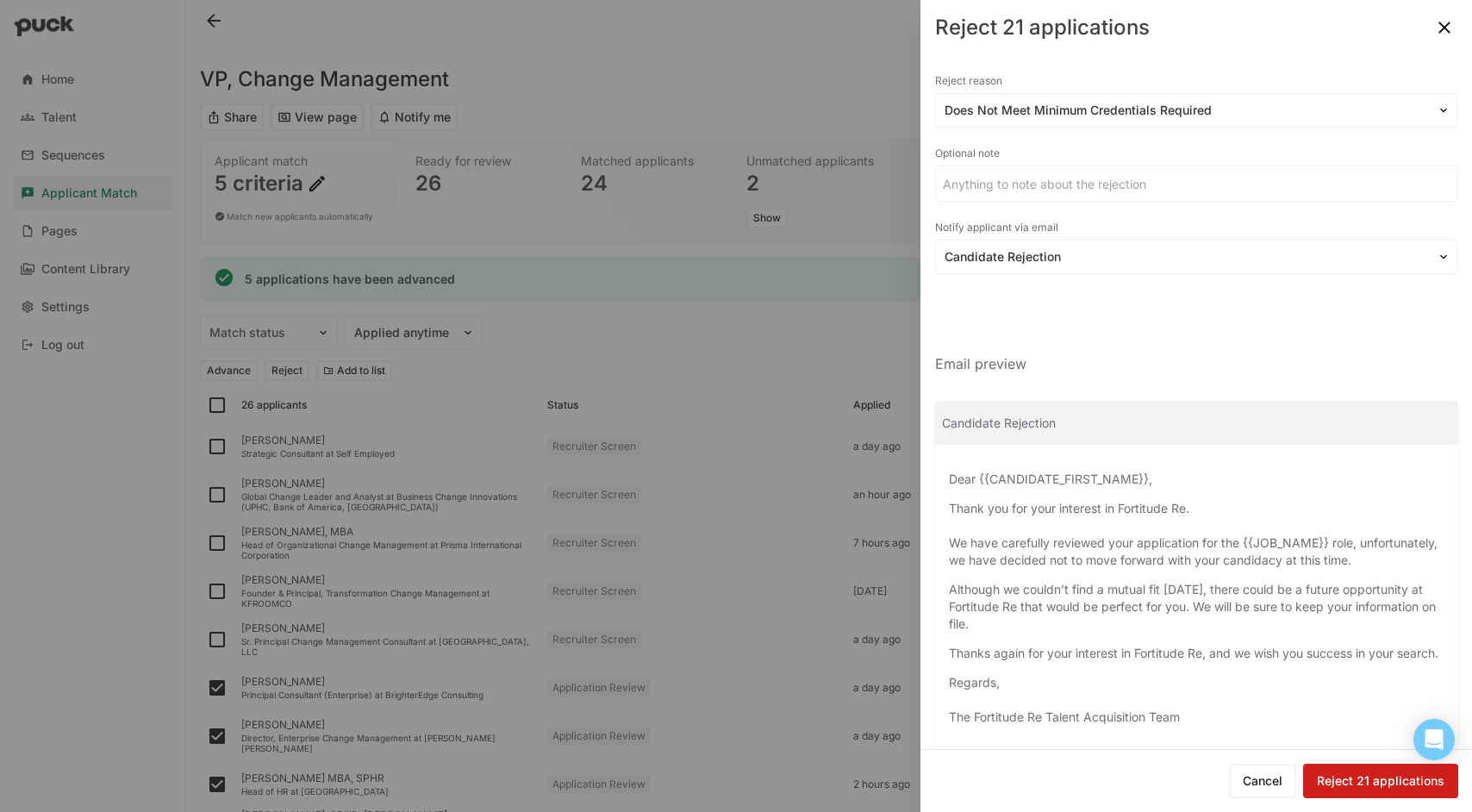
checkbox input "false"
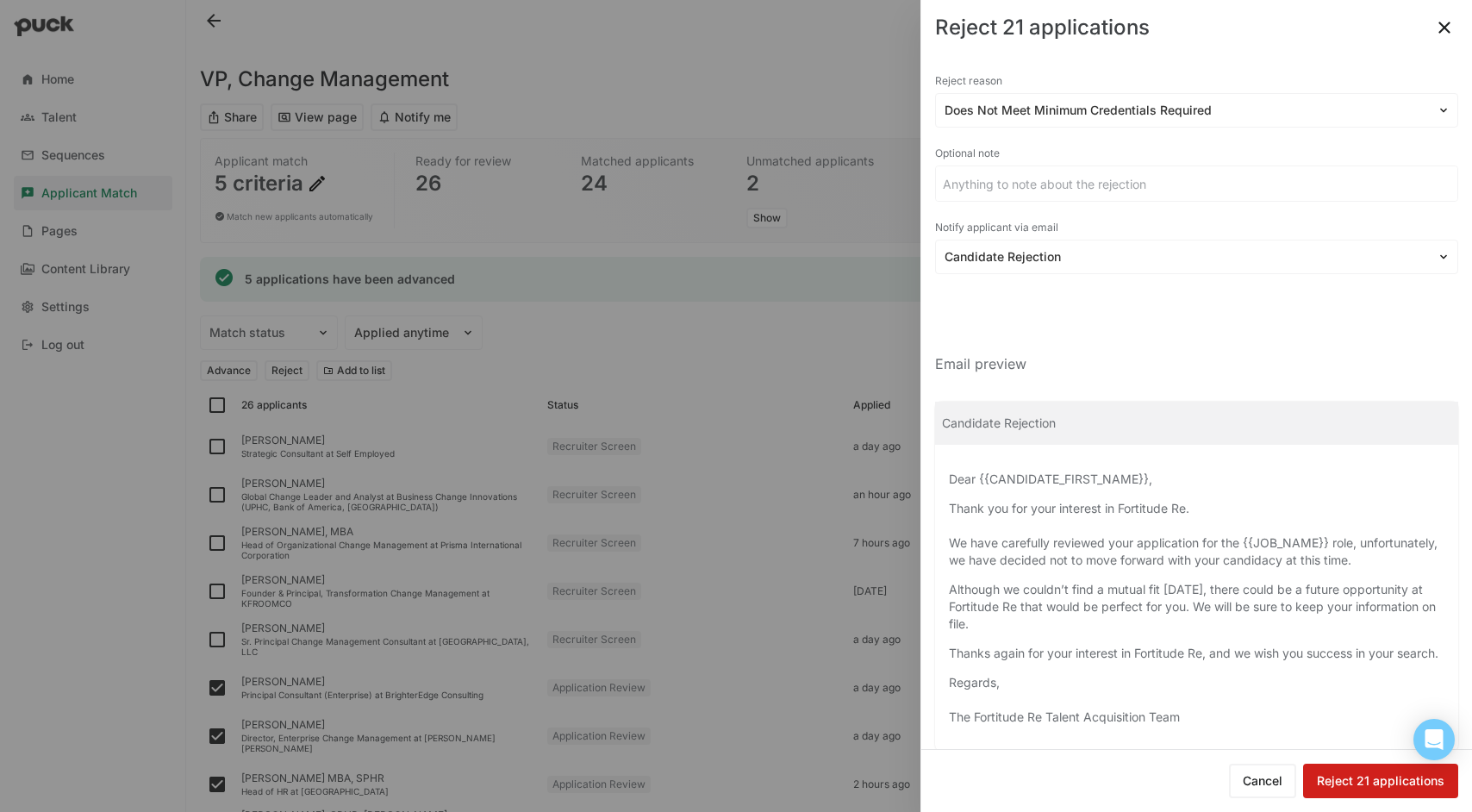
checkbox input "false"
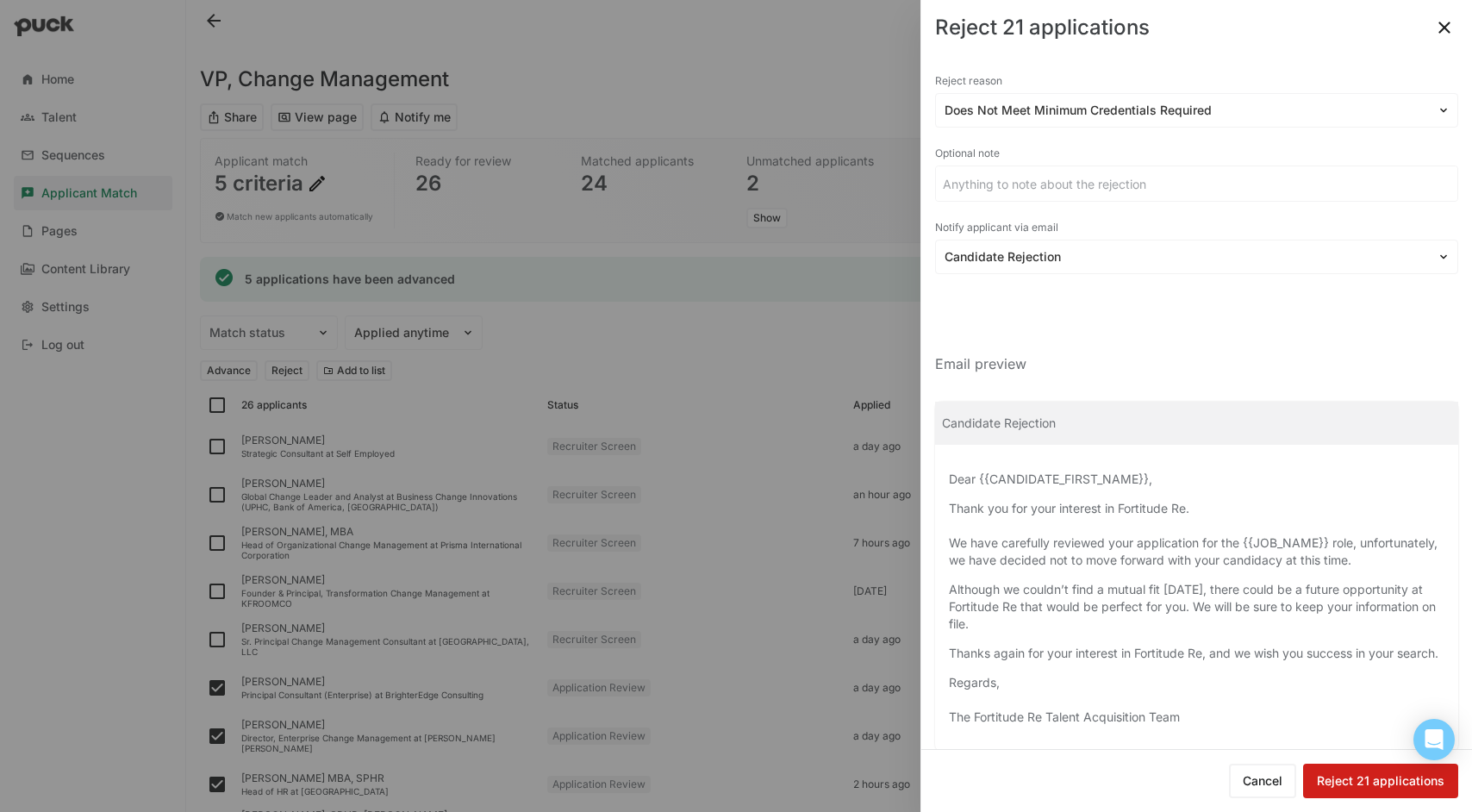
checkbox input "false"
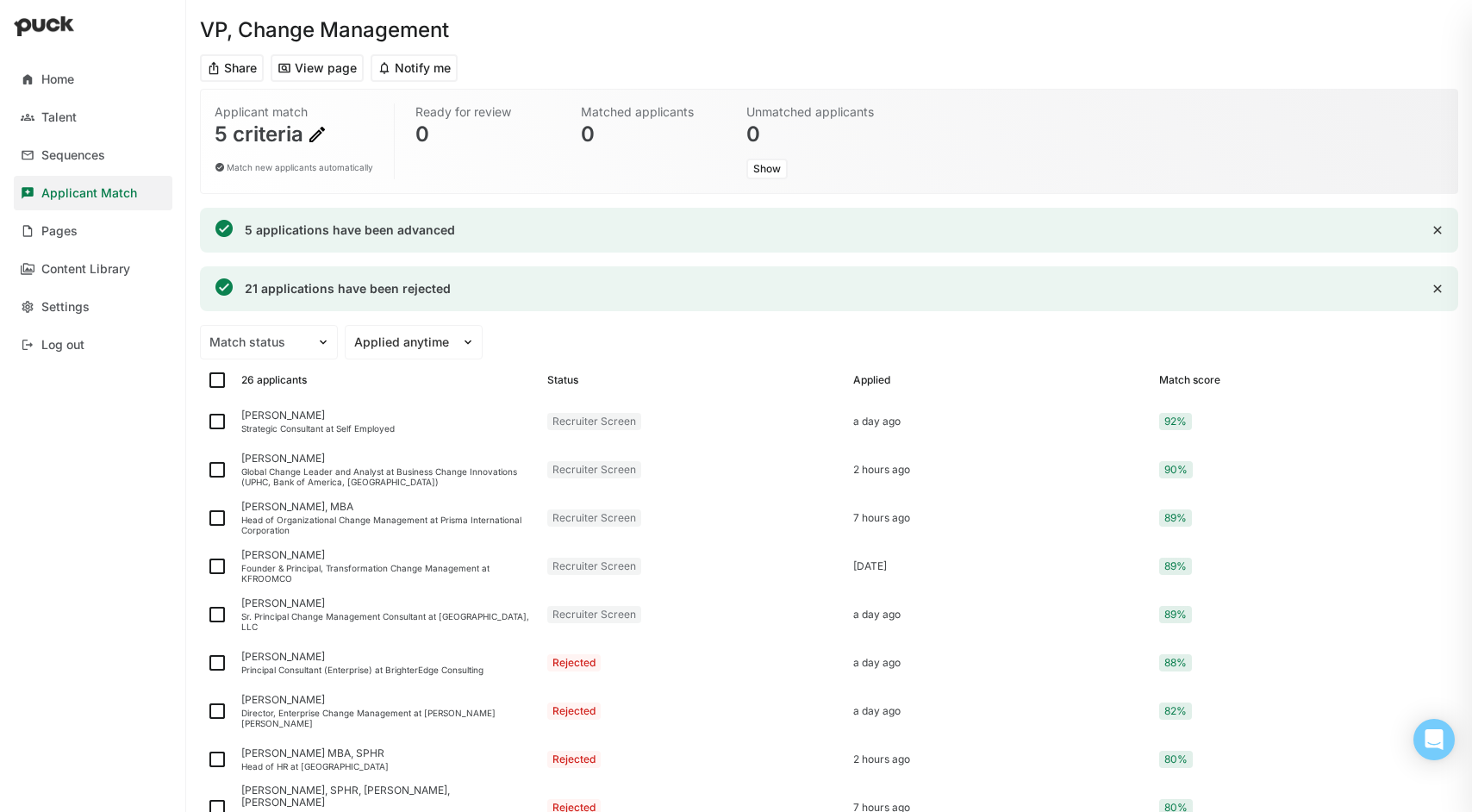
scroll to position [21, 0]
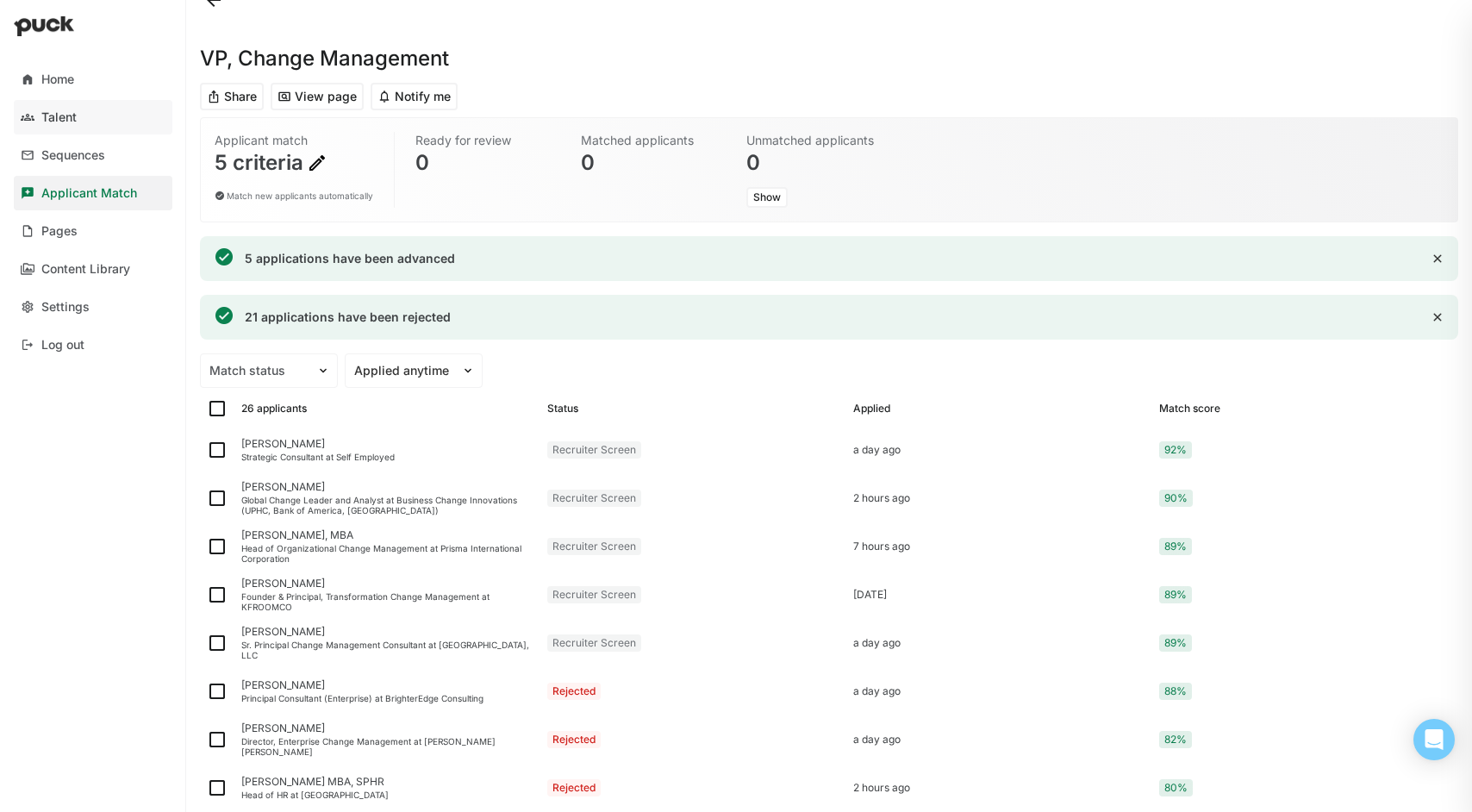
click at [66, 115] on div "Talent" at bounding box center [59, 117] width 36 height 15
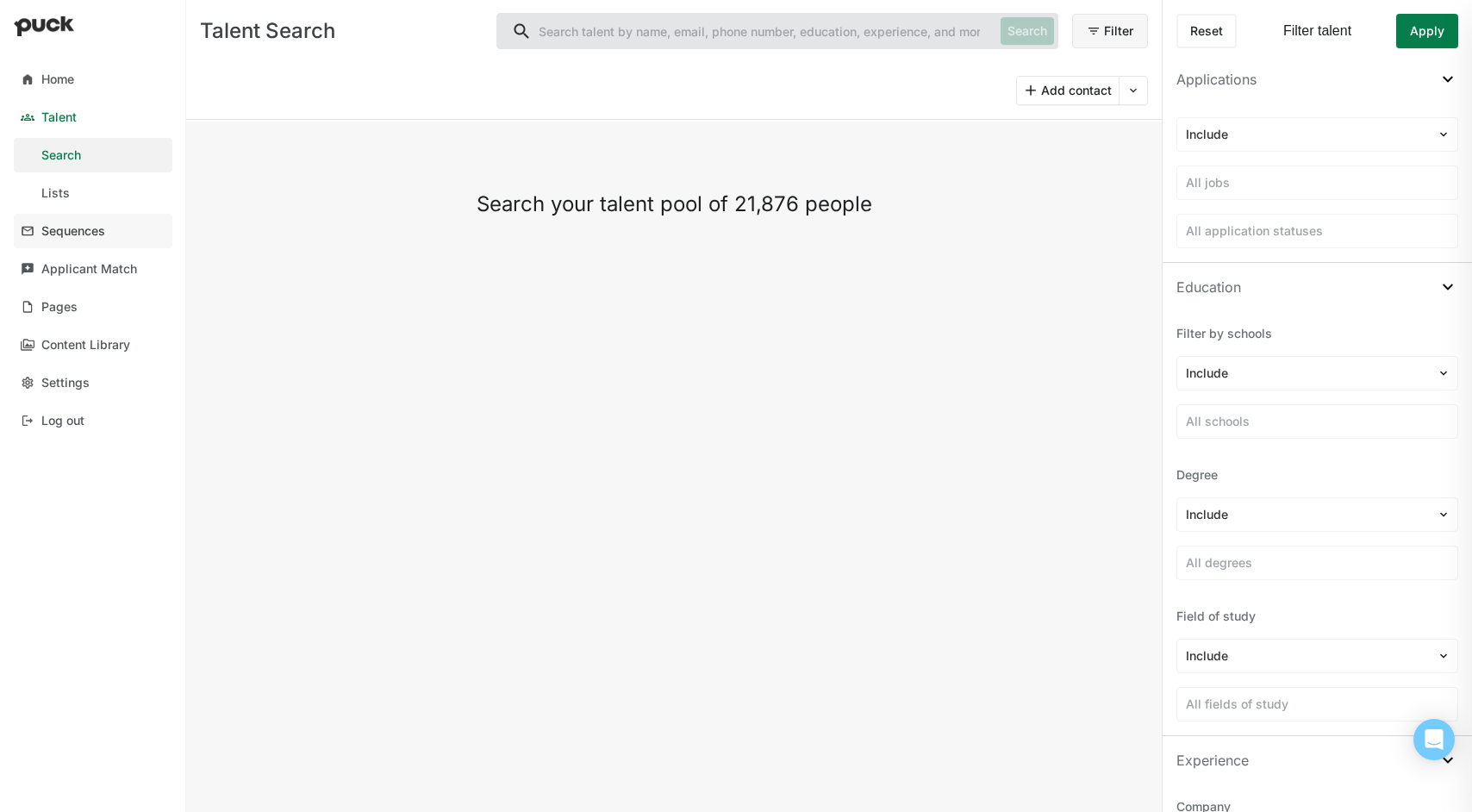
click at [76, 226] on div "Sequences" at bounding box center [73, 231] width 63 height 15
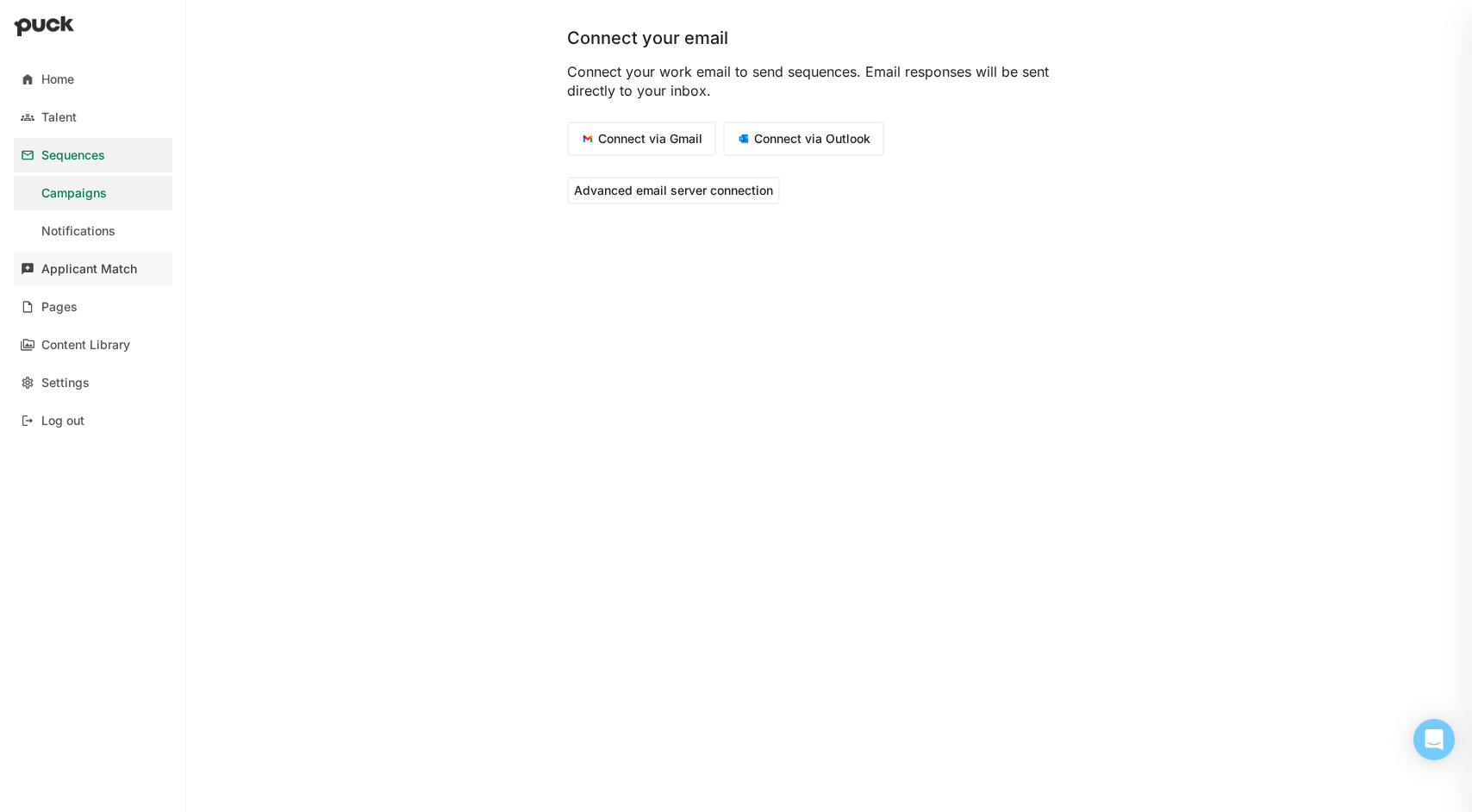
click at [81, 263] on div "Applicant Match" at bounding box center [89, 269] width 96 height 15
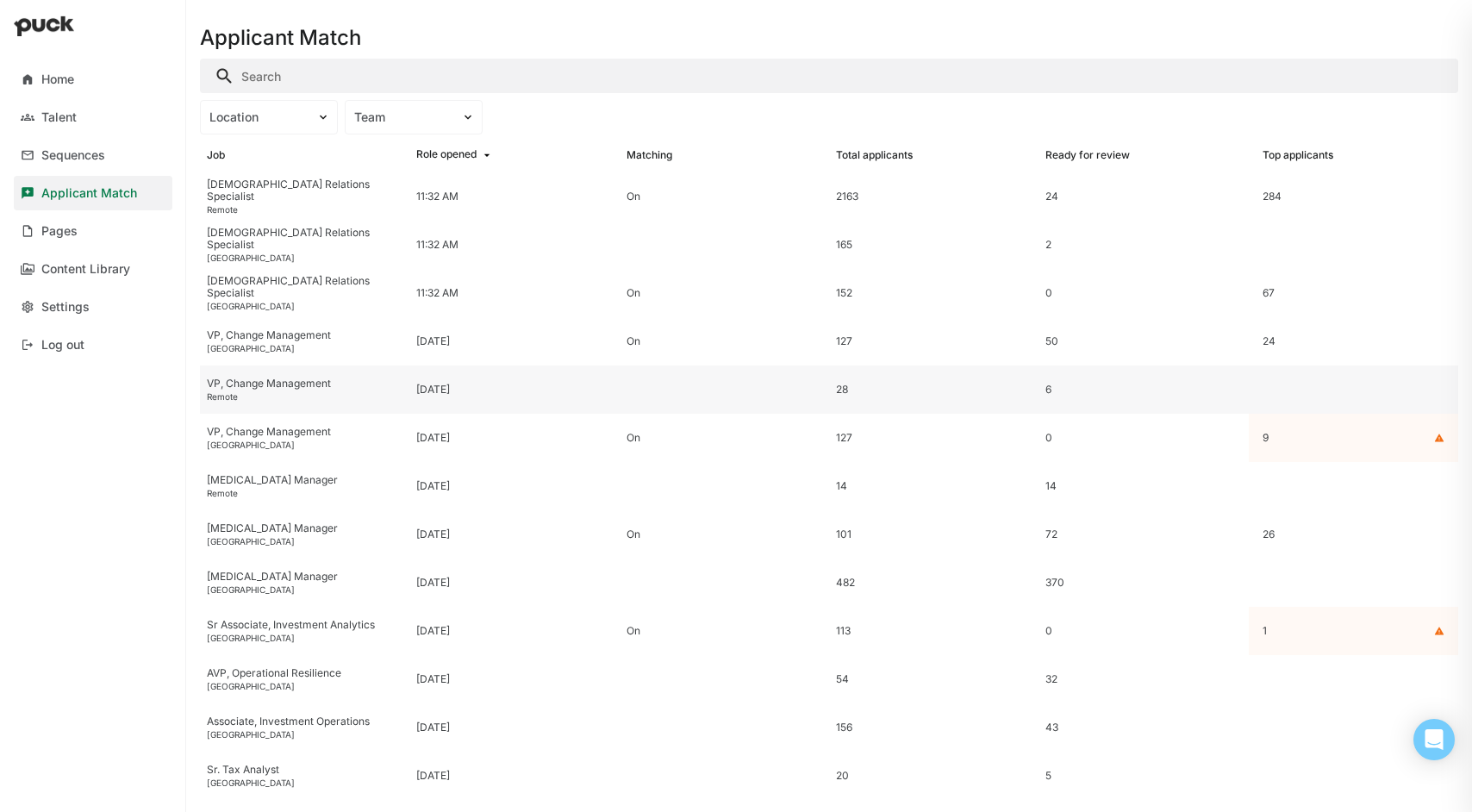
click at [236, 380] on div "VP, Change Management" at bounding box center [304, 384] width 195 height 12
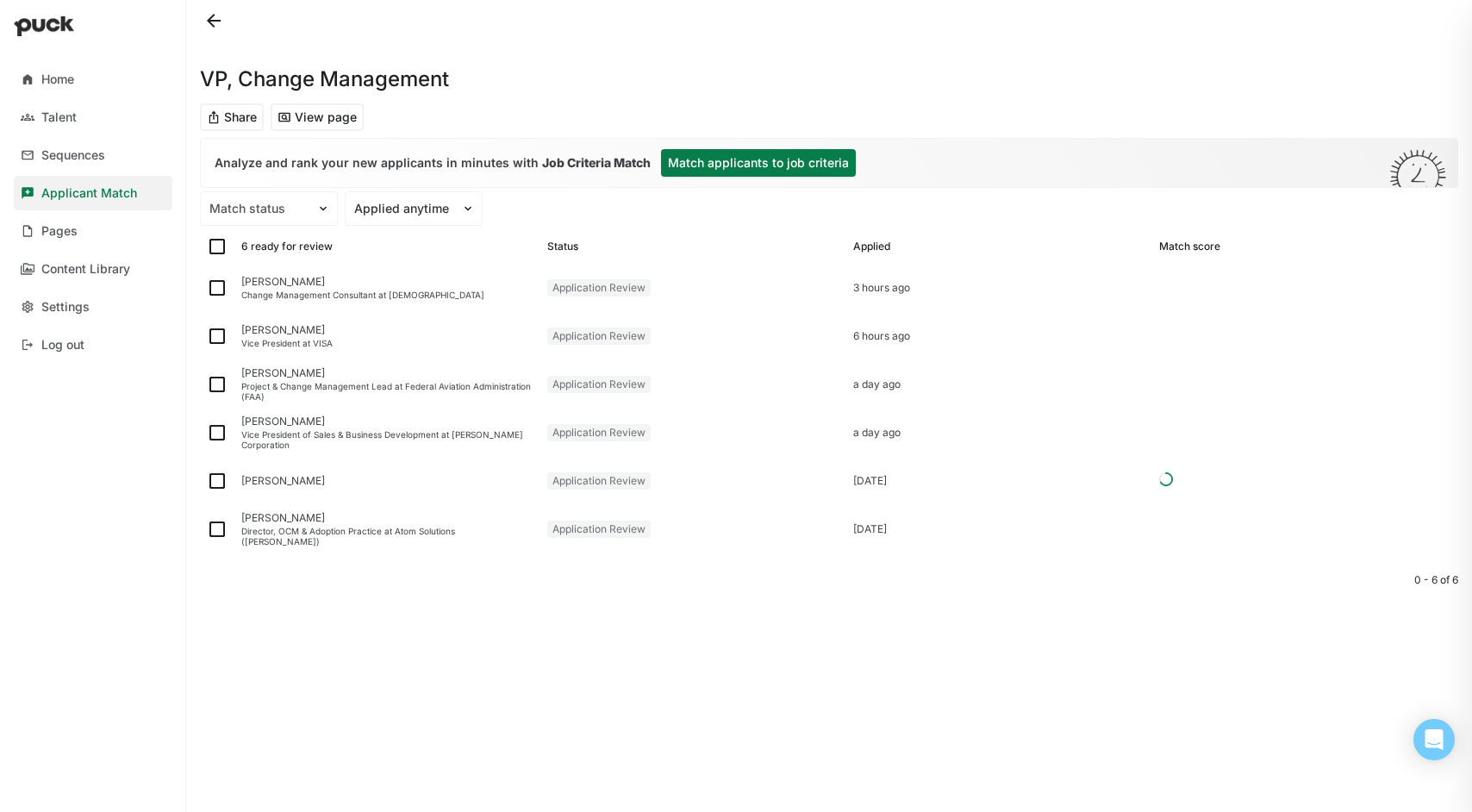
click at [778, 159] on button "Match applicants to job criteria" at bounding box center [758, 163] width 195 height 28
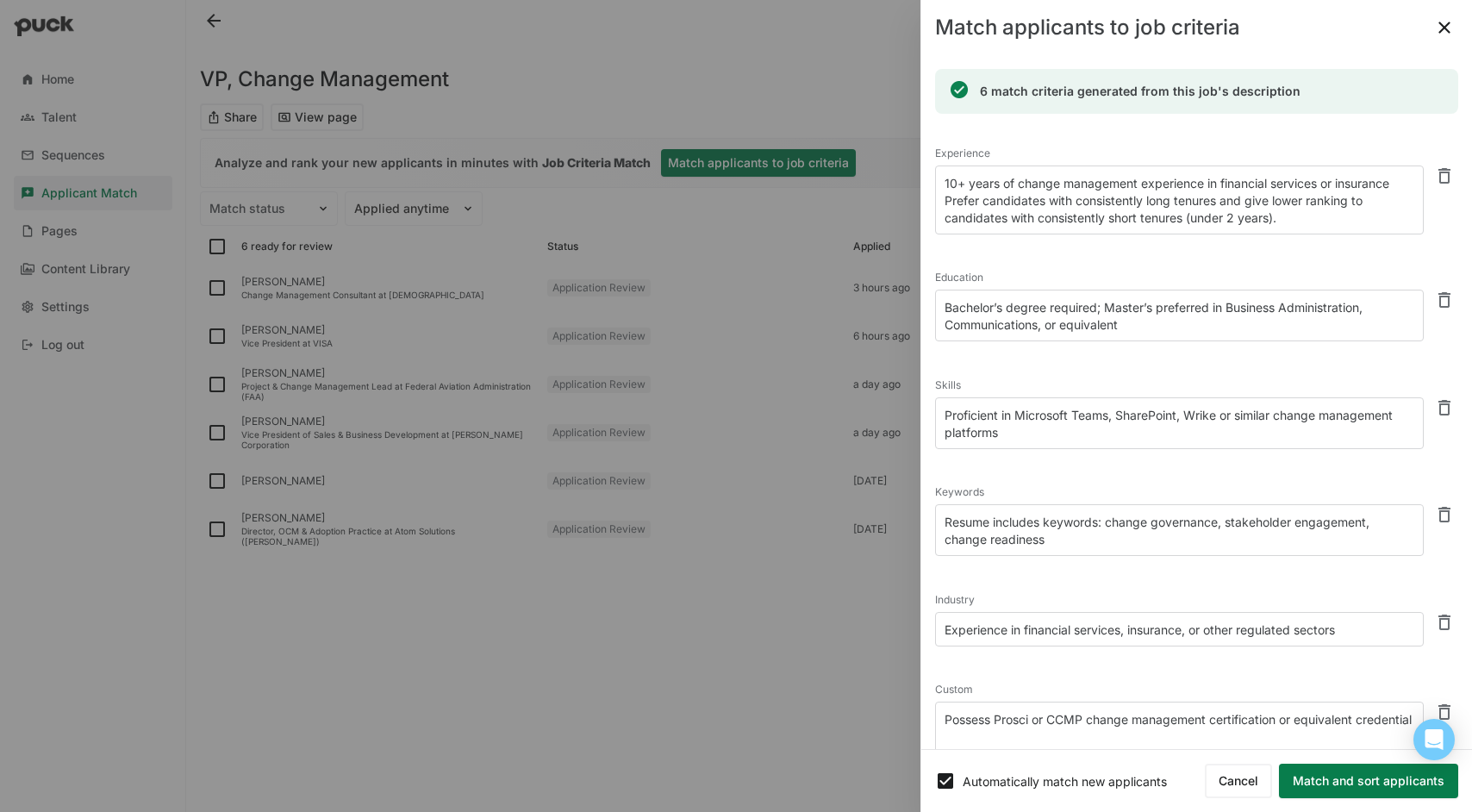
click at [1407, 784] on button "Match and sort applicants" at bounding box center [1369, 781] width 179 height 35
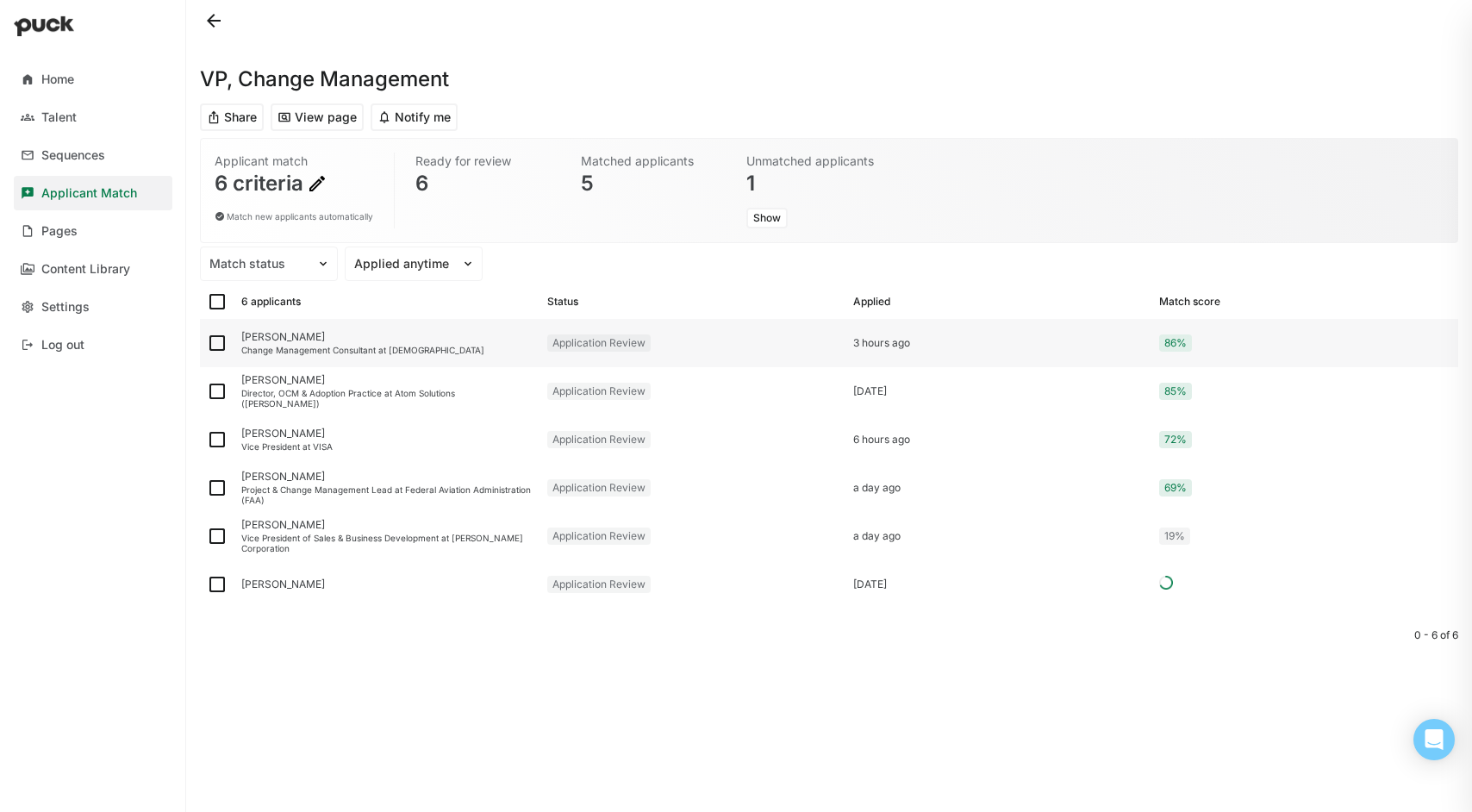
click at [213, 341] on img at bounding box center [217, 343] width 21 height 21
click at [207, 343] on input "checkbox" at bounding box center [206, 343] width 1 height 1
checkbox input "true"
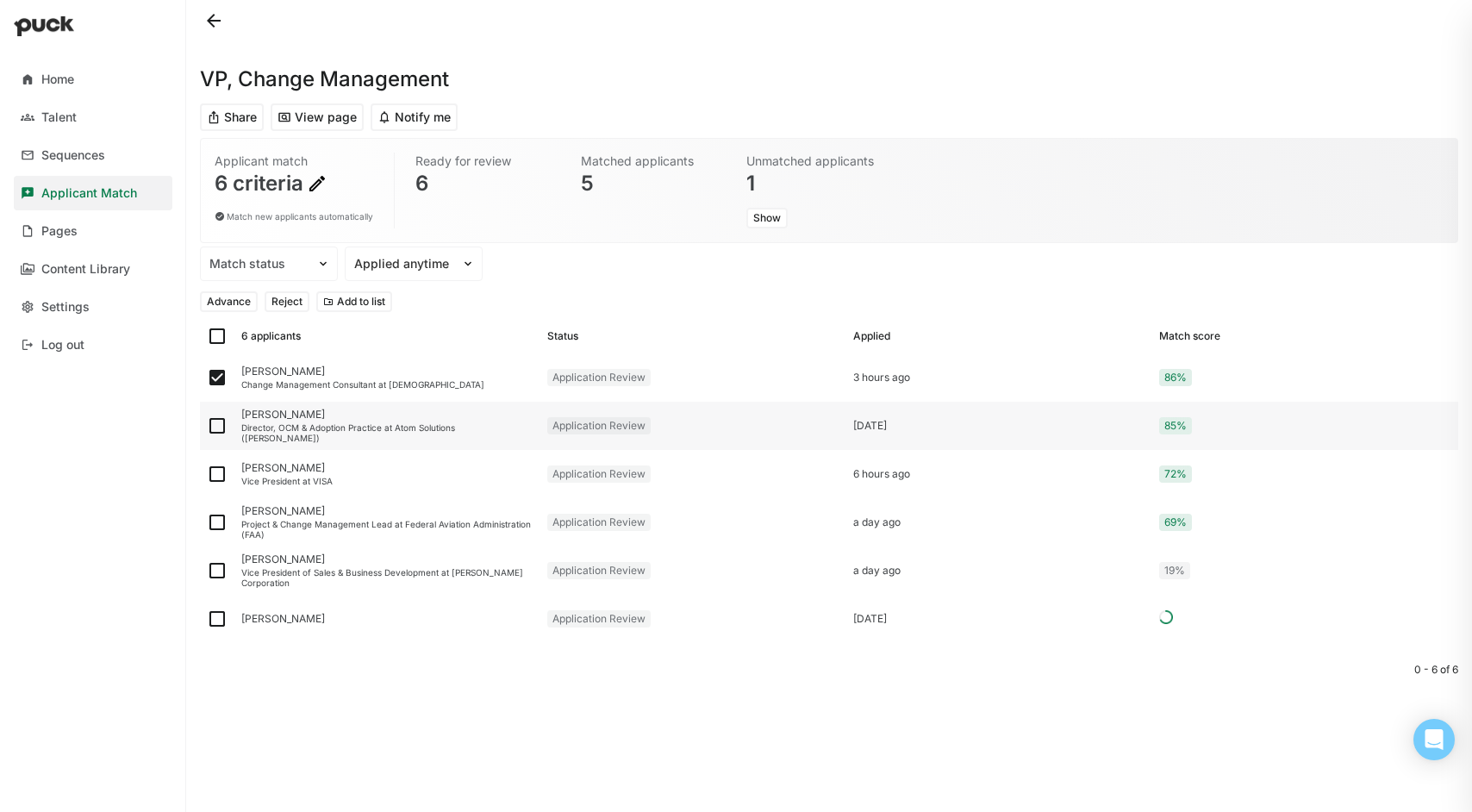
click at [219, 423] on img at bounding box center [217, 426] width 21 height 21
click at [207, 426] on input "checkbox" at bounding box center [206, 426] width 1 height 1
checkbox input "true"
click at [240, 295] on button "Advance" at bounding box center [228, 301] width 57 height 21
checkbox input "false"
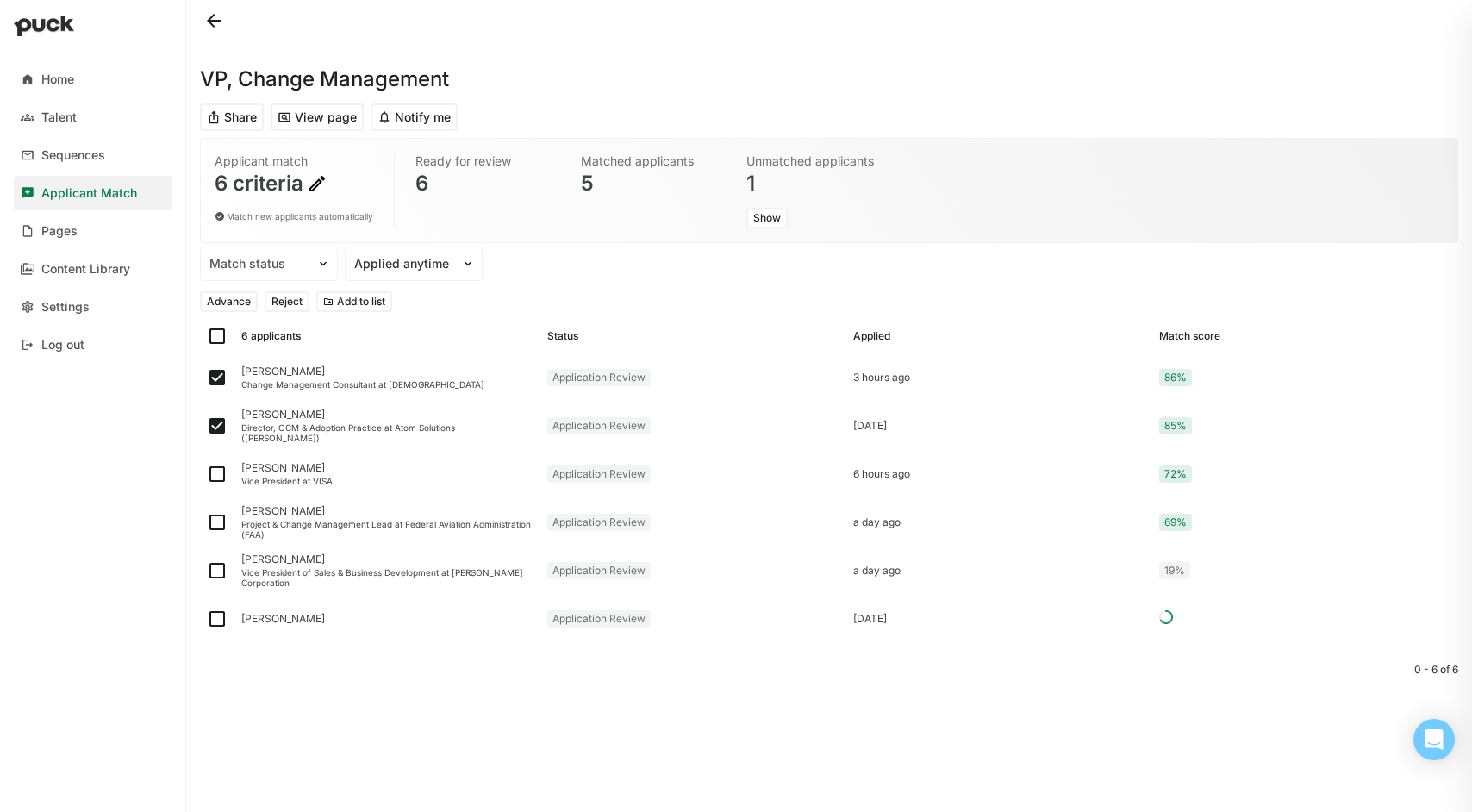
checkbox input "false"
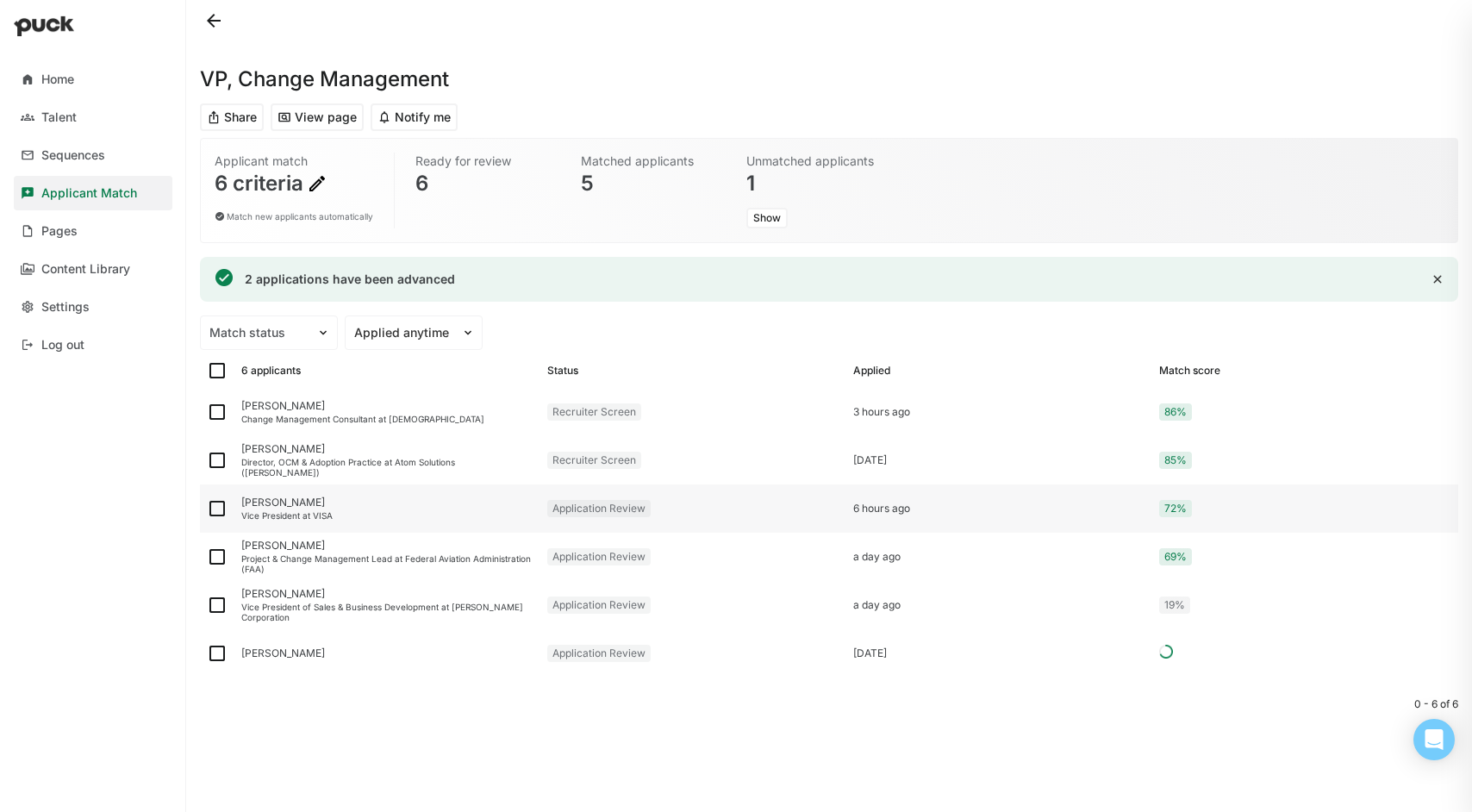
click at [214, 512] on img at bounding box center [217, 509] width 21 height 21
click at [207, 510] on input "checkbox" at bounding box center [206, 509] width 1 height 1
checkbox input "true"
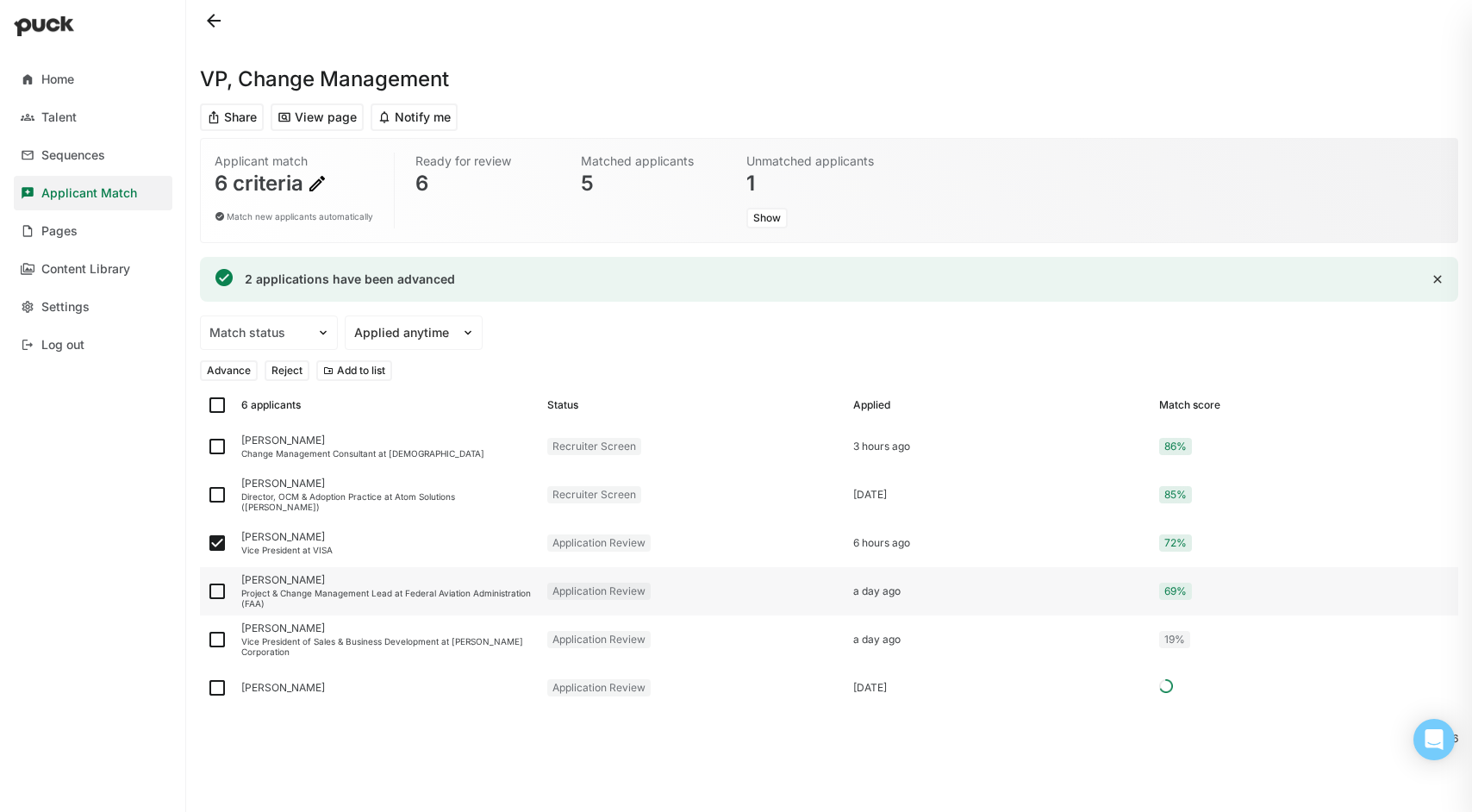
click at [219, 596] on img at bounding box center [217, 591] width 21 height 21
click at [207, 592] on input "checkbox" at bounding box center [206, 591] width 1 height 1
checkbox input "true"
click at [218, 641] on img at bounding box center [217, 639] width 21 height 21
click at [207, 640] on input "checkbox" at bounding box center [206, 639] width 1 height 1
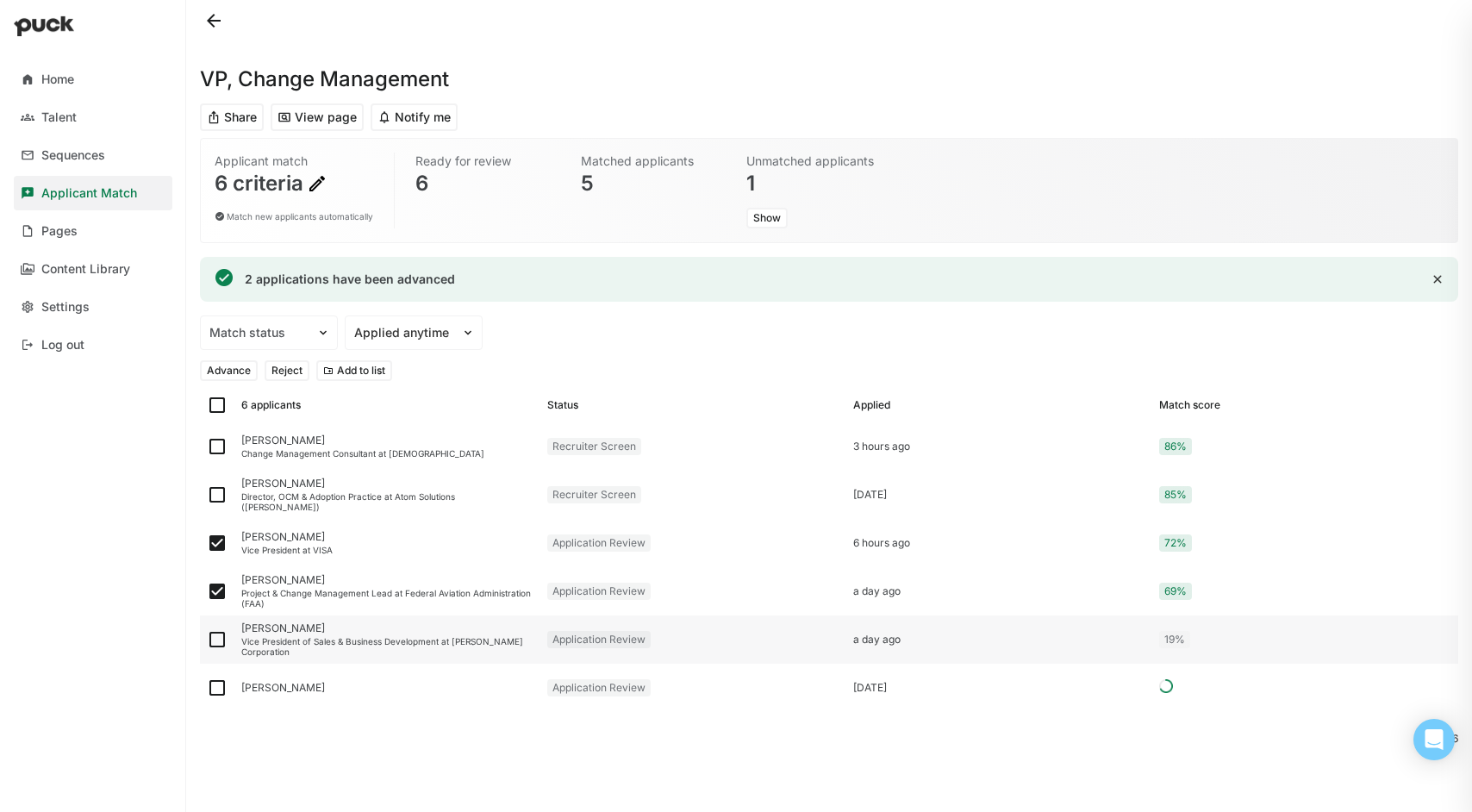
checkbox input "true"
click at [217, 697] on div at bounding box center [217, 688] width 35 height 49
click at [219, 685] on img at bounding box center [217, 688] width 21 height 21
click at [207, 688] on input "checkbox" at bounding box center [206, 688] width 1 height 1
checkbox input "true"
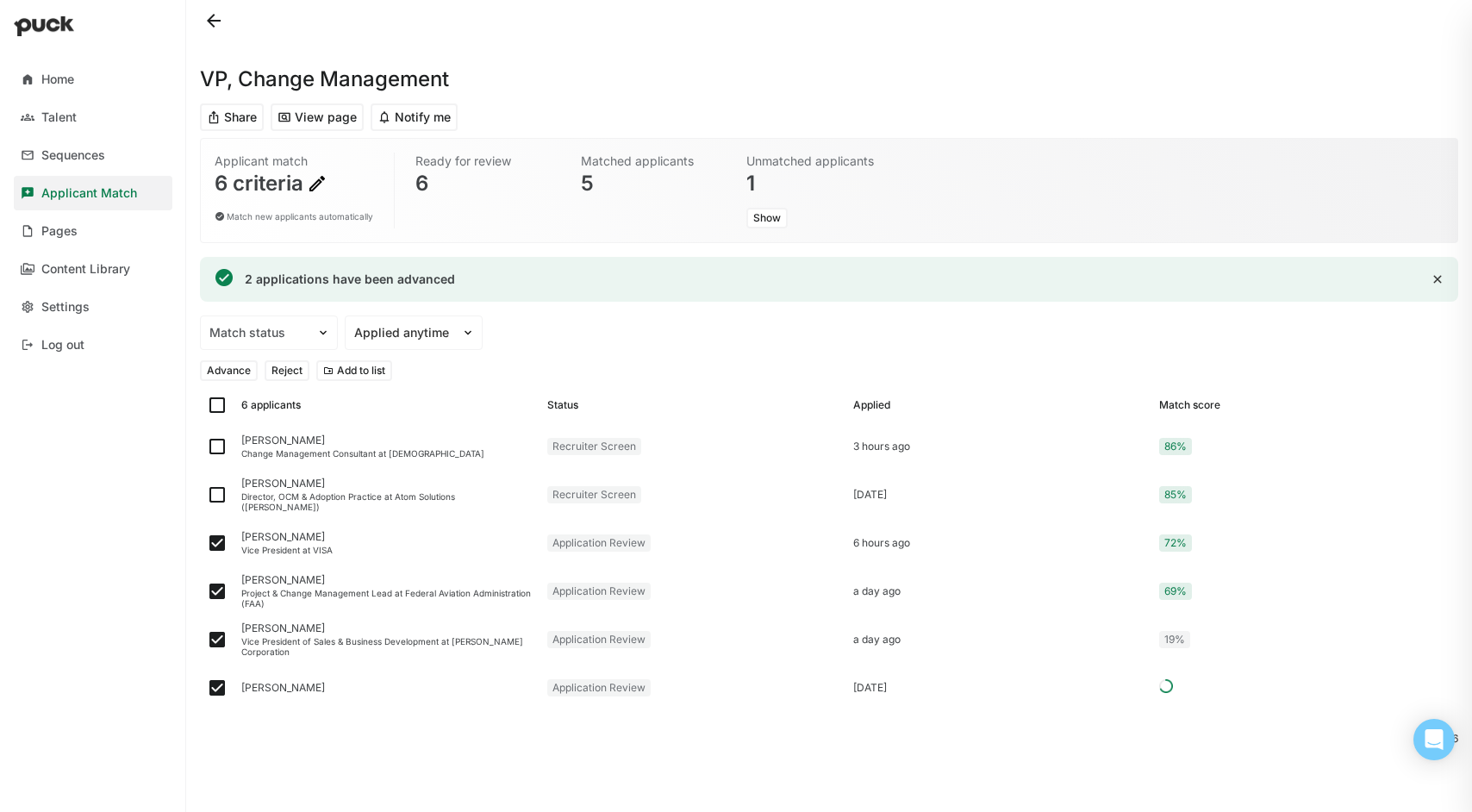
click at [289, 373] on button "Reject" at bounding box center [287, 371] width 45 height 21
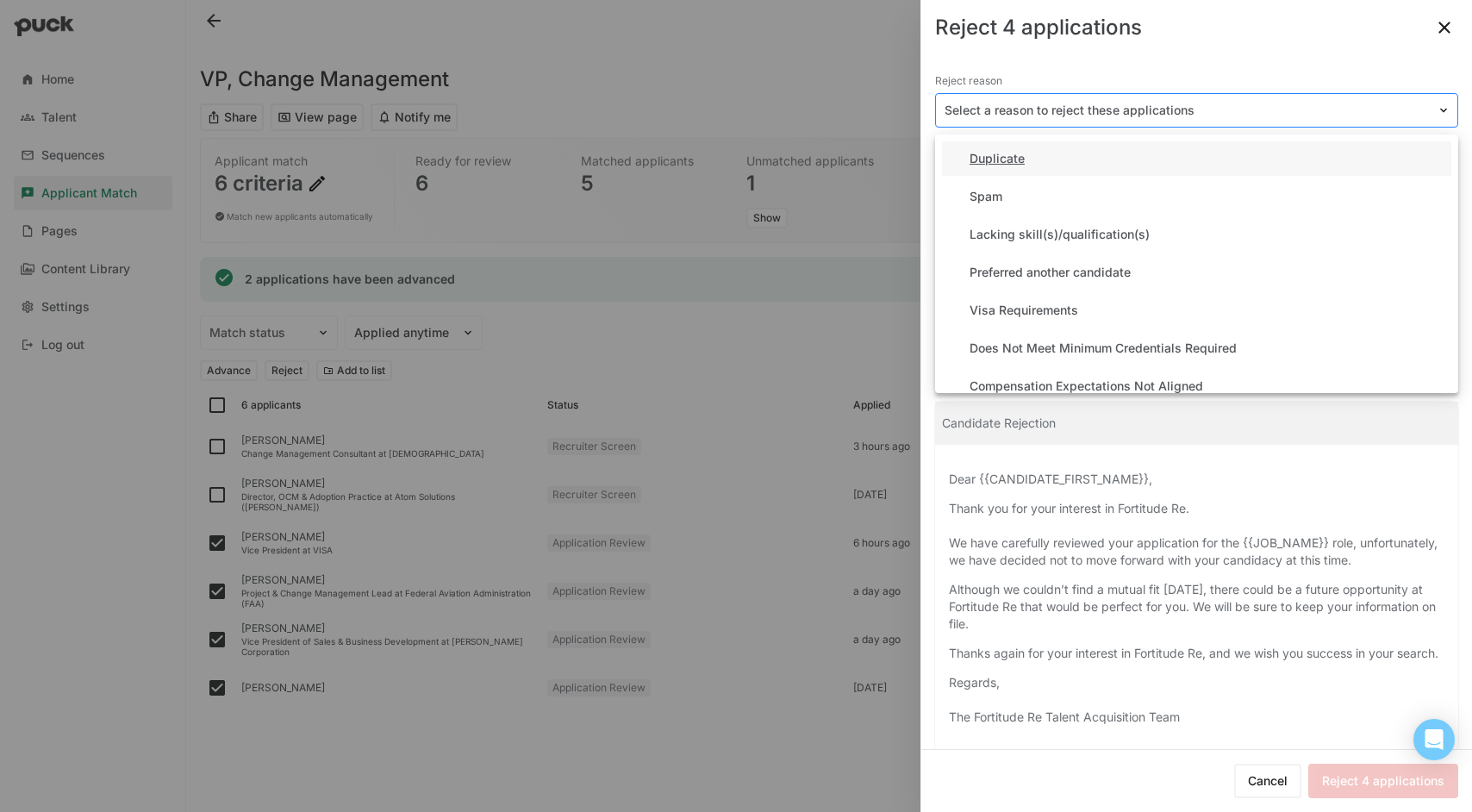
click at [1436, 105] on img at bounding box center [1443, 110] width 14 height 14
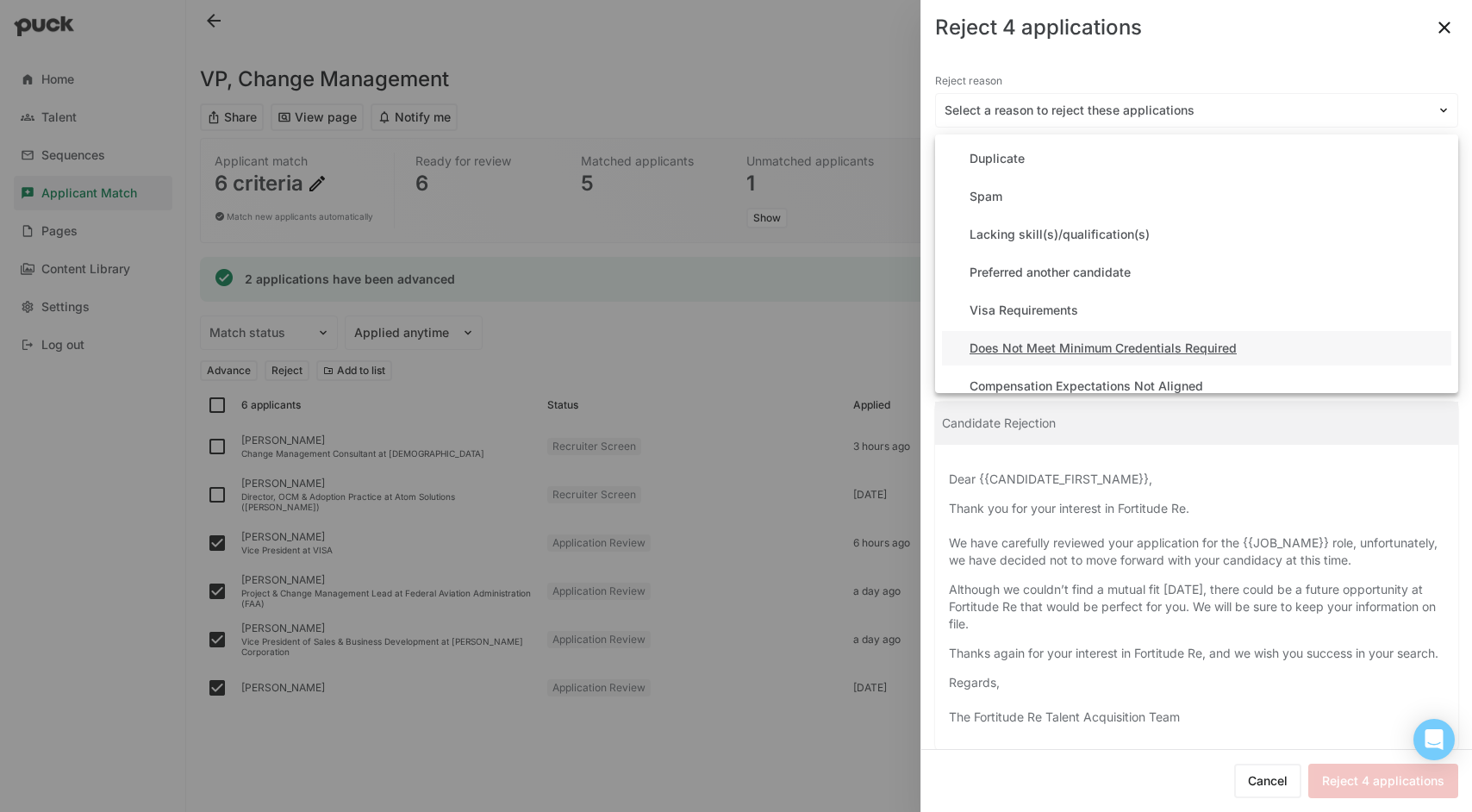
click at [1264, 346] on div "Does Not Meet Minimum Credentials Required" at bounding box center [1197, 348] width 510 height 35
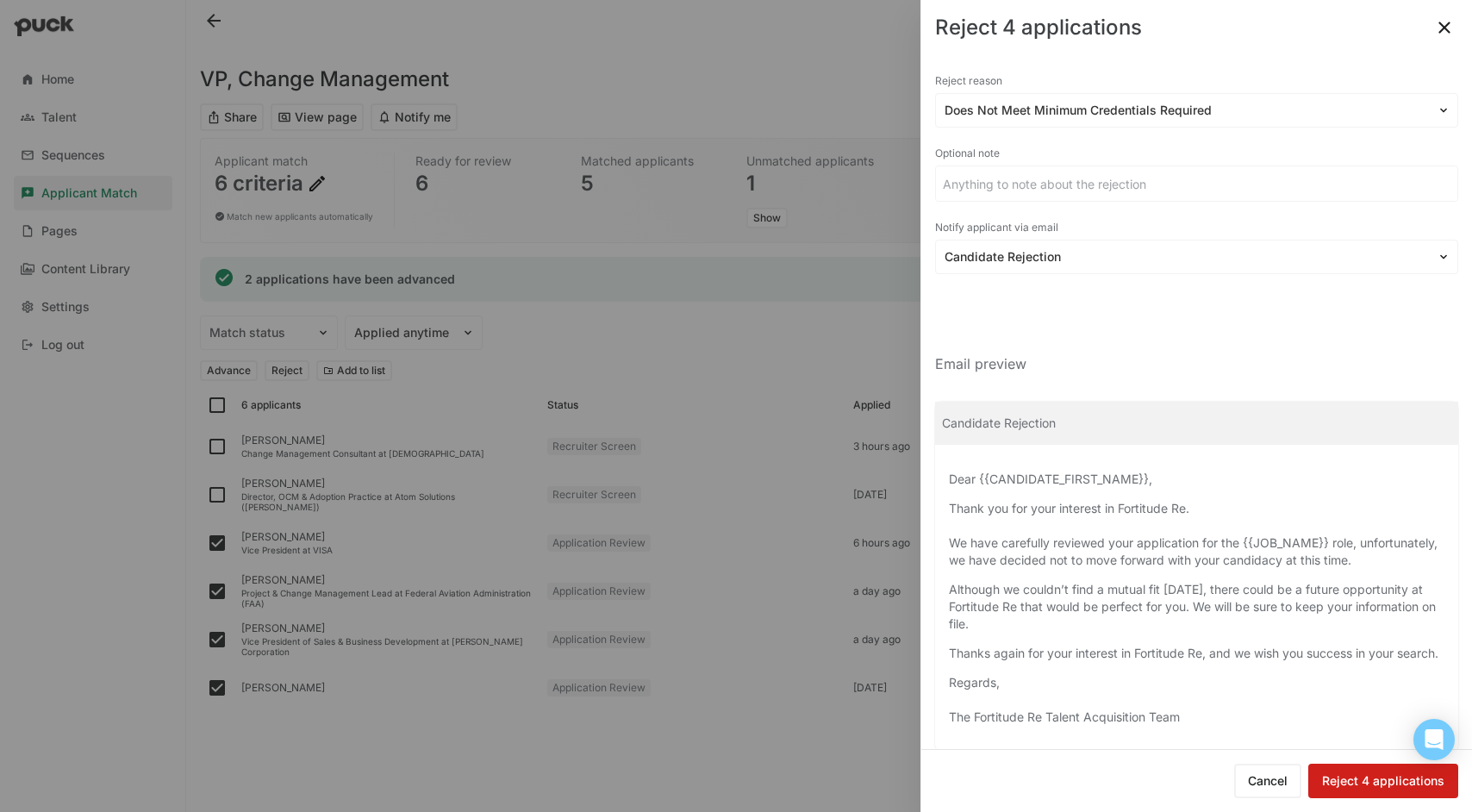
click at [1426, 777] on button "Reject 4 applications" at bounding box center [1383, 781] width 150 height 35
checkbox input "false"
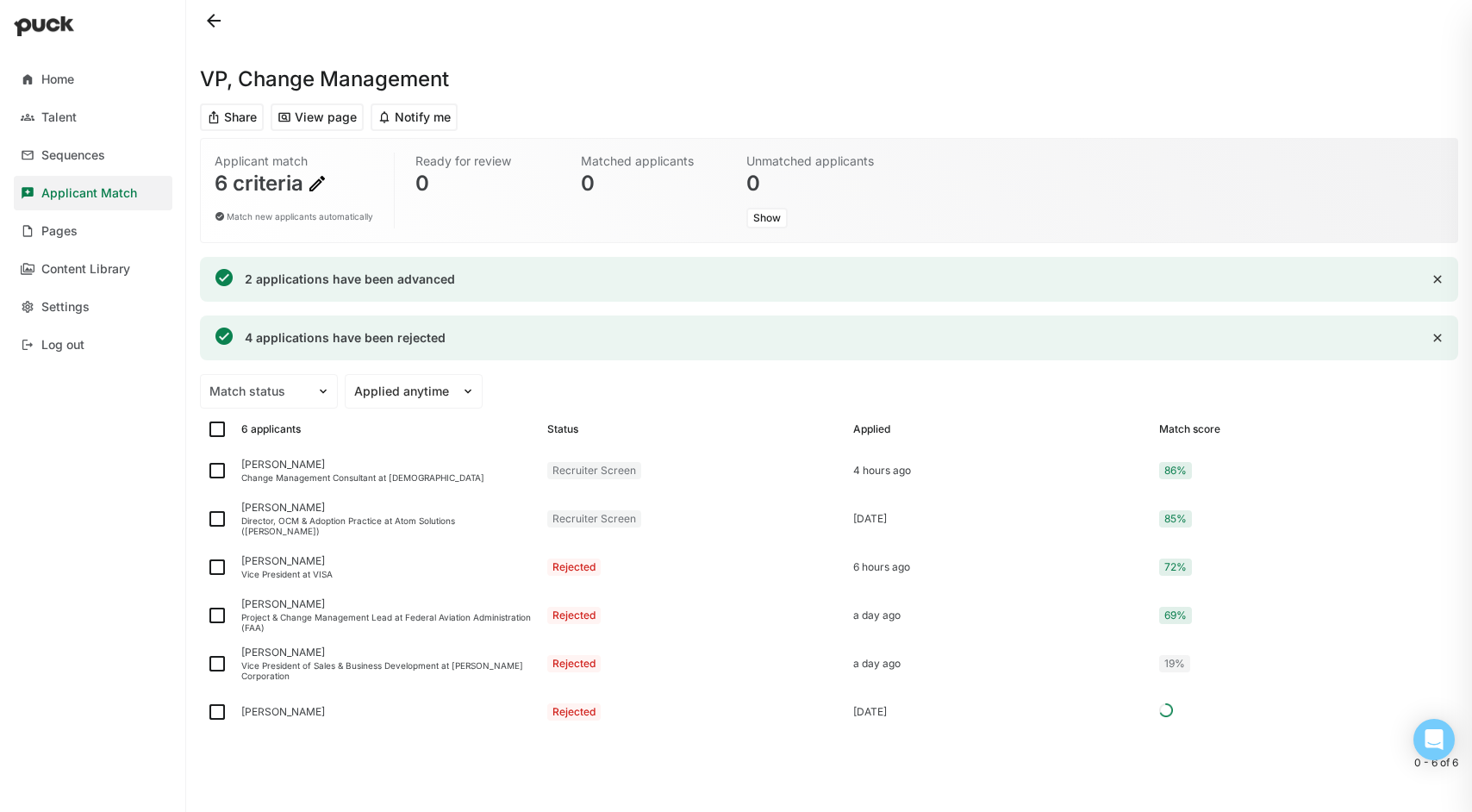
click at [113, 187] on div "Applicant Match" at bounding box center [89, 193] width 96 height 15
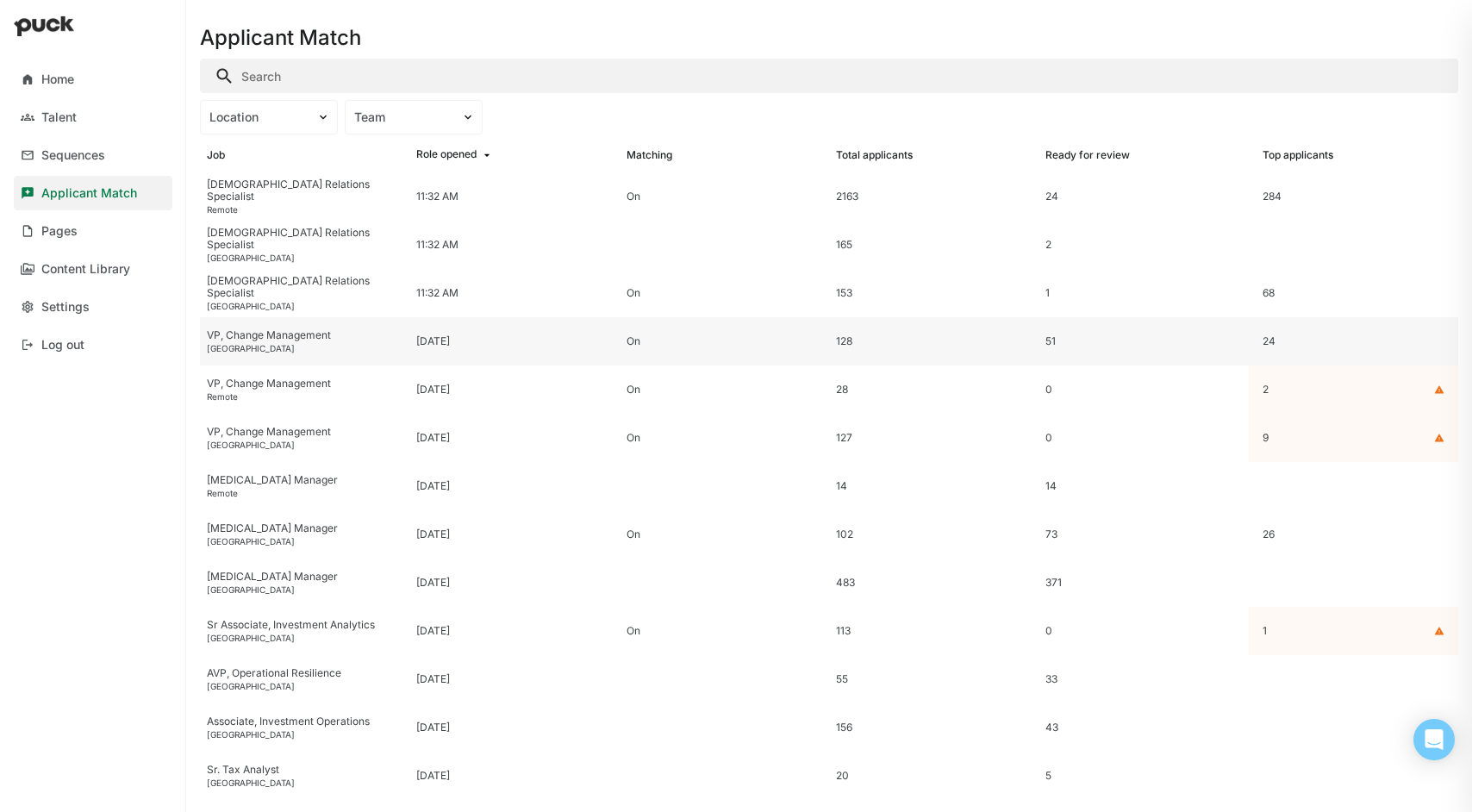
click at [232, 343] on div "[GEOGRAPHIC_DATA]" at bounding box center [304, 348] width 195 height 10
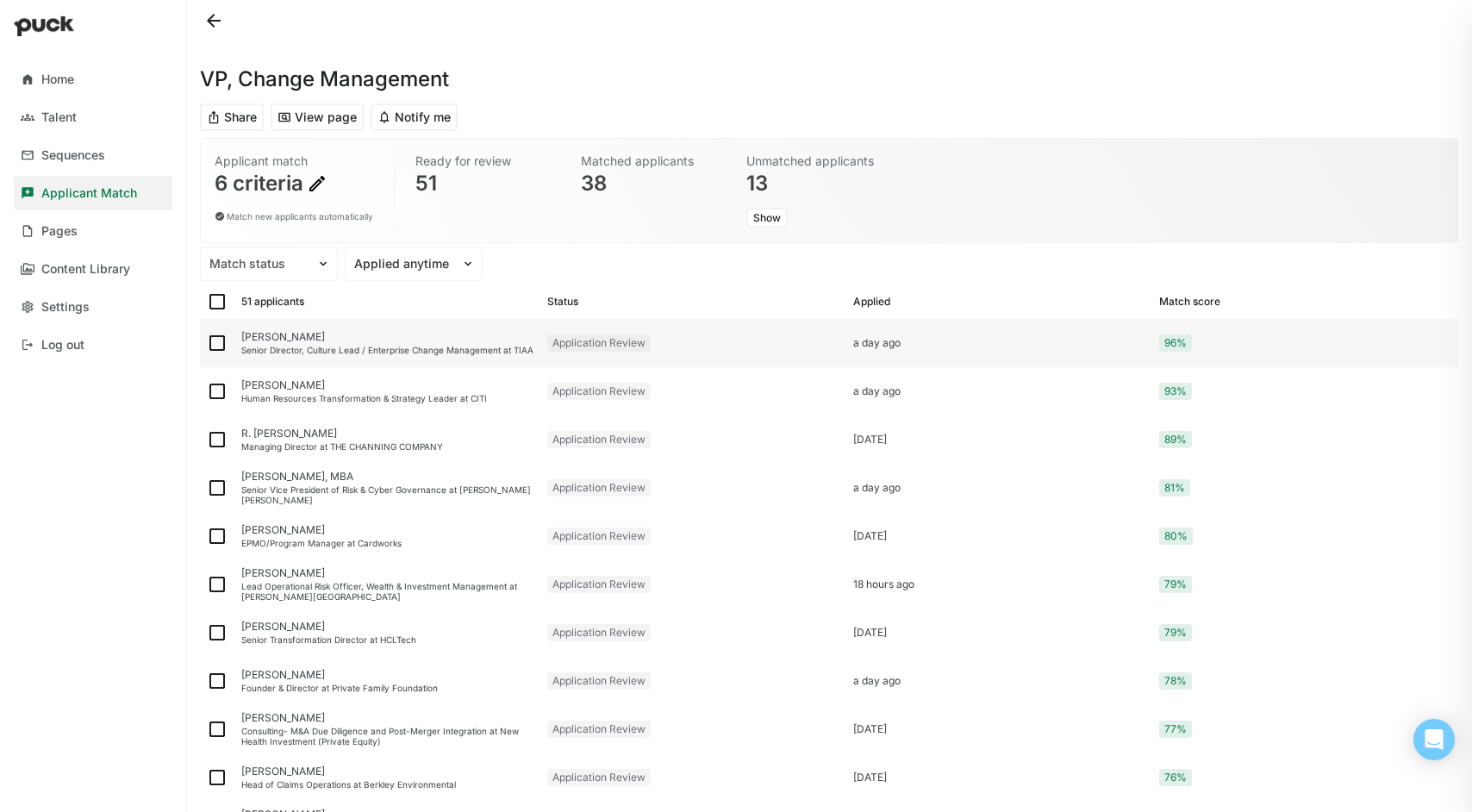
click at [215, 343] on img at bounding box center [217, 343] width 21 height 21
click at [207, 343] on input "checkbox" at bounding box center [206, 343] width 1 height 1
checkbox input "true"
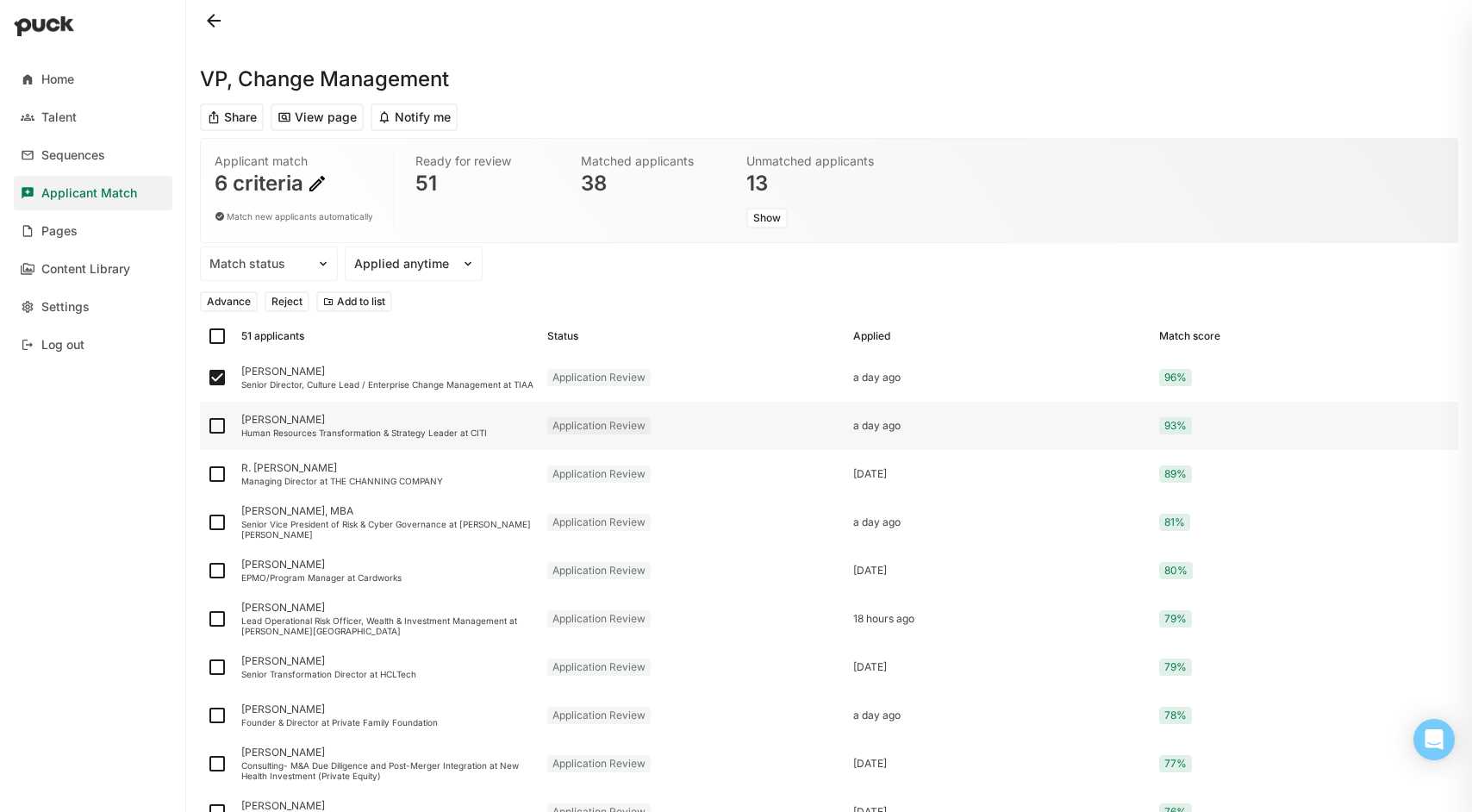
click at [215, 423] on img at bounding box center [217, 426] width 21 height 21
click at [207, 426] on input "checkbox" at bounding box center [206, 426] width 1 height 1
checkbox input "true"
click at [215, 474] on img at bounding box center [217, 474] width 21 height 21
click at [207, 474] on input "checkbox" at bounding box center [206, 474] width 1 height 1
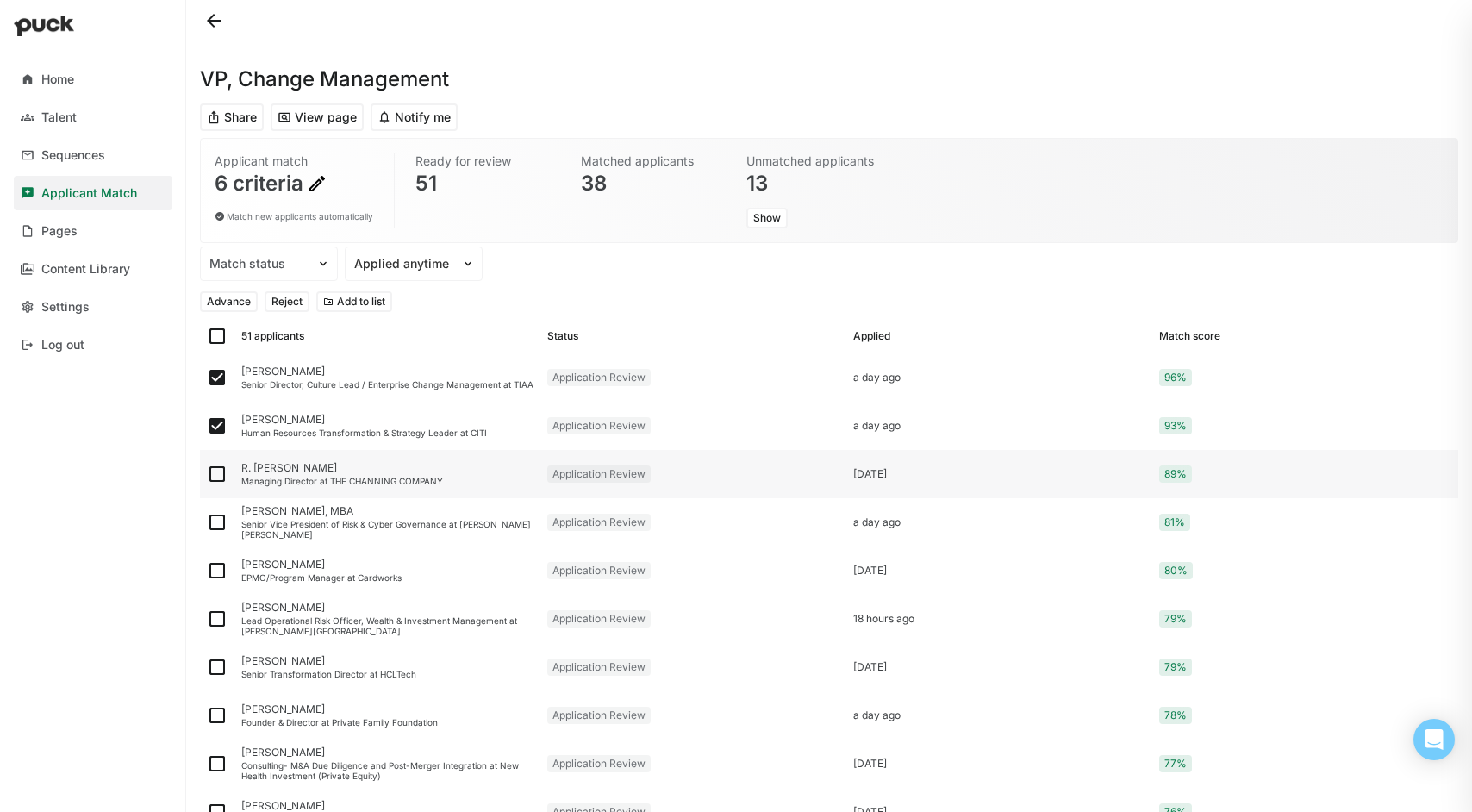
checkbox input "true"
click at [218, 522] on img at bounding box center [217, 523] width 21 height 21
click at [207, 522] on input "checkbox" at bounding box center [206, 522] width 1 height 1
checkbox input "true"
click at [219, 574] on img at bounding box center [217, 571] width 21 height 21
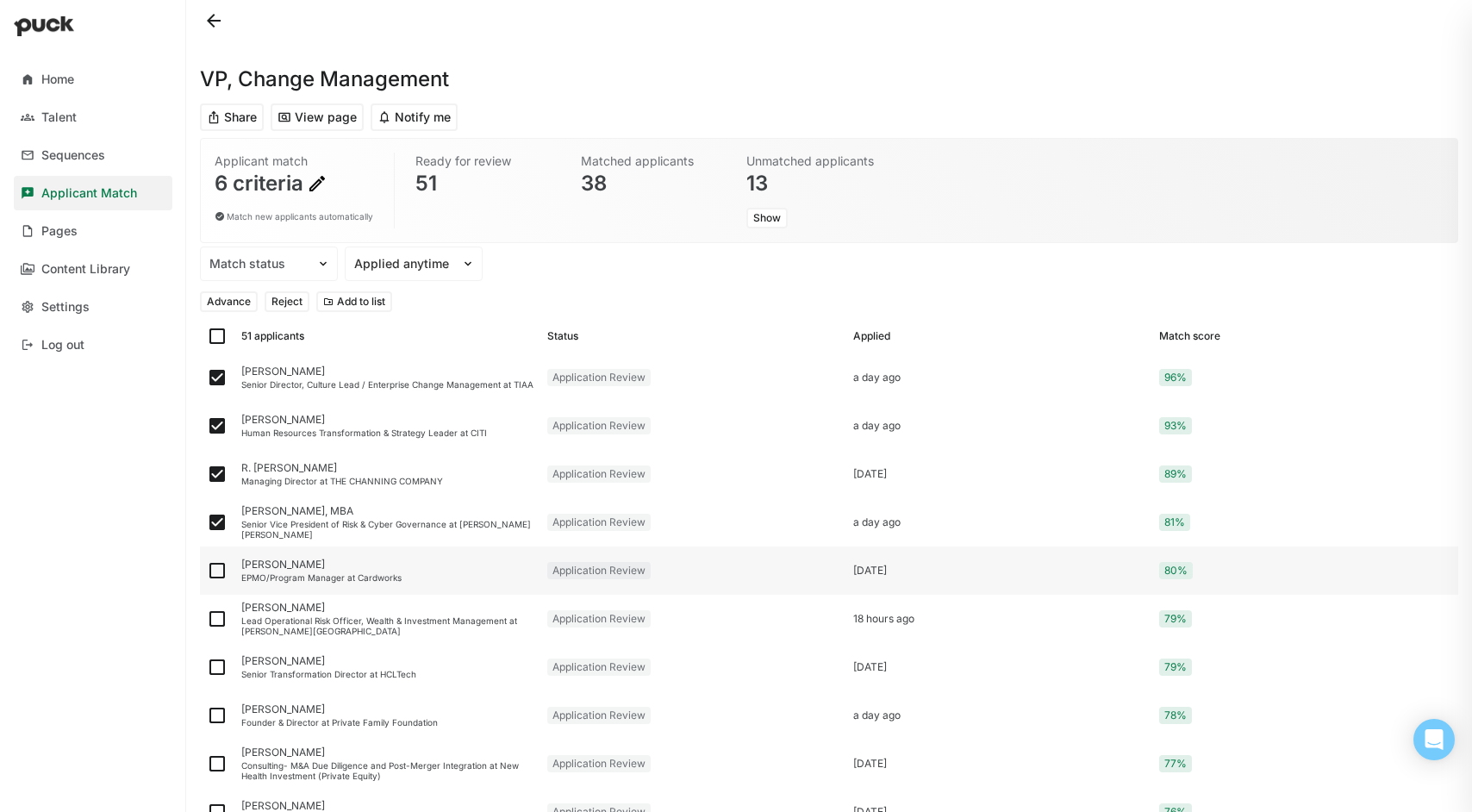
click at [207, 571] on input "checkbox" at bounding box center [206, 571] width 1 height 1
checkbox input "true"
click at [241, 296] on button "Advance" at bounding box center [228, 301] width 57 height 21
checkbox input "false"
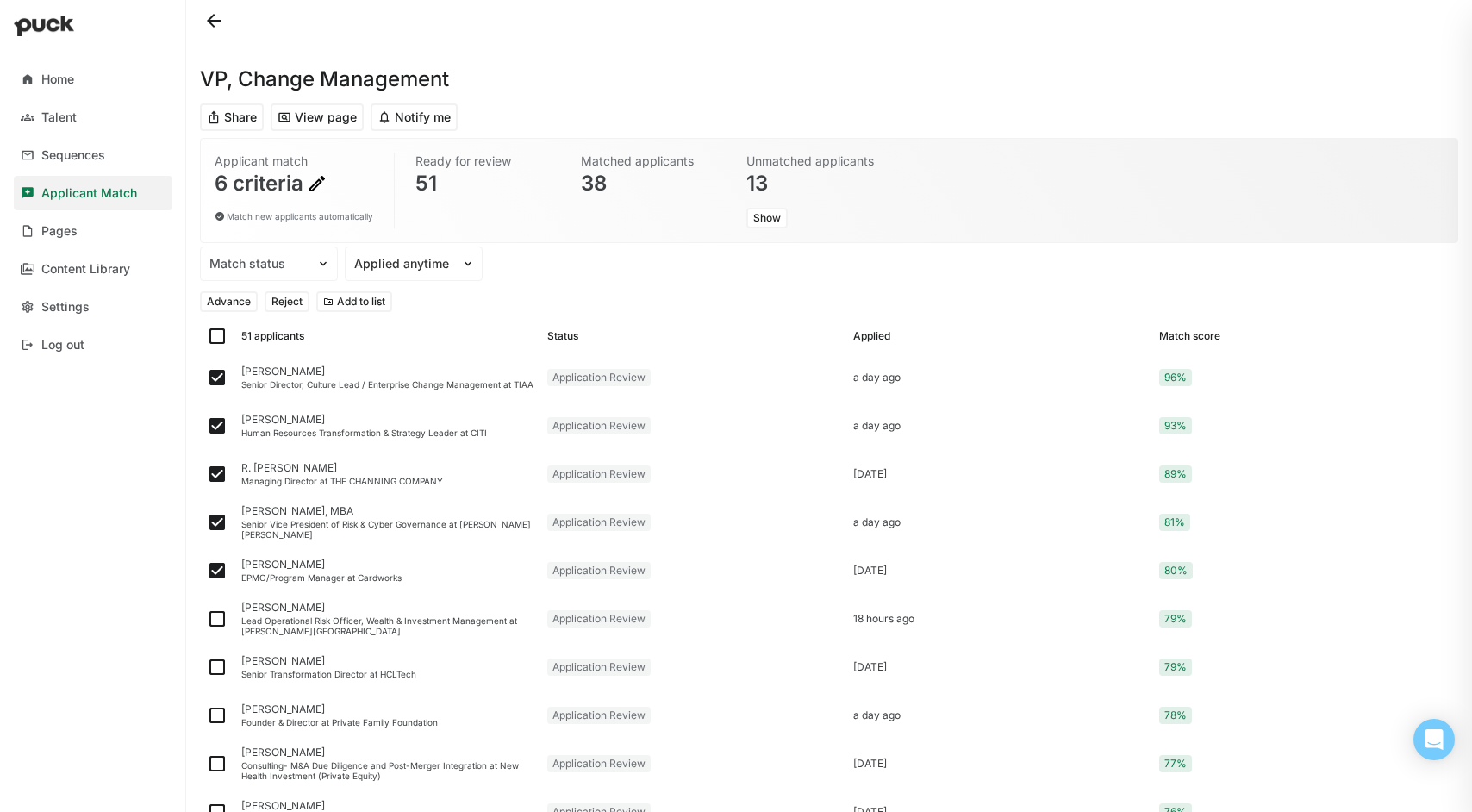
checkbox input "false"
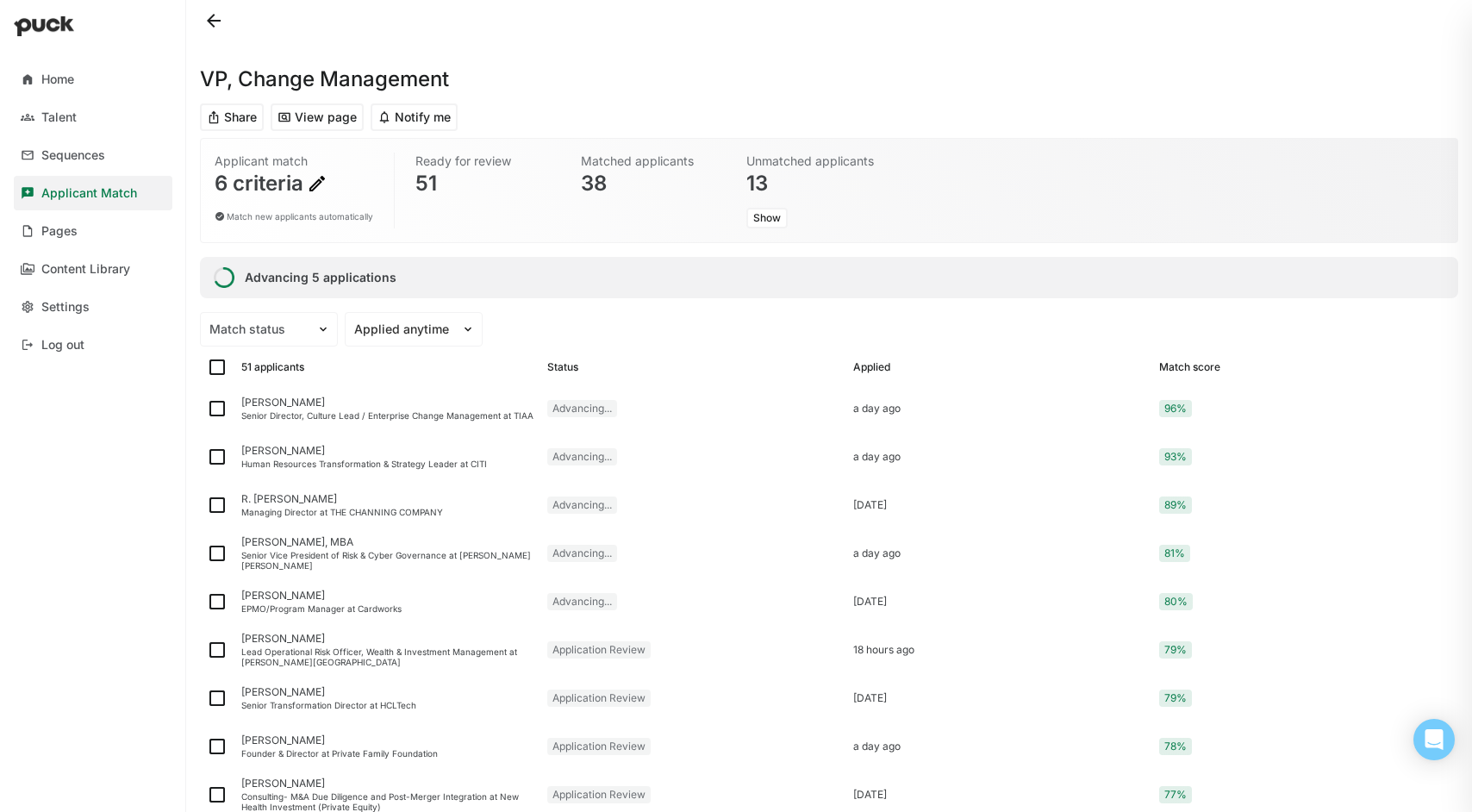
click at [218, 362] on img at bounding box center [217, 367] width 21 height 21
click at [207, 367] on input "checkbox" at bounding box center [206, 367] width 1 height 1
checkbox input "true"
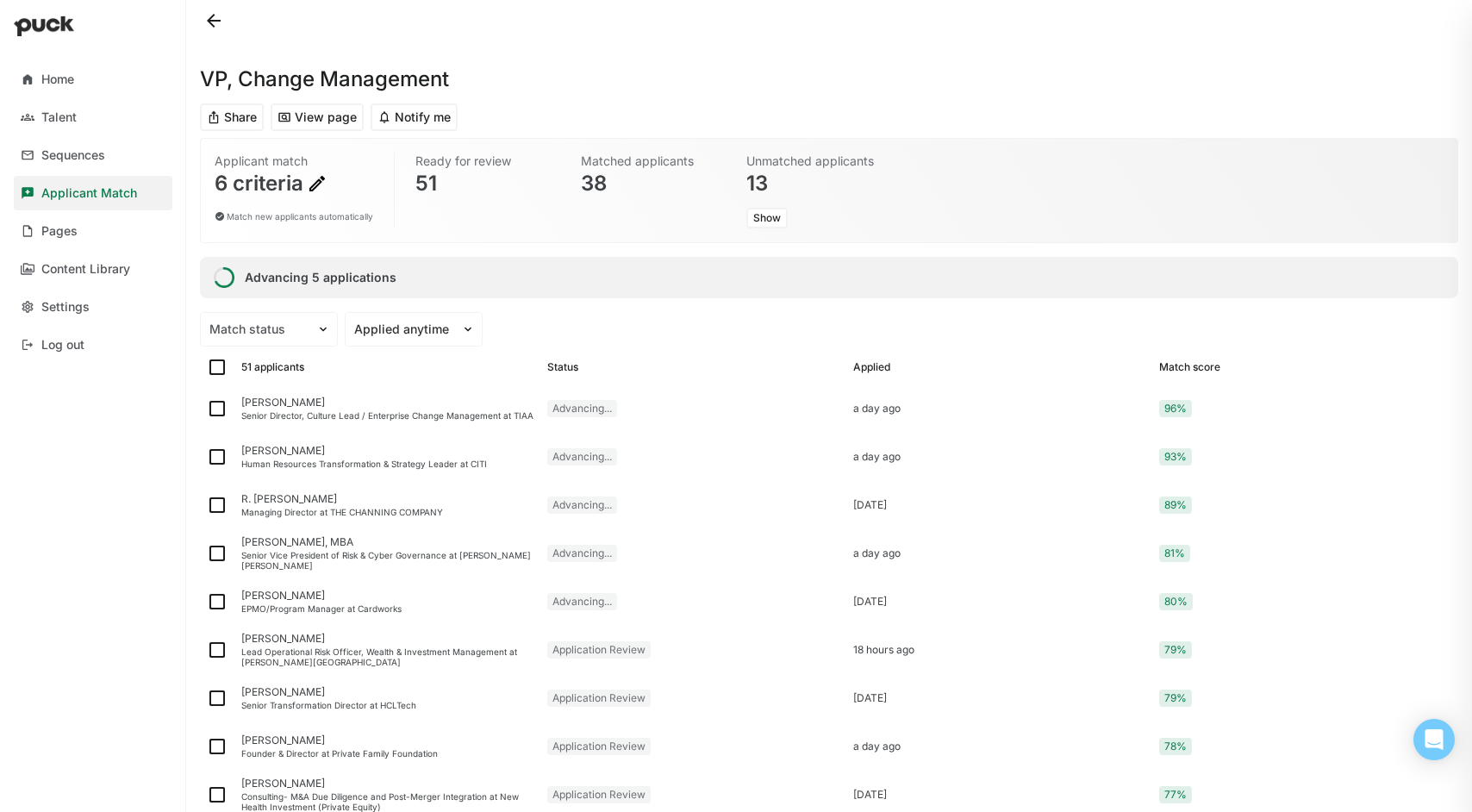
checkbox input "true"
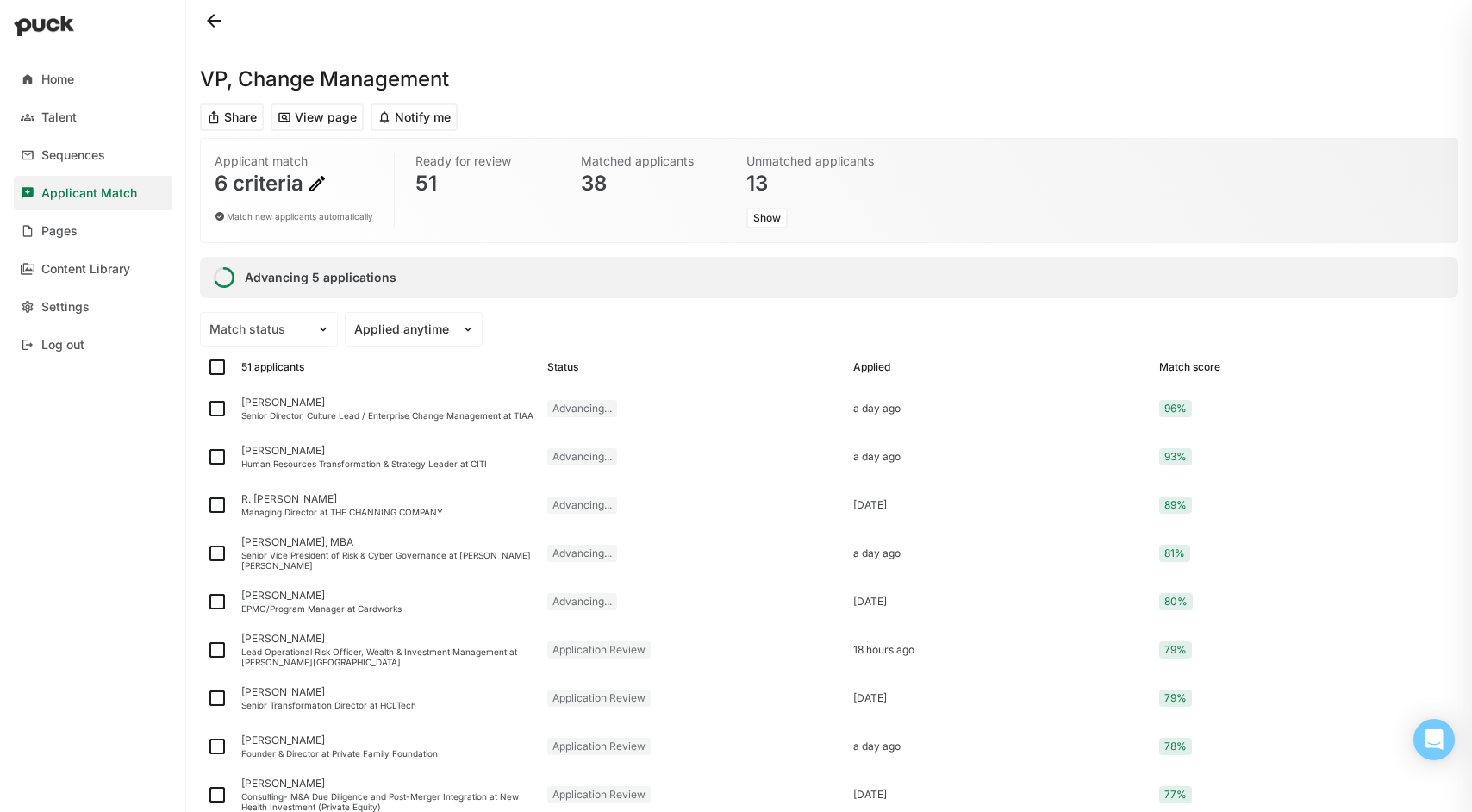
checkbox input "true"
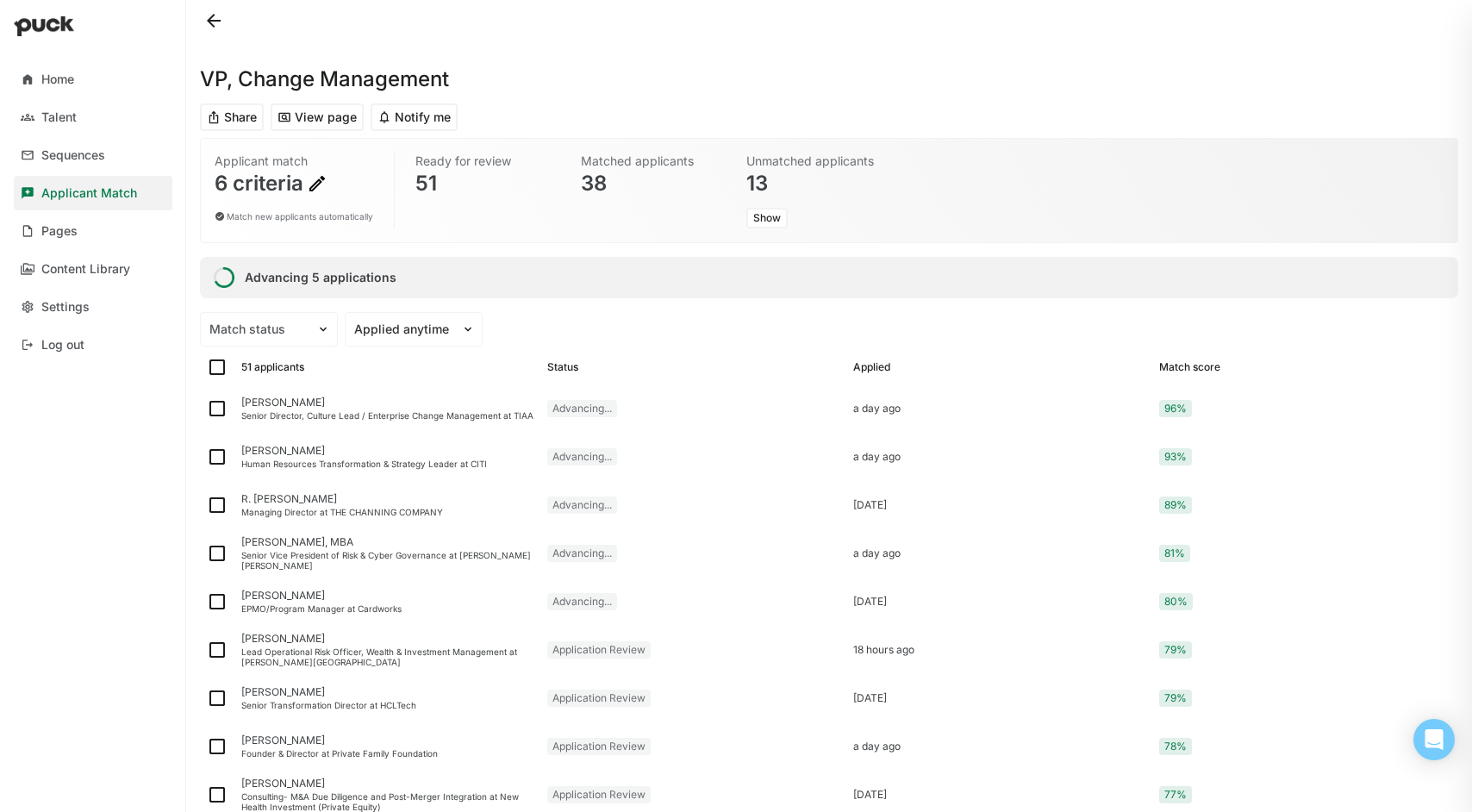
checkbox input "true"
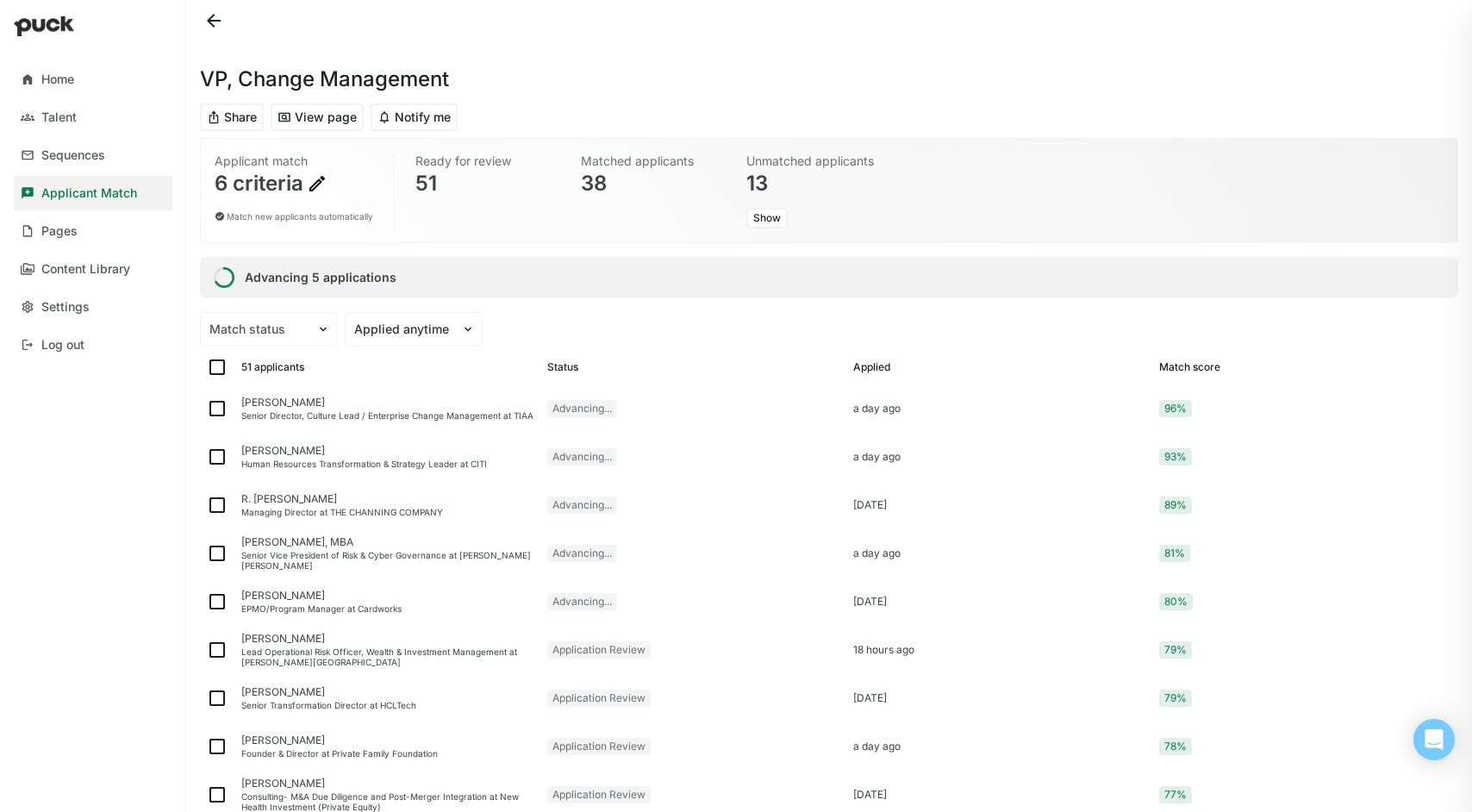
checkbox input "true"
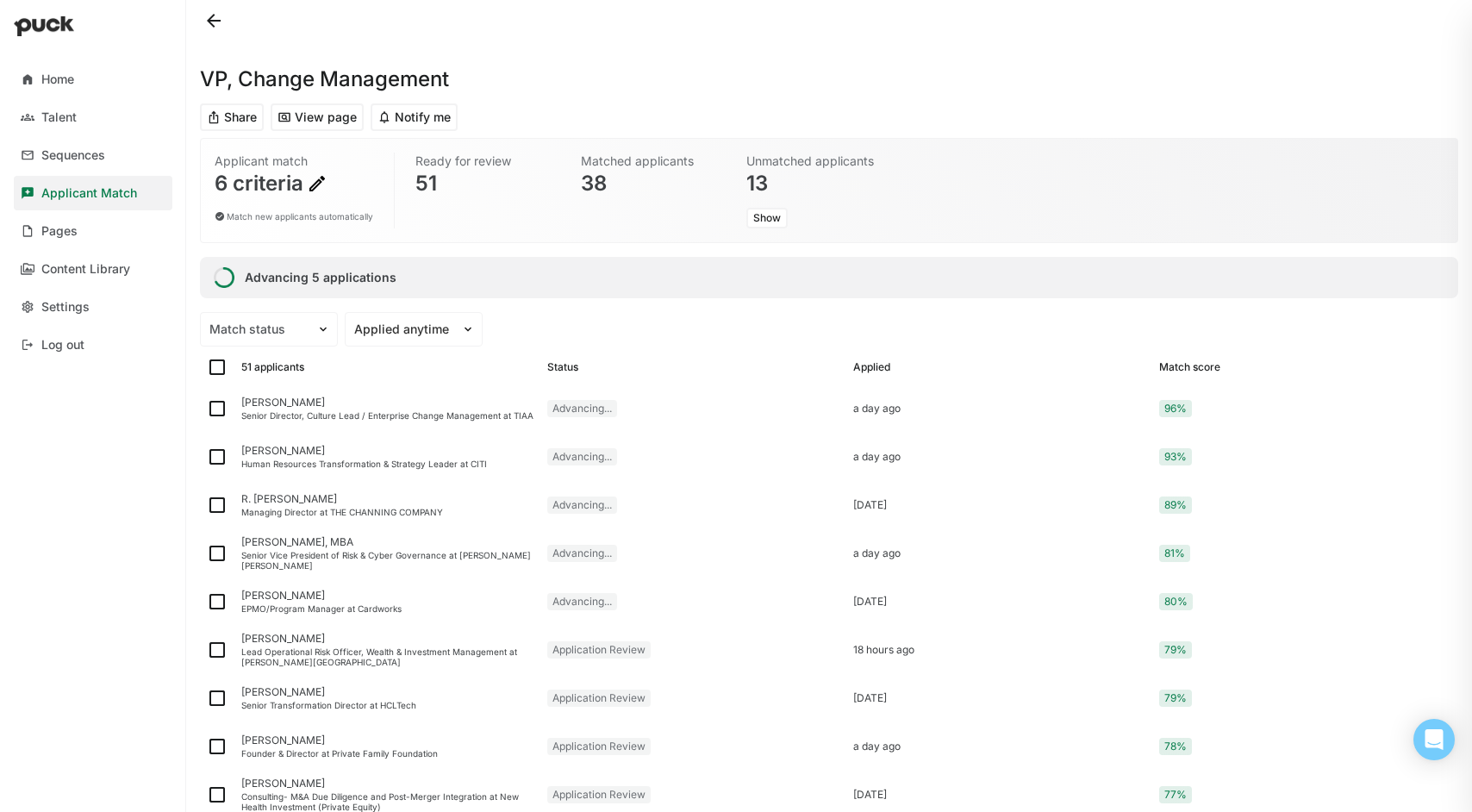
checkbox input "true"
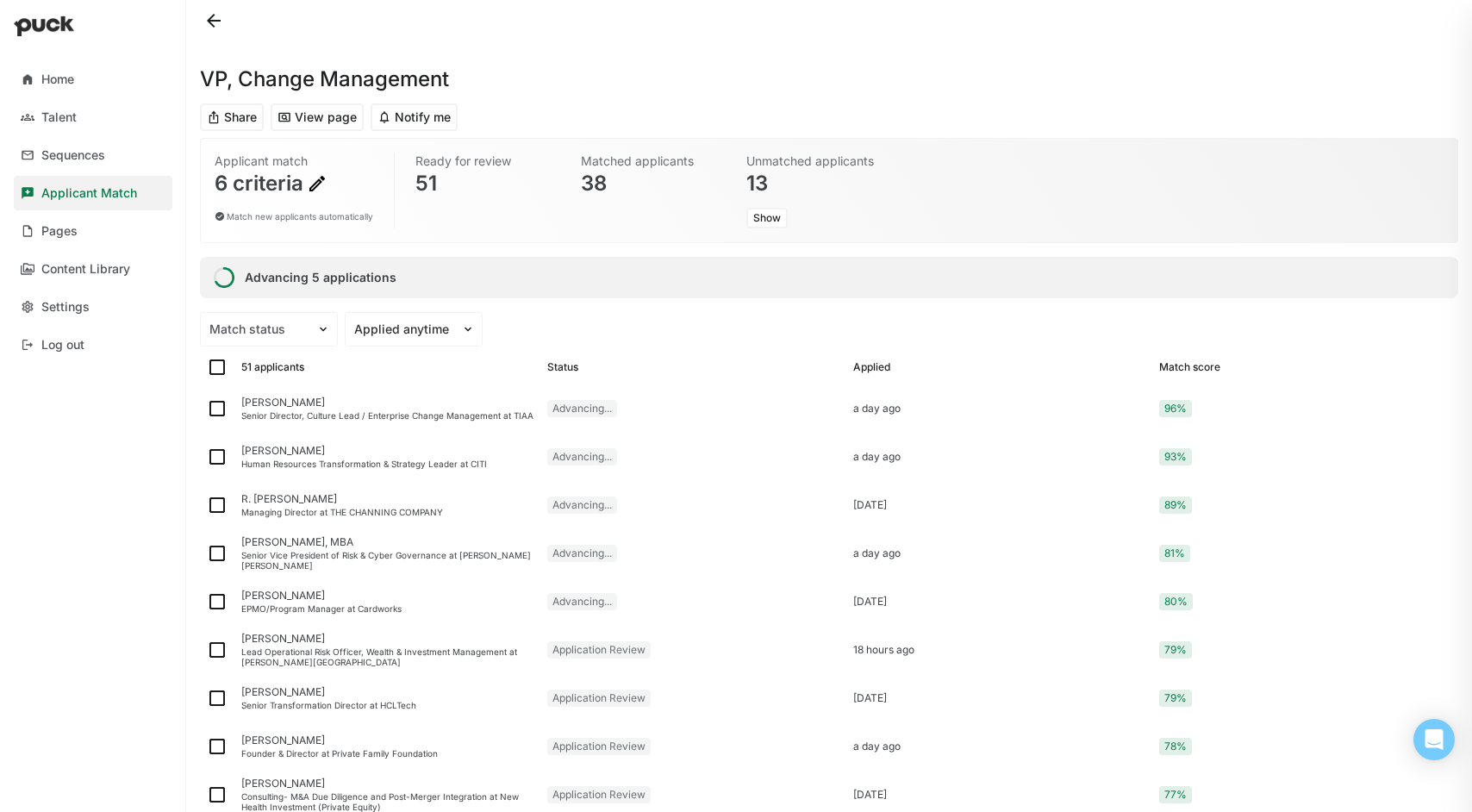
checkbox input "true"
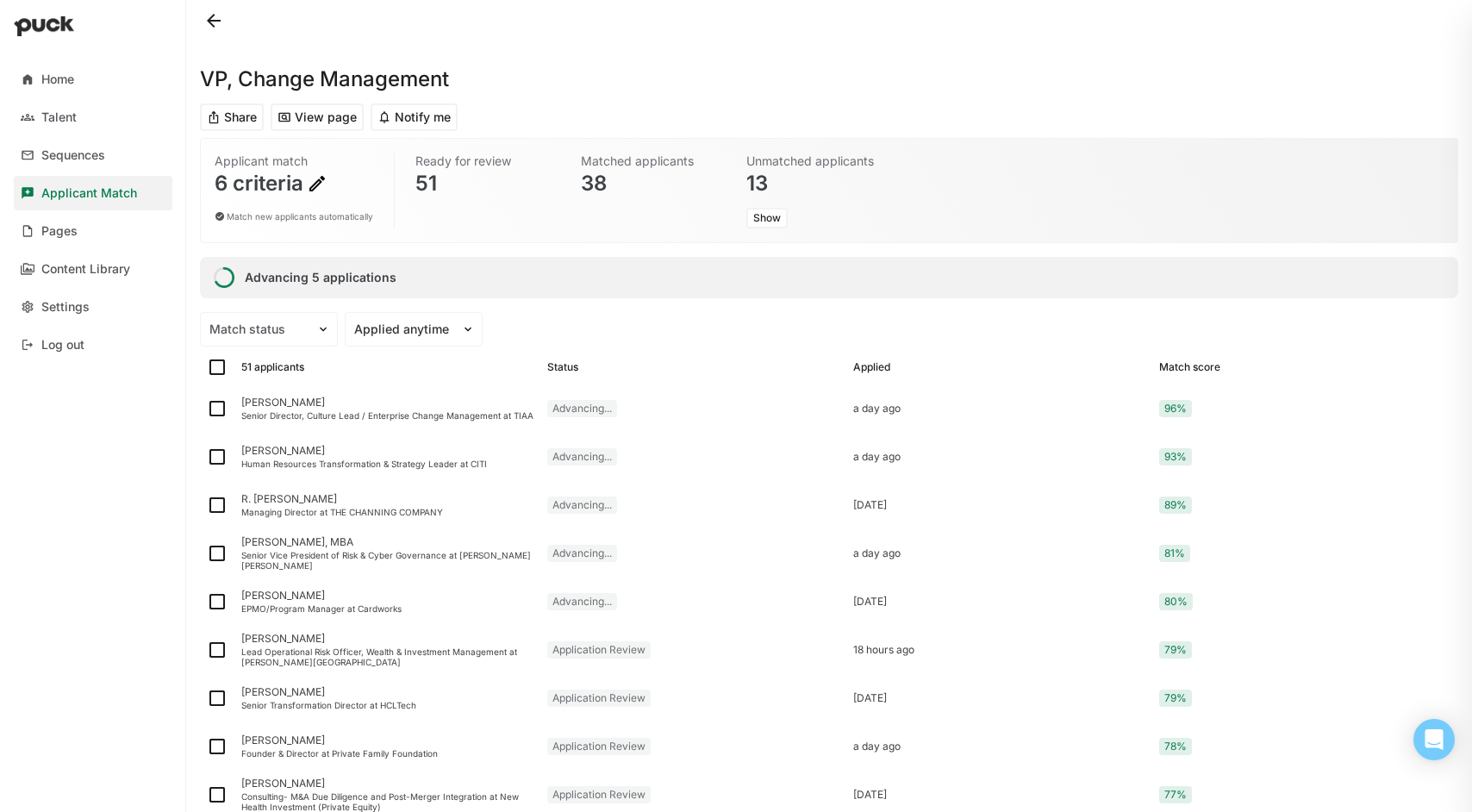
checkbox input "true"
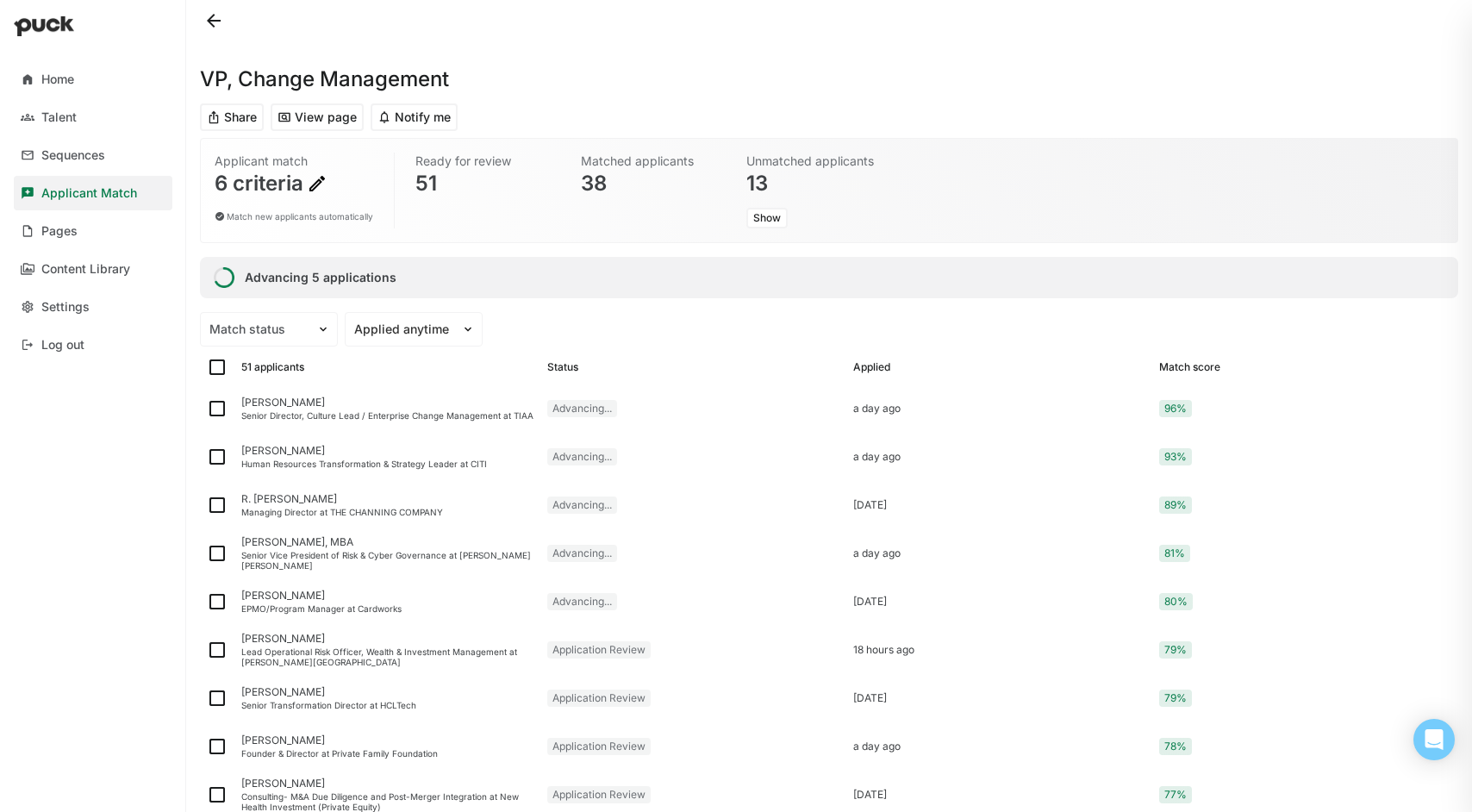
checkbox input "true"
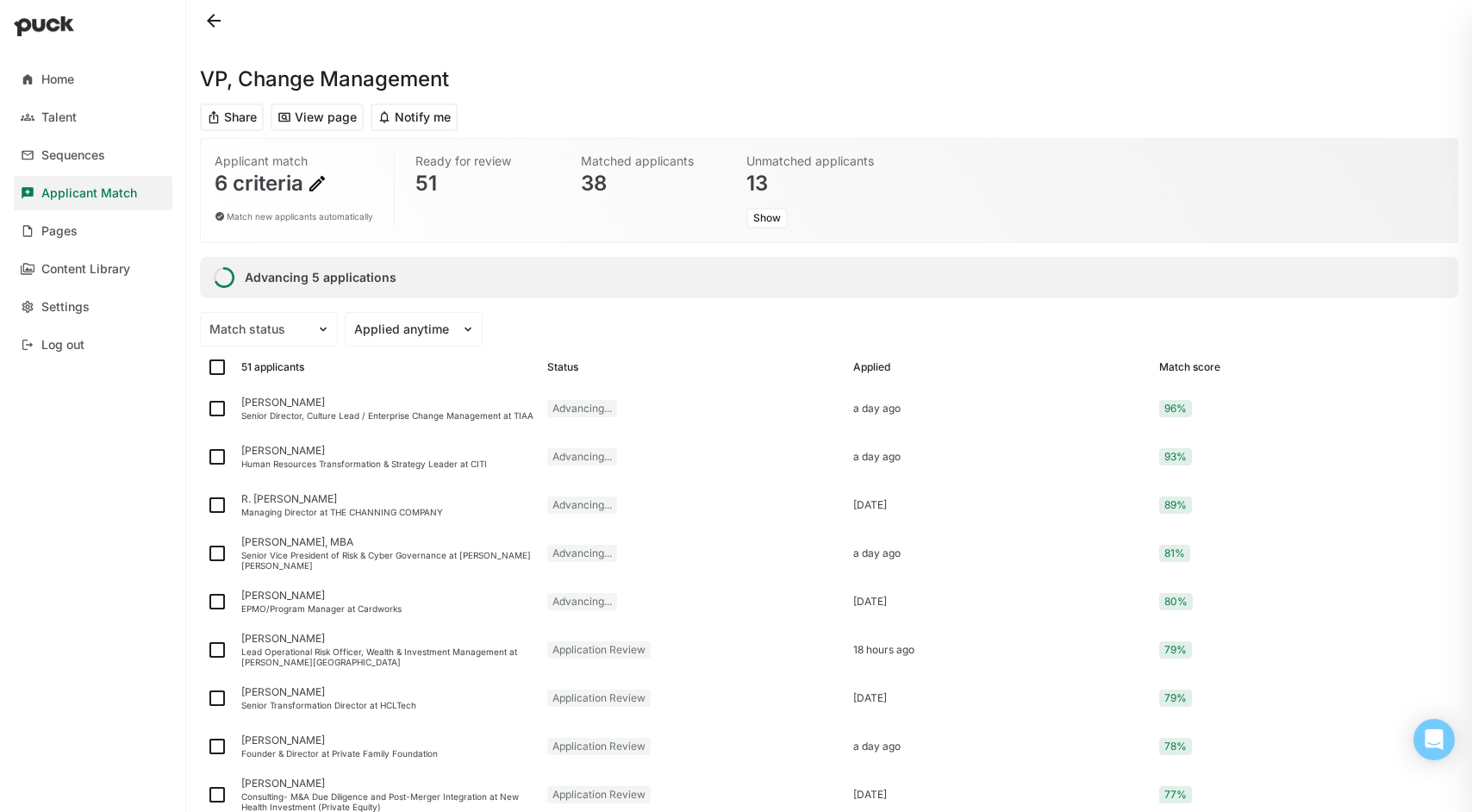
checkbox input "true"
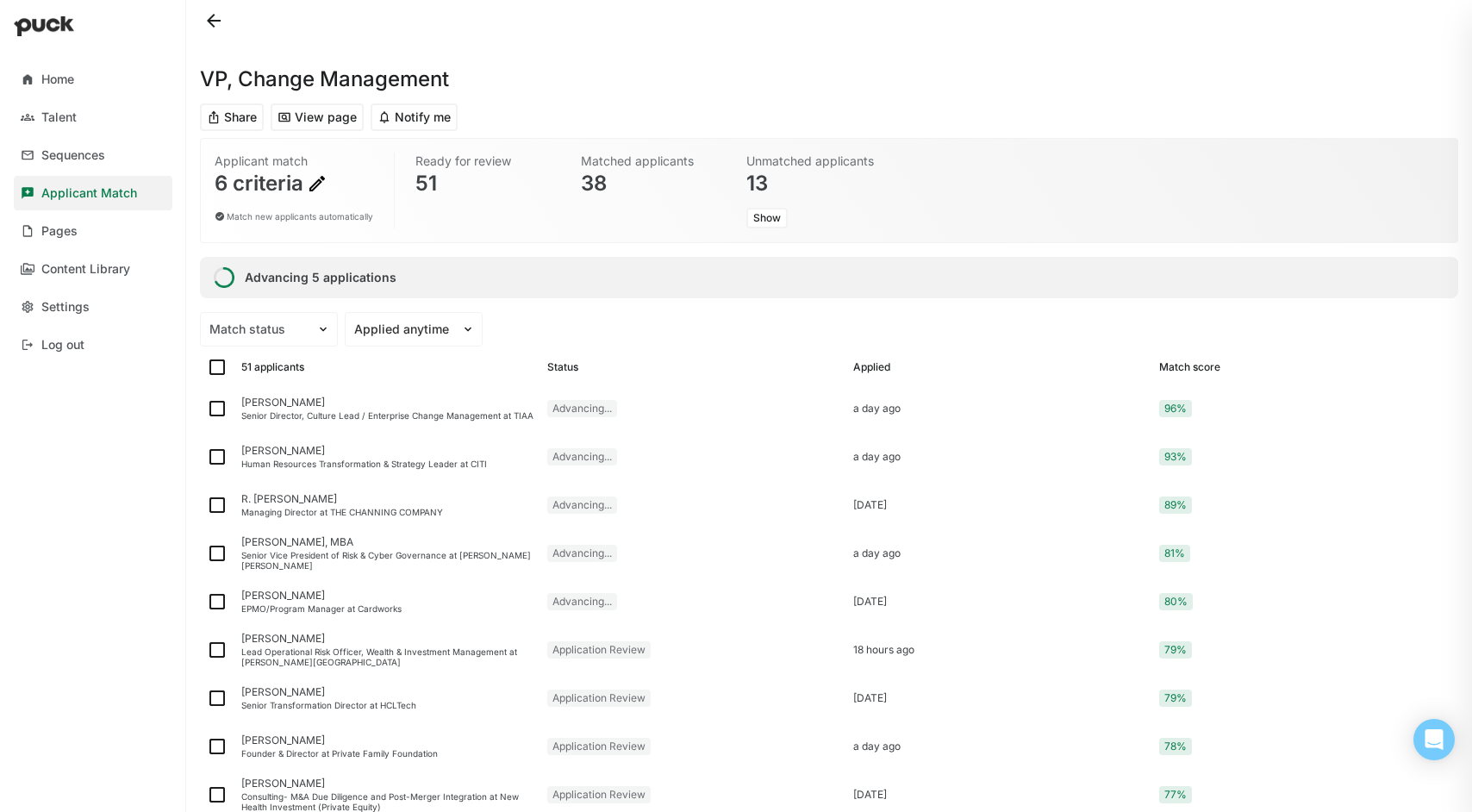
checkbox input "true"
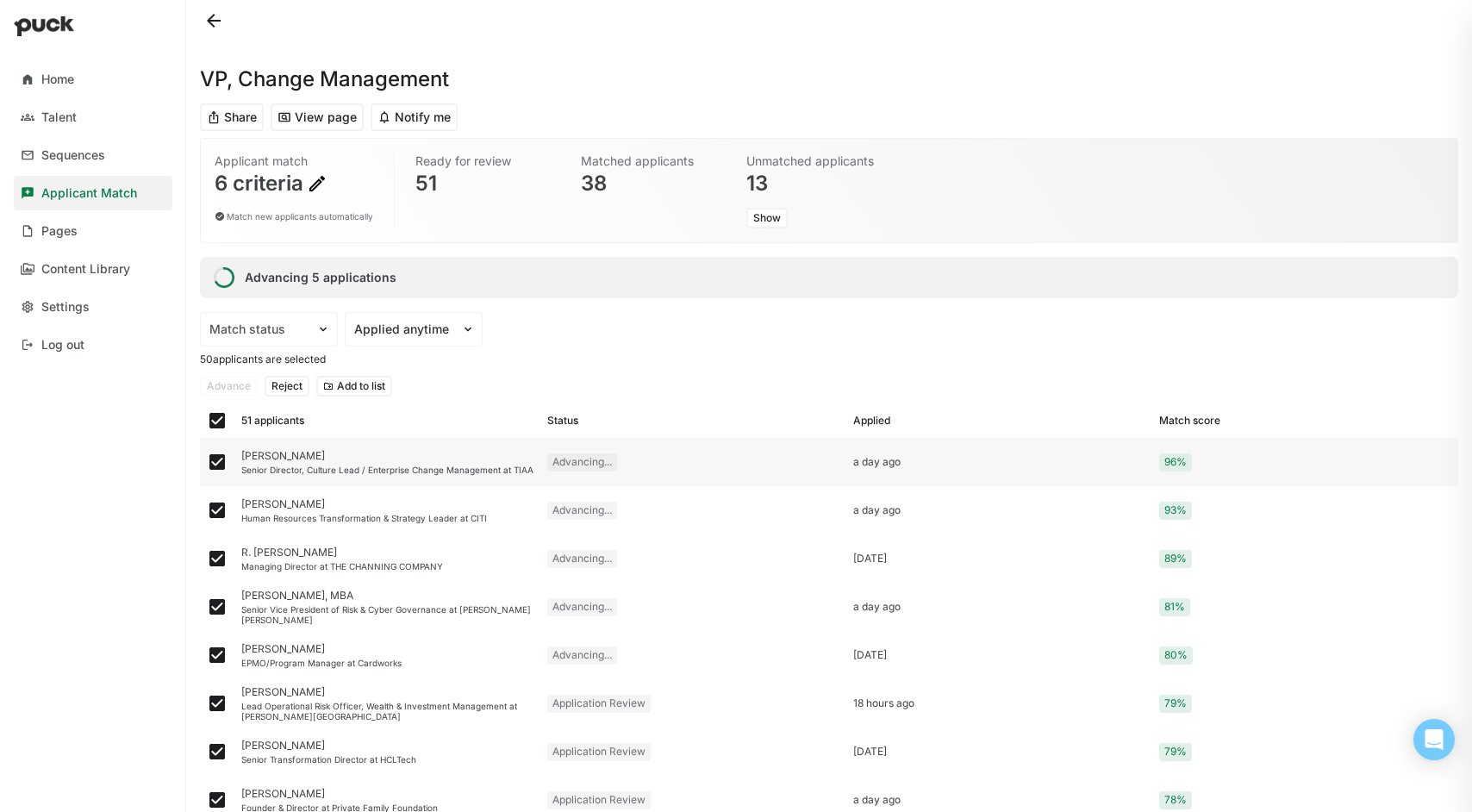
click at [217, 463] on img at bounding box center [217, 462] width 21 height 21
click at [207, 463] on input "checkbox" at bounding box center [206, 462] width 1 height 1
checkbox input "false"
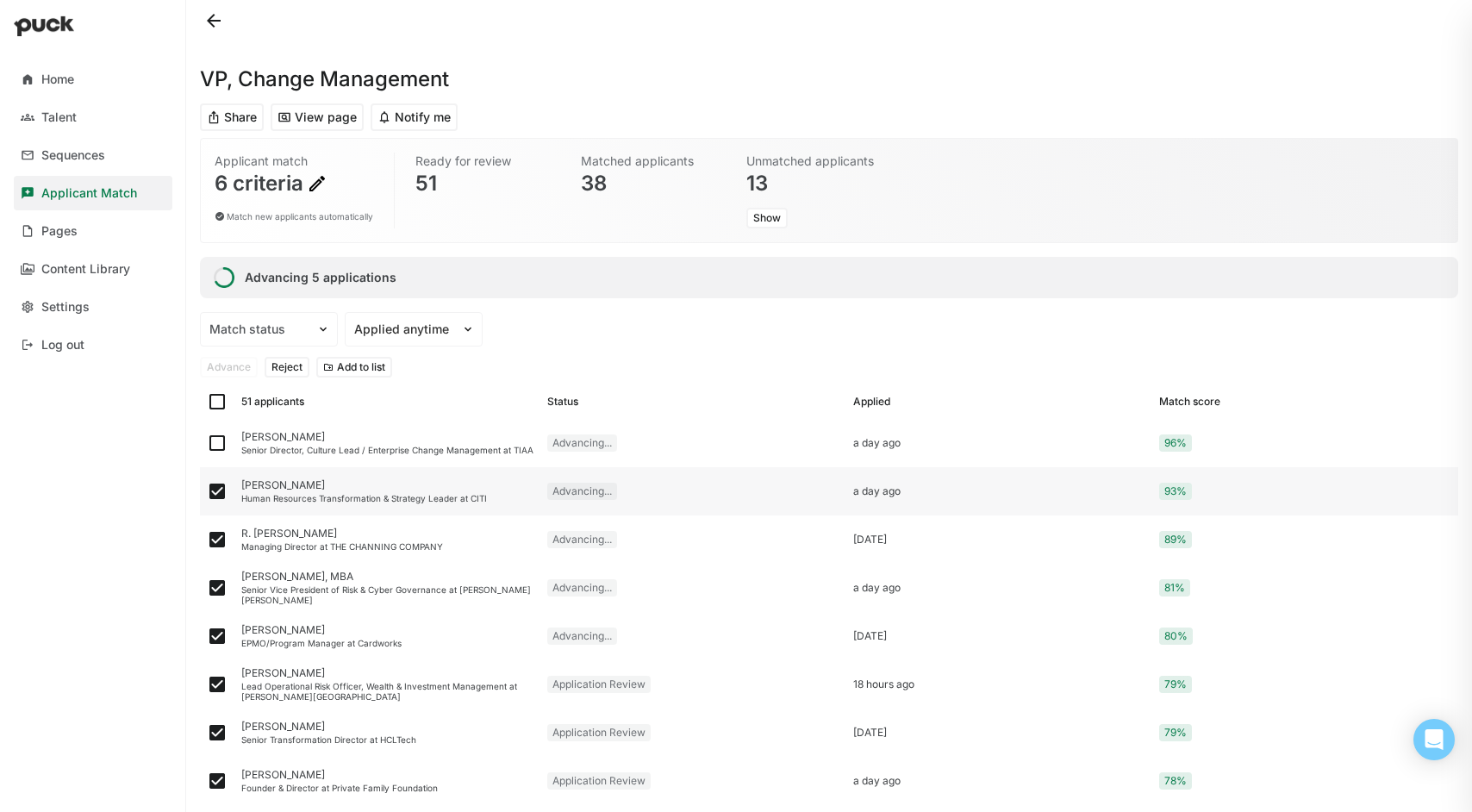
click at [218, 488] on img at bounding box center [217, 492] width 21 height 21
click at [207, 492] on input "checkbox" at bounding box center [206, 492] width 1 height 1
checkbox input "false"
click at [218, 533] on img at bounding box center [217, 539] width 21 height 21
click at [207, 539] on input "checkbox" at bounding box center [206, 539] width 1 height 1
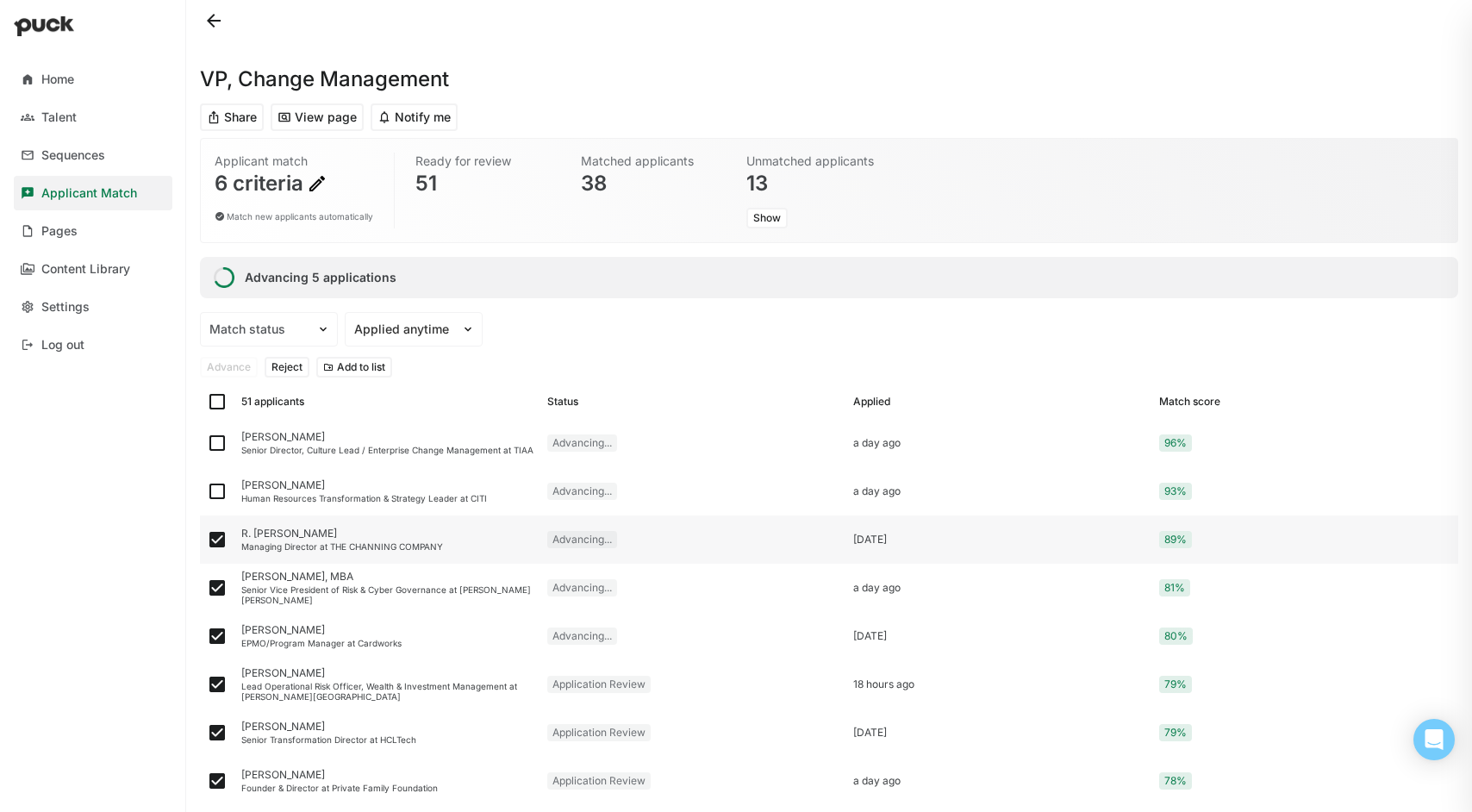
checkbox input "false"
click at [219, 587] on img at bounding box center [217, 588] width 21 height 21
click at [207, 588] on input "checkbox" at bounding box center [206, 588] width 1 height 1
checkbox input "false"
click at [221, 630] on img at bounding box center [217, 637] width 21 height 21
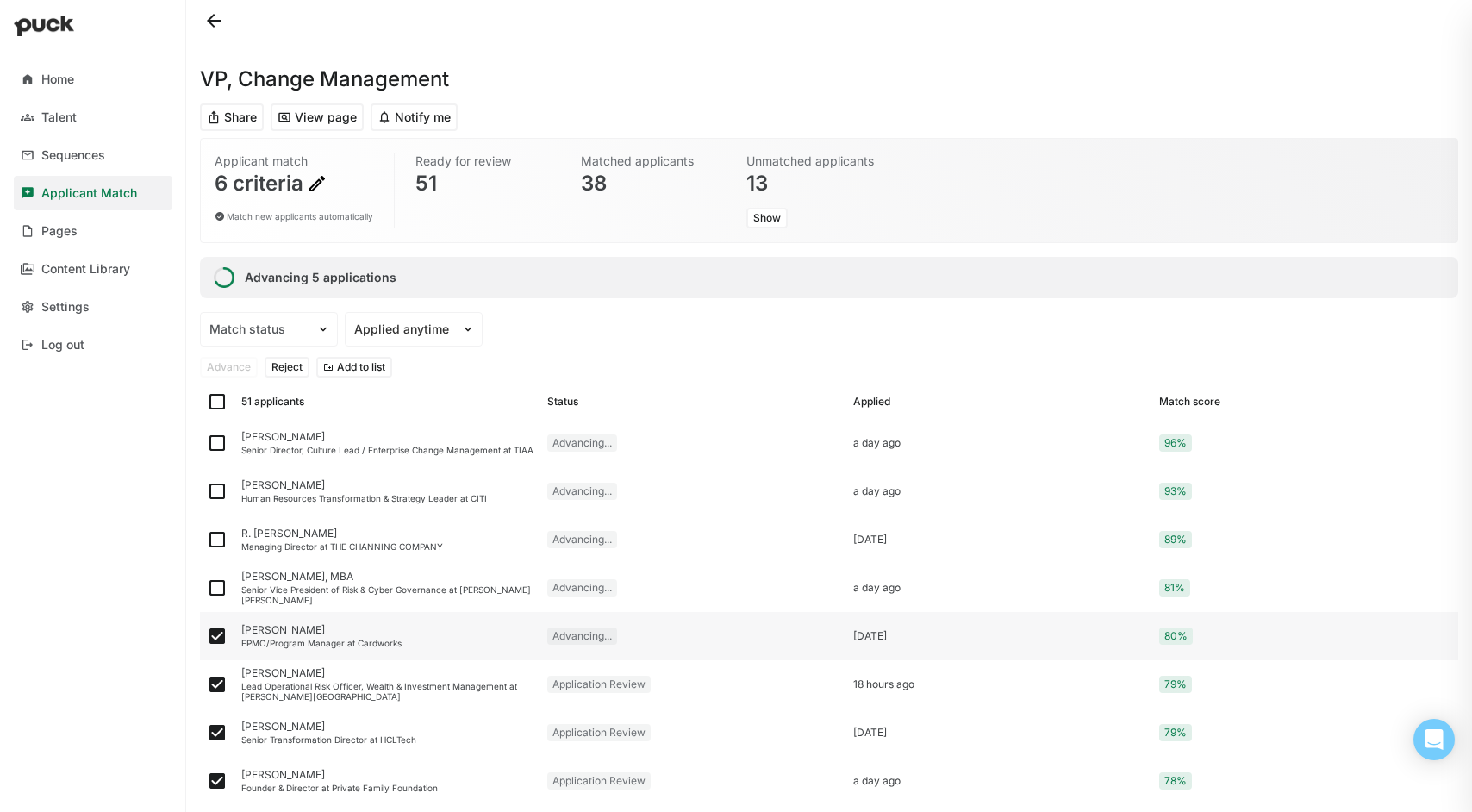
click at [207, 636] on input "checkbox" at bounding box center [206, 636] width 1 height 1
checkbox input "false"
click at [288, 364] on button "Reject" at bounding box center [287, 367] width 45 height 21
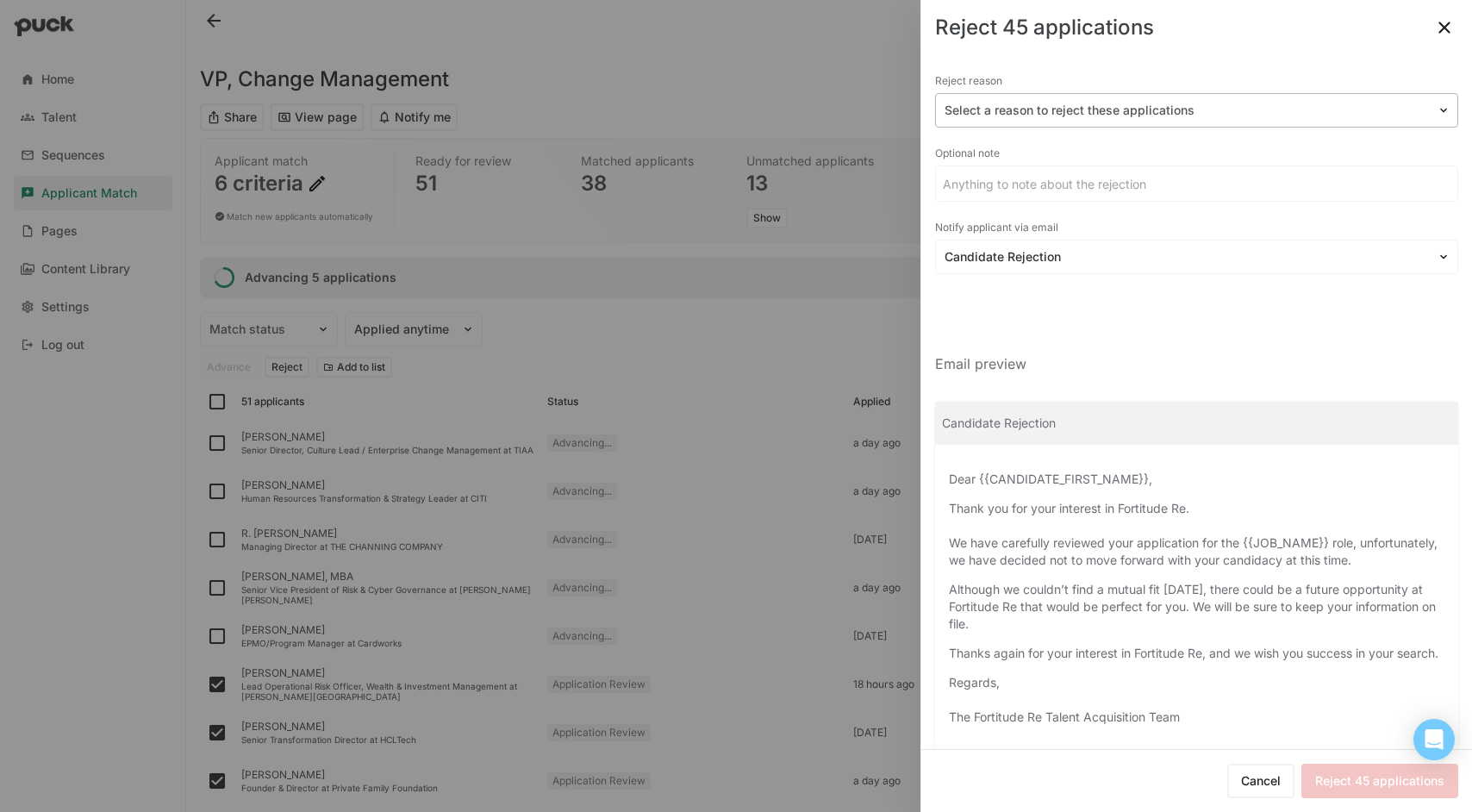
click at [1436, 108] on img at bounding box center [1443, 110] width 14 height 14
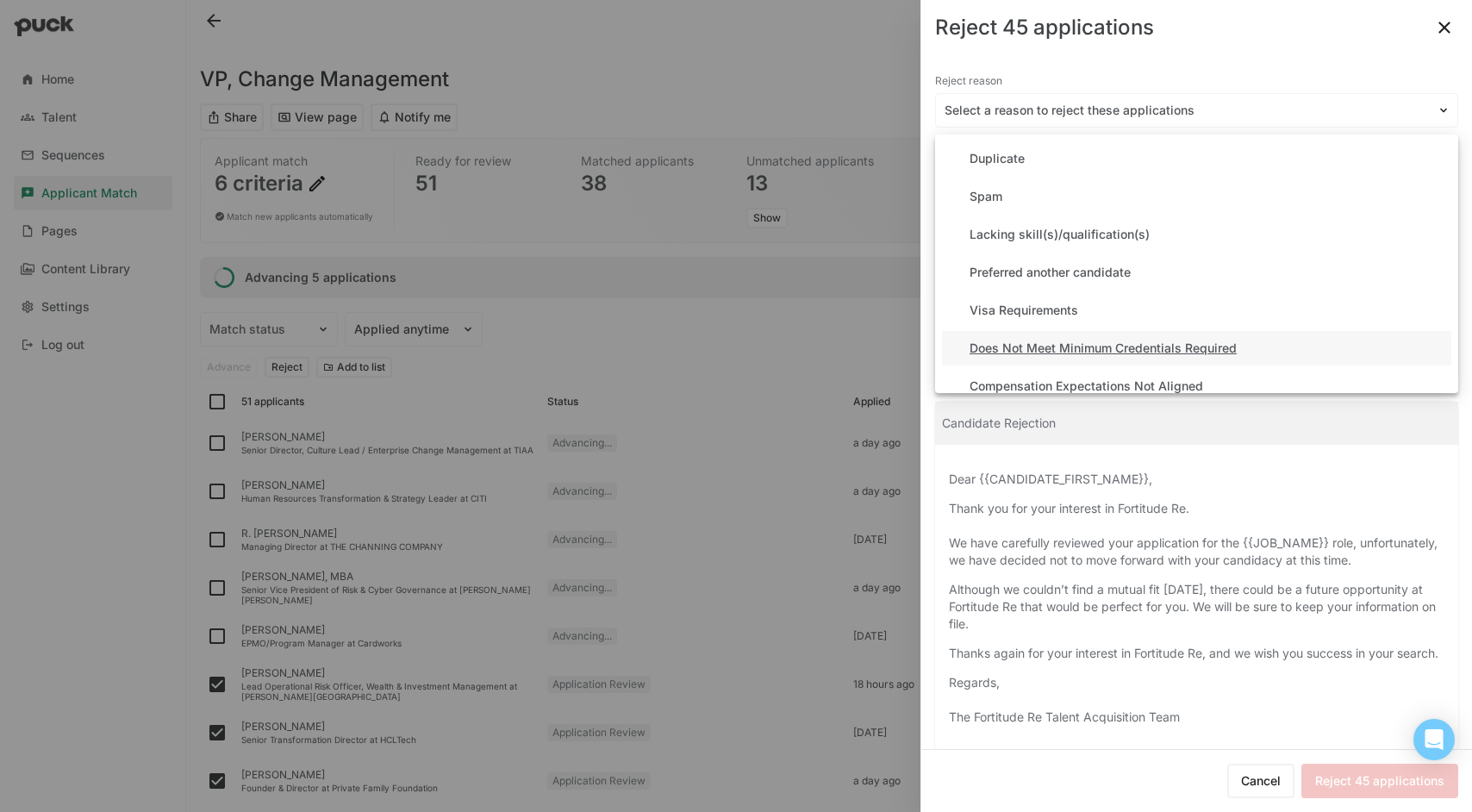
click at [1245, 341] on div "Does Not Meet Minimum Credentials Required" at bounding box center [1197, 348] width 510 height 35
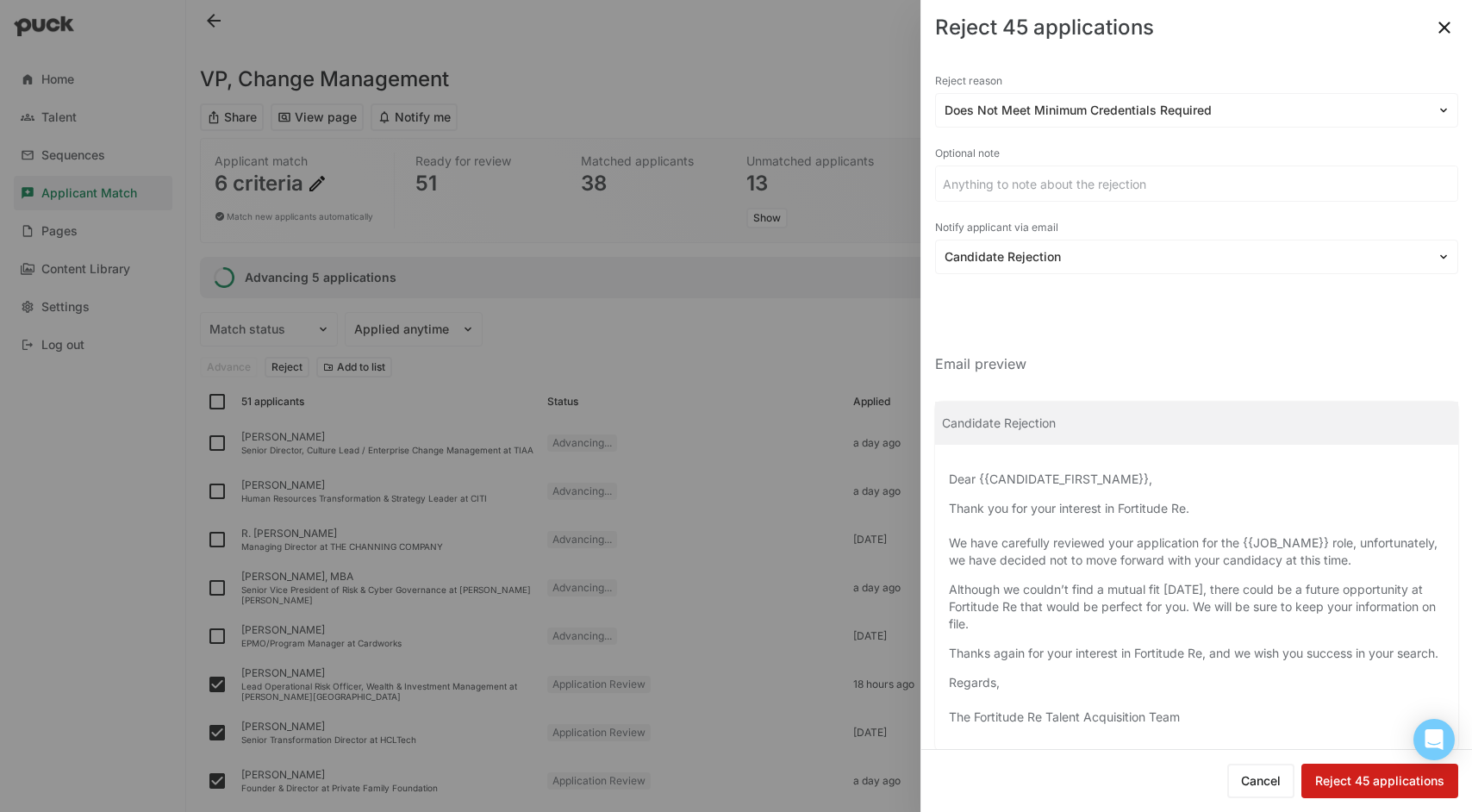
click at [1370, 772] on button "Reject 45 applications" at bounding box center [1380, 781] width 157 height 35
checkbox input "false"
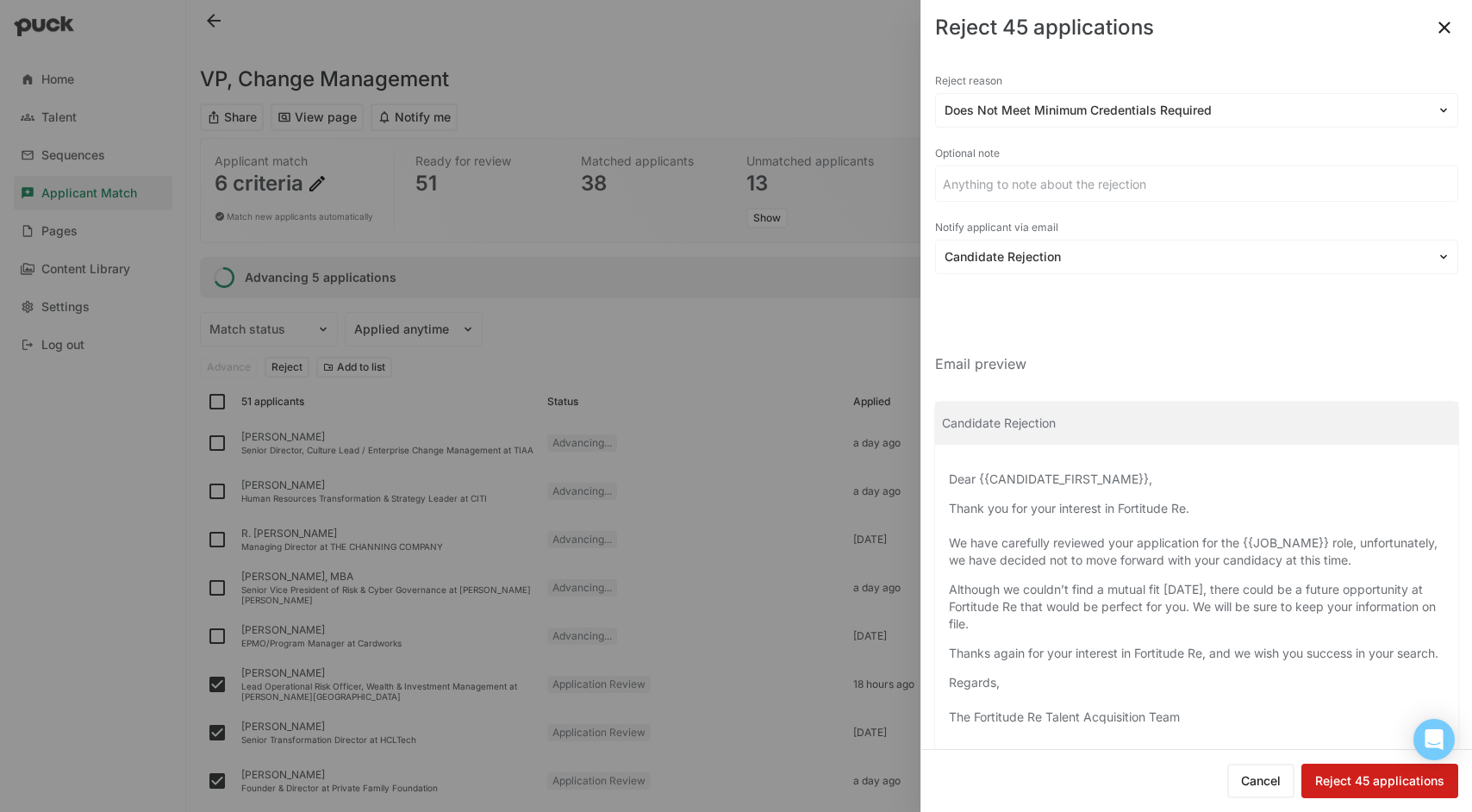
checkbox input "false"
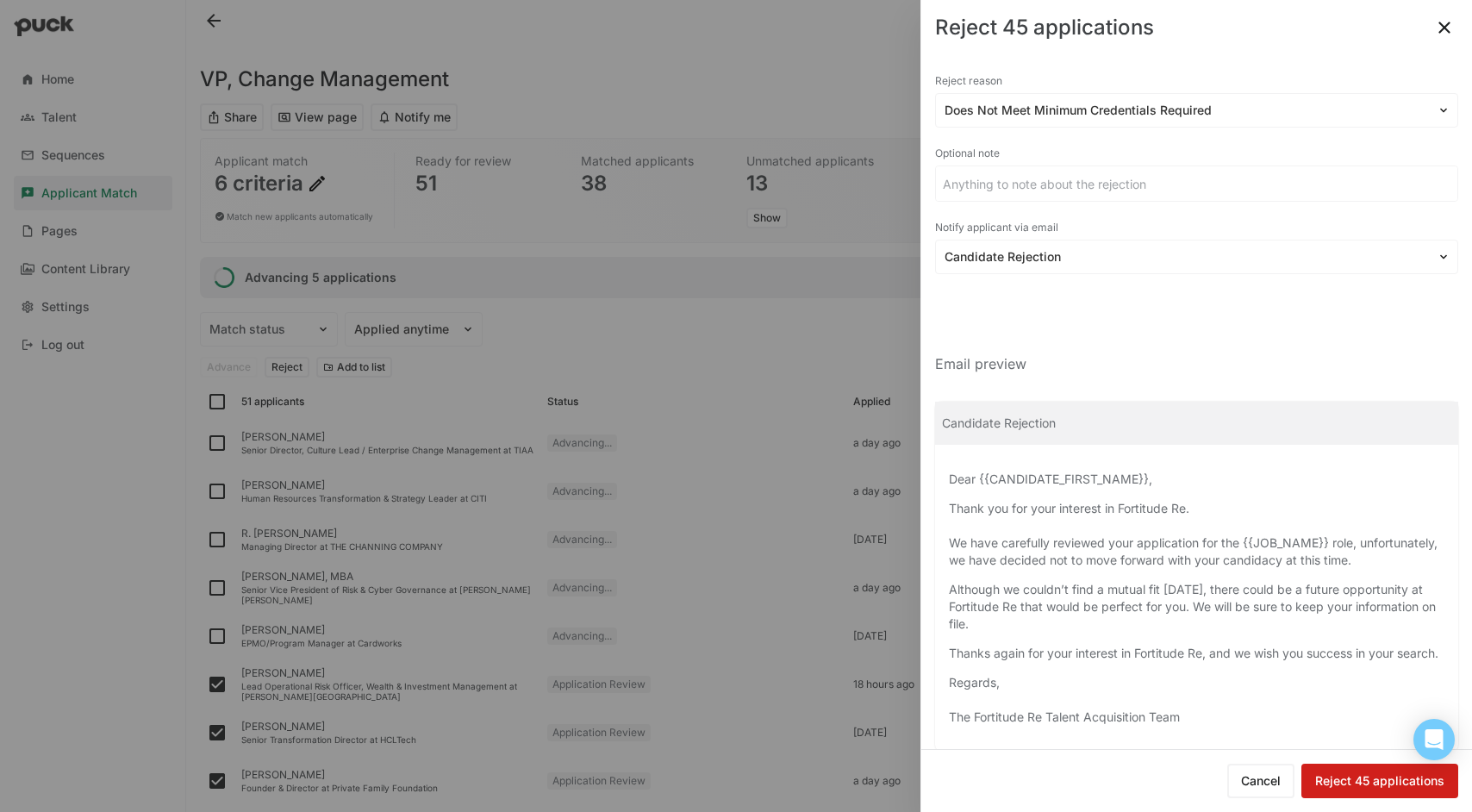
checkbox input "false"
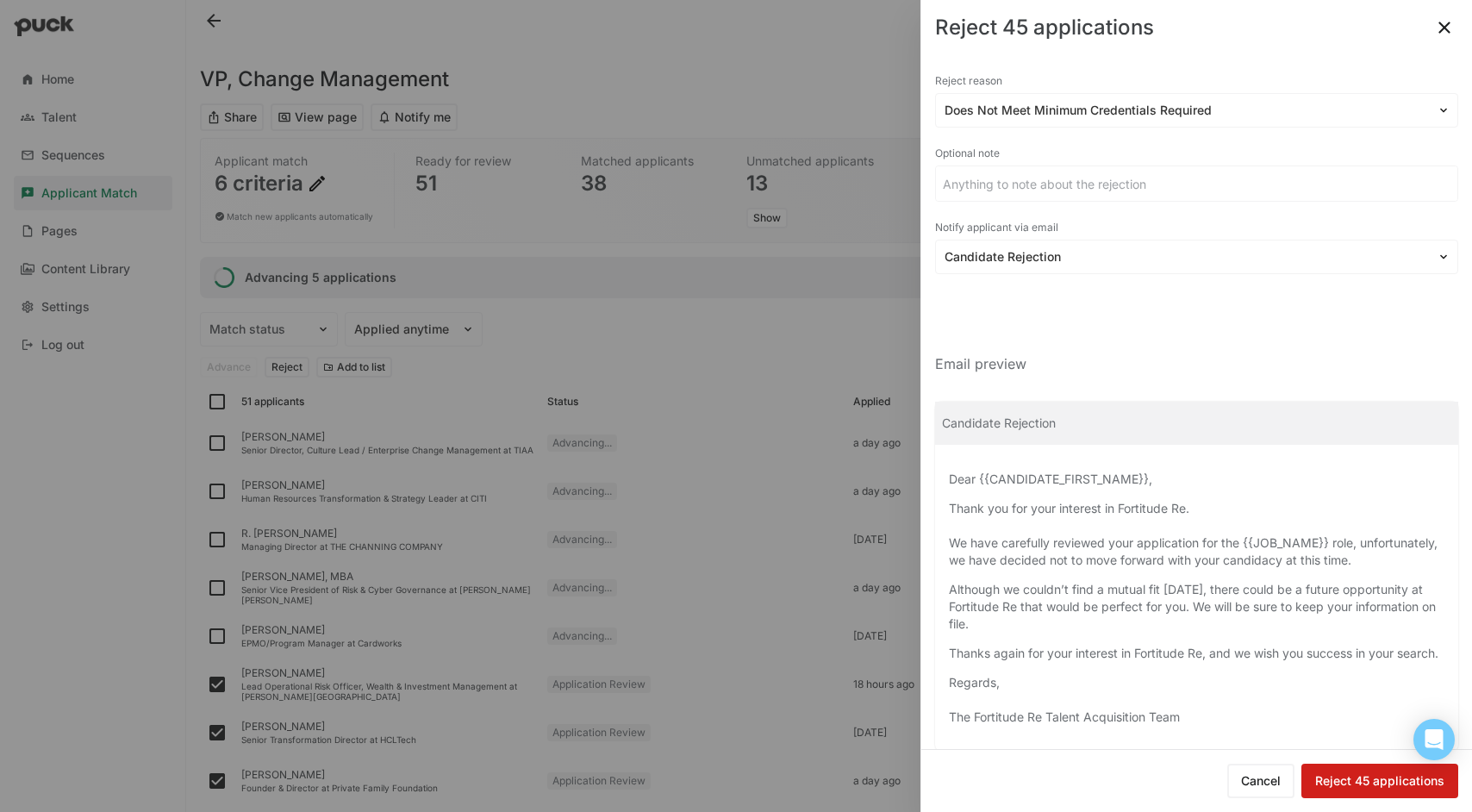
checkbox input "false"
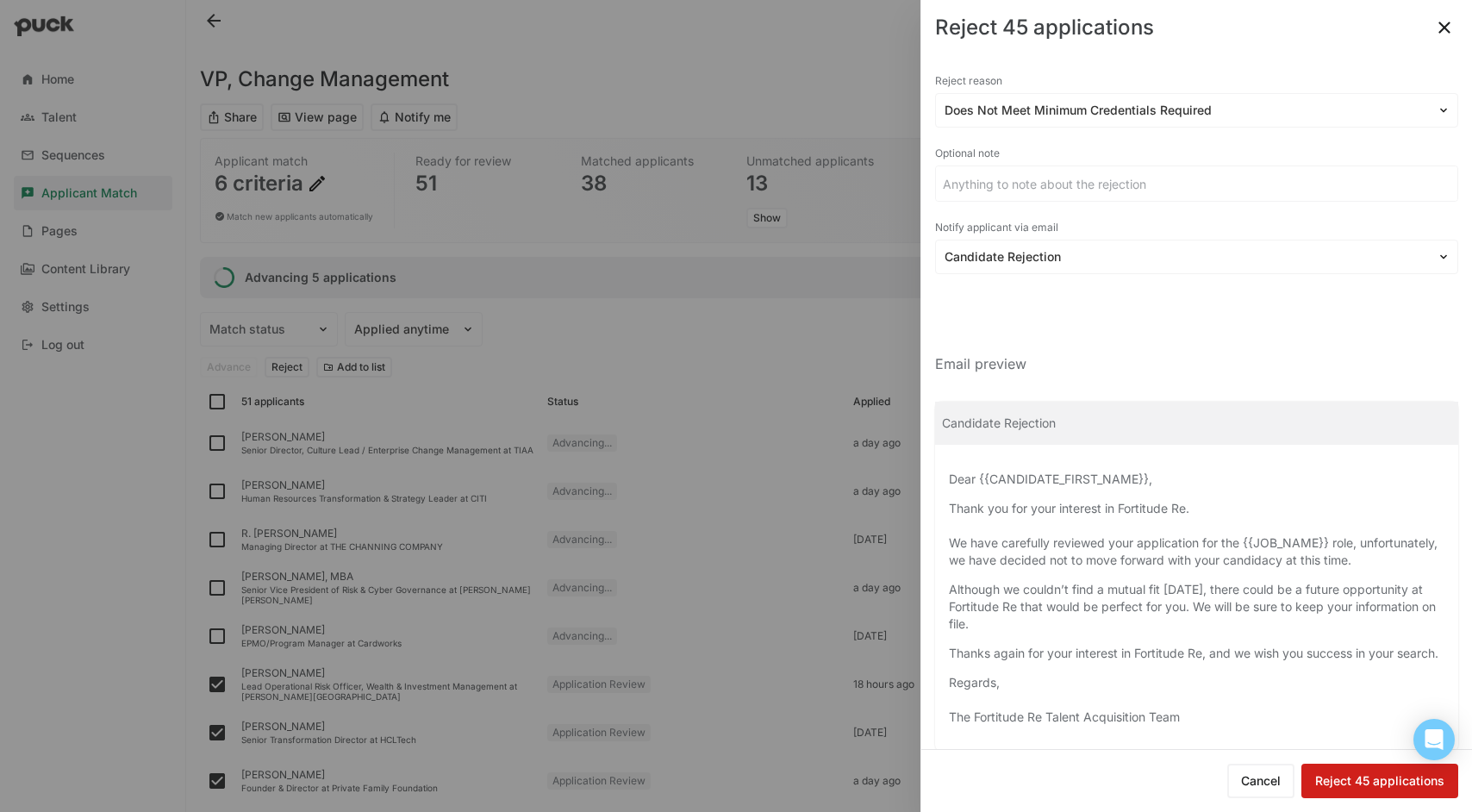
checkbox input "false"
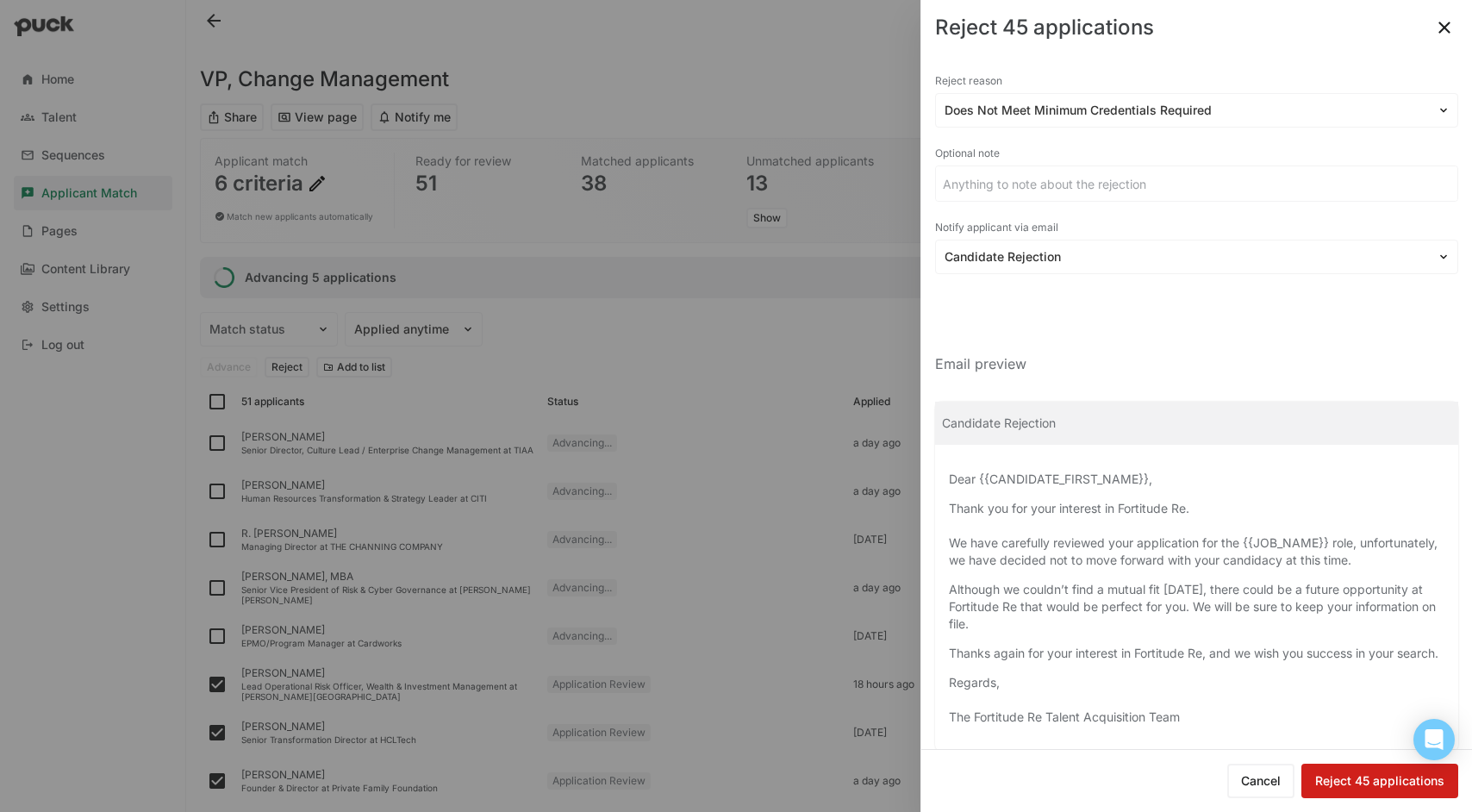
checkbox input "false"
